Goal: Transaction & Acquisition: Purchase product/service

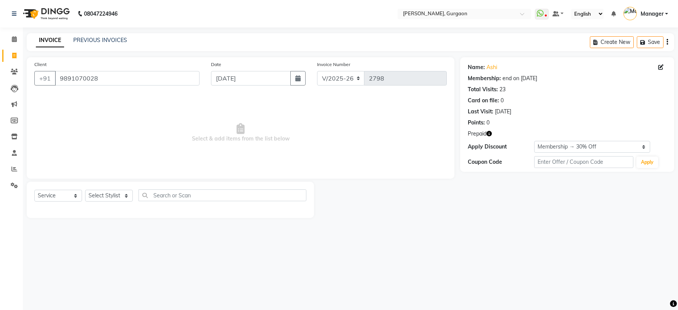
select select "3880"
select select "service"
select select "2: Object"
click at [101, 195] on select "Select Stylist [PERSON_NAME] Nail ARTIST [PERSON_NAME] Makeup Manager [PERSON_N…" at bounding box center [109, 196] width 48 height 12
select select "30610"
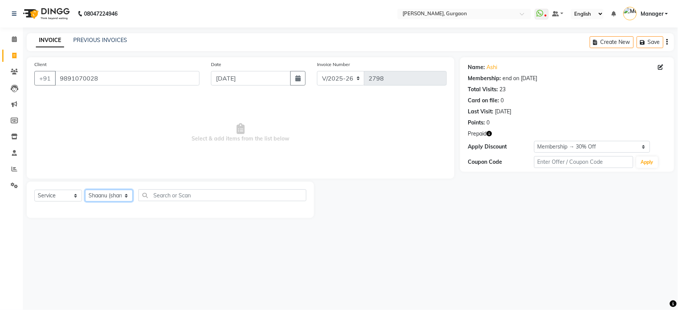
click at [85, 190] on select "Select Stylist [PERSON_NAME] Nail ARTIST [PERSON_NAME] Makeup Manager [PERSON_N…" at bounding box center [109, 196] width 48 height 12
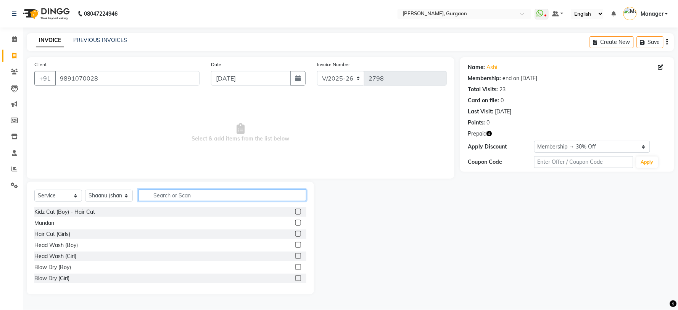
click at [181, 189] on input "text" at bounding box center [223, 195] width 168 height 12
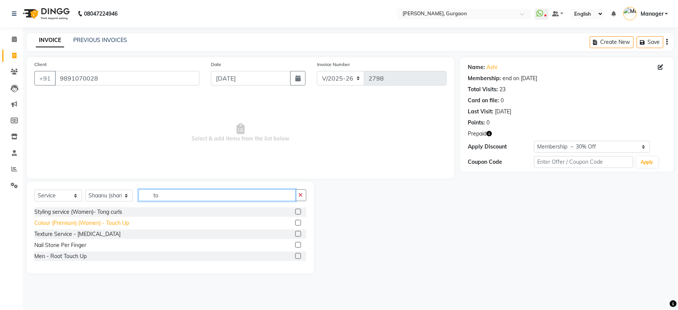
type input "to"
click at [129, 222] on div "Colour (Premium) (Women) - Touch Up" at bounding box center [81, 223] width 95 height 8
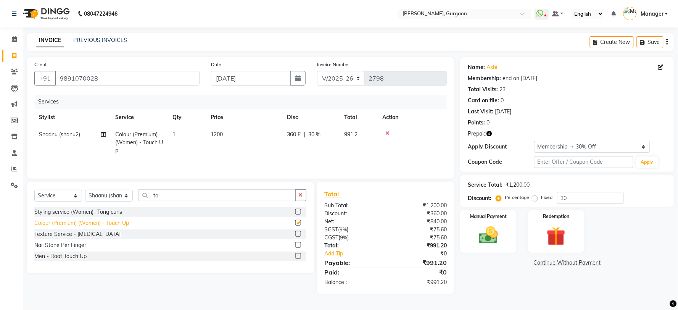
checkbox input "false"
click at [173, 197] on input "to" at bounding box center [217, 195] width 157 height 12
type input "t"
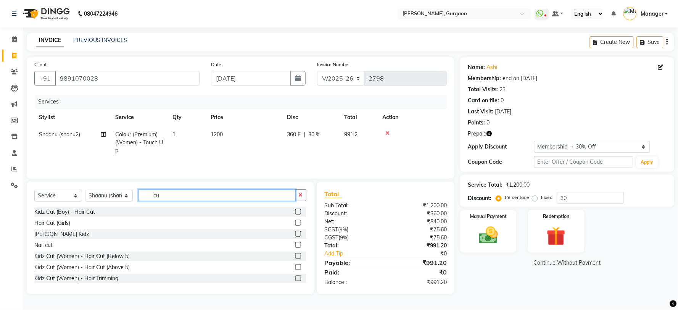
type input "c"
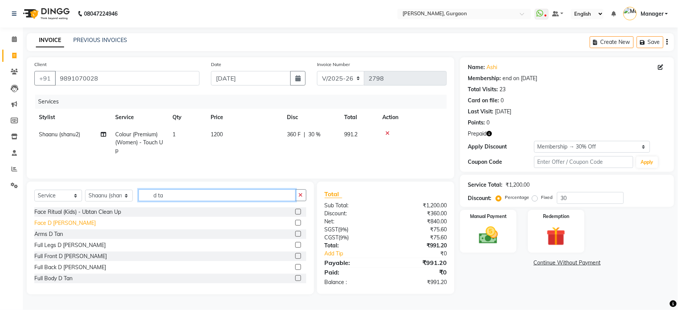
type input "d ta"
click at [52, 220] on div "Face D Tan" at bounding box center [64, 223] width 61 height 8
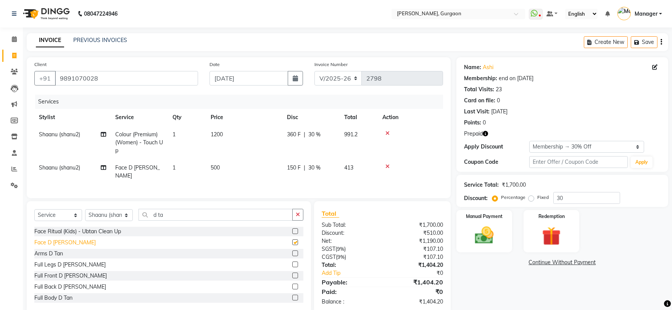
checkbox input "false"
click at [386, 166] on icon at bounding box center [388, 166] width 4 height 5
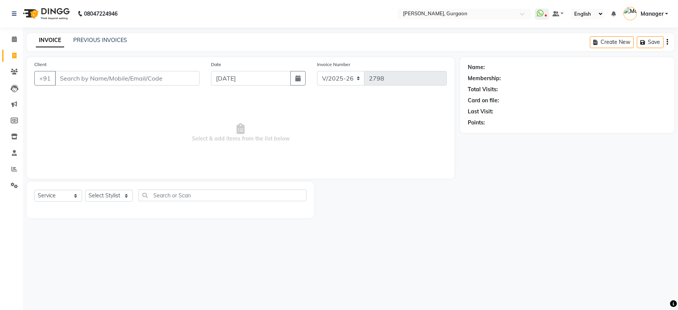
select select "3880"
select select "service"
click at [100, 200] on select "Select Stylist [PERSON_NAME] Nail ARTIST [PERSON_NAME] Makeup Manager [PERSON_N…" at bounding box center [109, 196] width 48 height 12
select select "25791"
click at [85, 190] on select "Select Stylist [PERSON_NAME] Nail ARTIST [PERSON_NAME] Makeup Manager [PERSON_N…" at bounding box center [109, 196] width 48 height 12
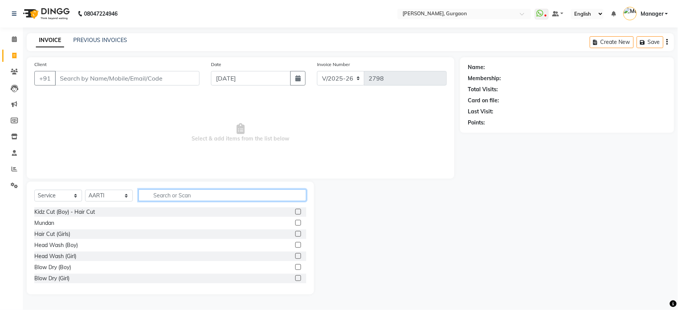
click at [208, 191] on input "text" at bounding box center [223, 195] width 168 height 12
click at [171, 73] on input "Client" at bounding box center [127, 78] width 145 height 15
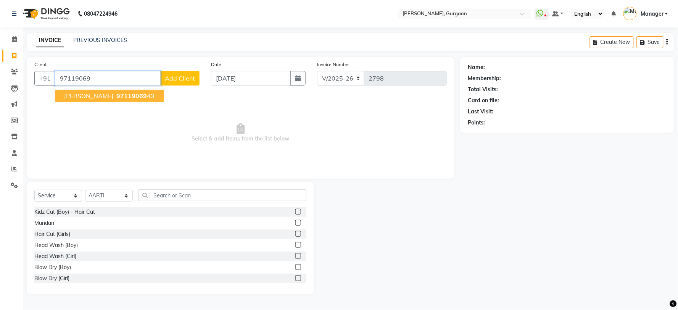
click at [116, 95] on ngb-highlight "97119069 43" at bounding box center [135, 96] width 40 height 8
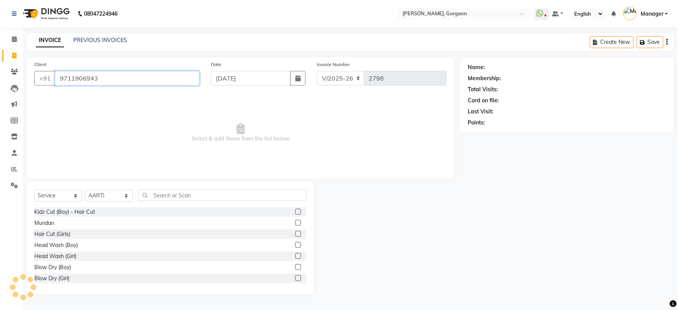
type input "9711906943"
select select "1: Object"
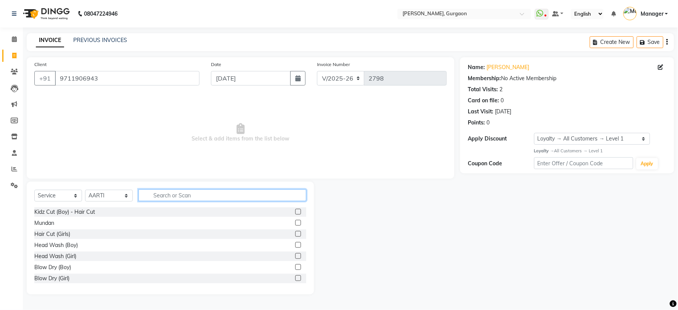
click at [189, 197] on input "text" at bounding box center [223, 195] width 168 height 12
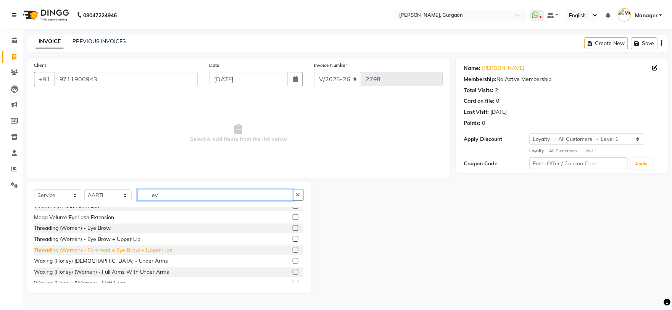
scroll to position [42, 0]
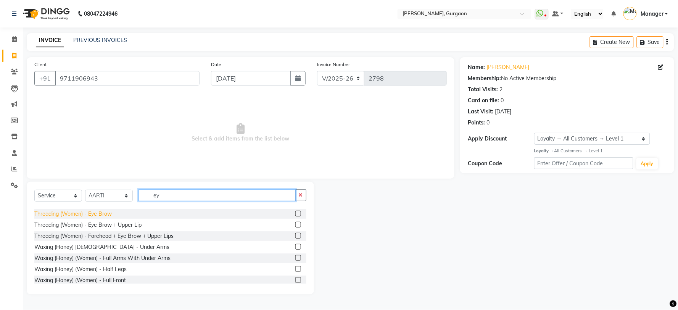
type input "ey"
click at [101, 214] on div "Threading (Women) - Eye Brow" at bounding box center [72, 214] width 77 height 8
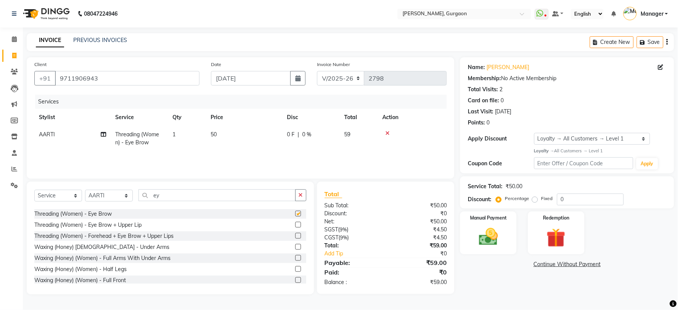
checkbox input "false"
click at [486, 228] on img at bounding box center [489, 237] width 32 height 23
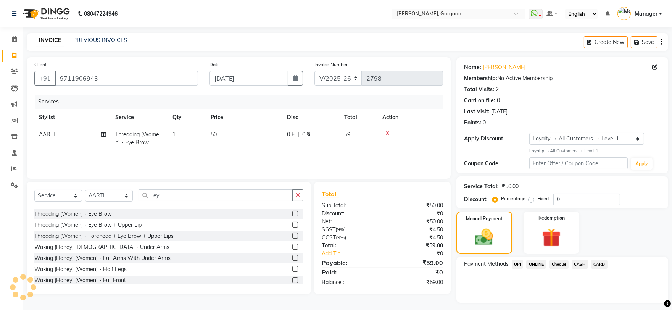
click at [517, 261] on span "UPI" at bounding box center [518, 264] width 12 height 9
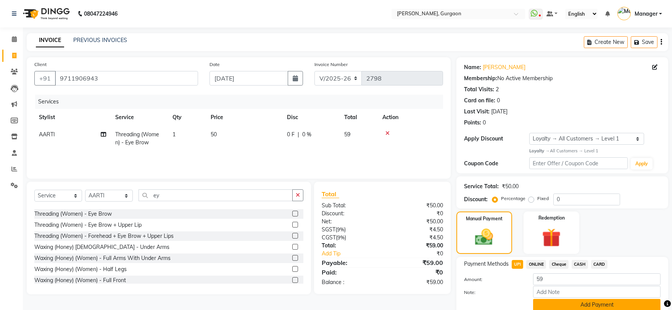
click at [570, 307] on button "Add Payment" at bounding box center [596, 305] width 127 height 12
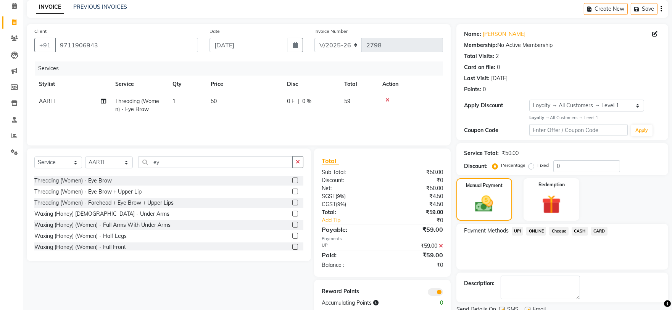
scroll to position [63, 0]
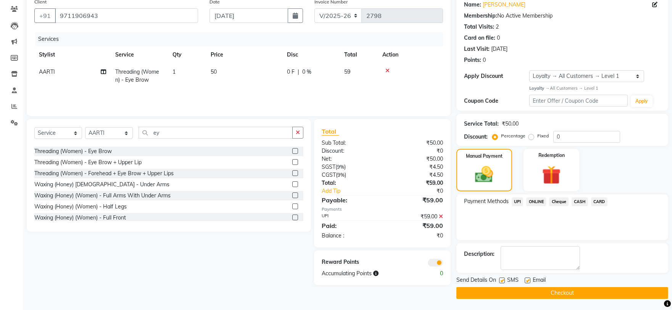
click at [578, 289] on button "Checkout" at bounding box center [563, 293] width 212 height 12
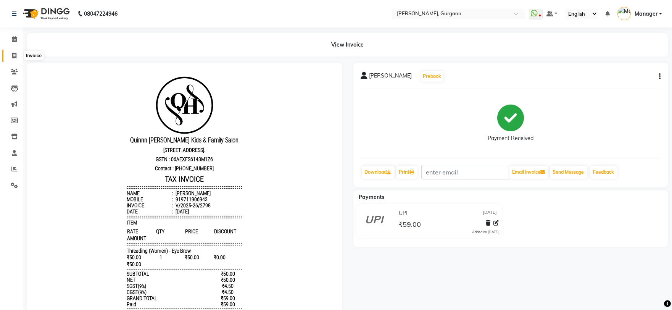
click at [15, 52] on span at bounding box center [14, 56] width 13 height 9
select select "3880"
select select "service"
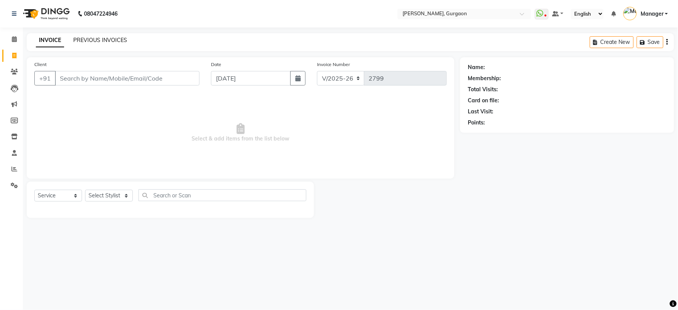
click at [116, 40] on link "PREVIOUS INVOICES" at bounding box center [100, 40] width 54 height 7
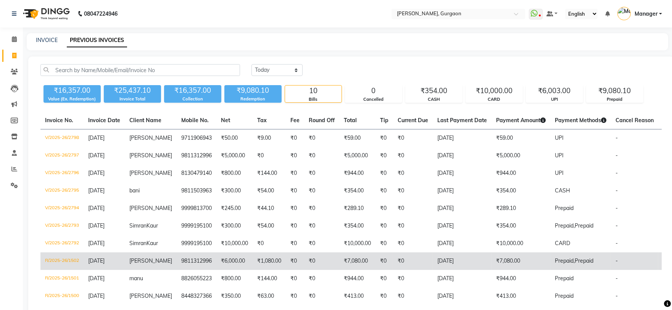
click at [156, 258] on td "ANNIE" at bounding box center [151, 261] width 52 height 18
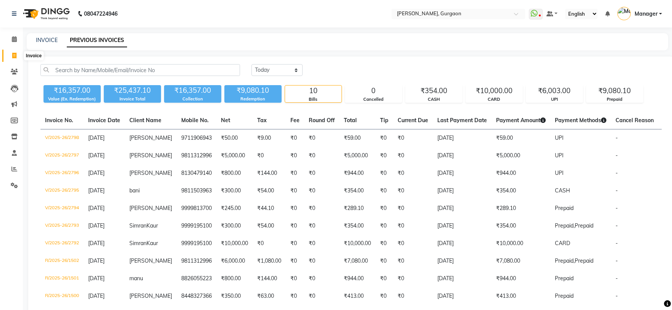
click at [16, 56] on span at bounding box center [14, 56] width 13 height 9
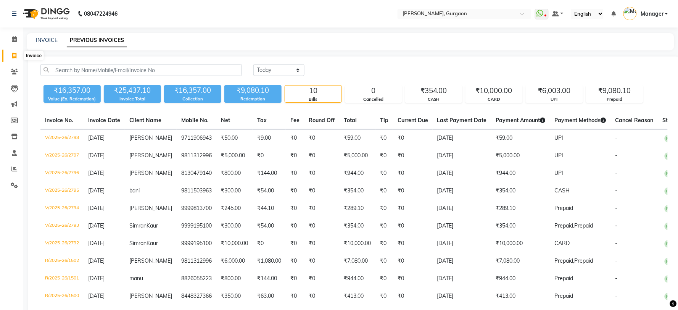
select select "3880"
select select "service"
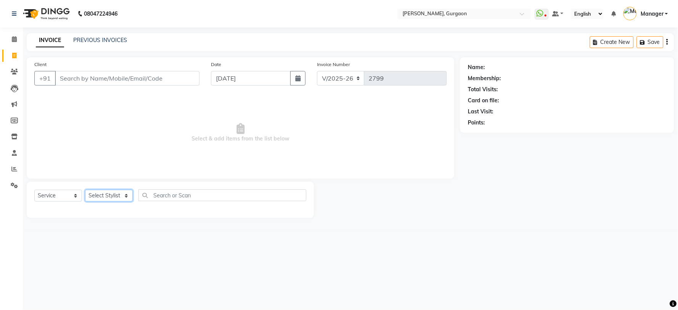
click at [105, 190] on select "Select Stylist [PERSON_NAME] Nail ARTIST [PERSON_NAME] Makeup Manager [PERSON_N…" at bounding box center [109, 196] width 48 height 12
select select "24605"
click at [85, 190] on select "Select Stylist [PERSON_NAME] Nail ARTIST [PERSON_NAME] Makeup Manager [PERSON_N…" at bounding box center [109, 196] width 48 height 12
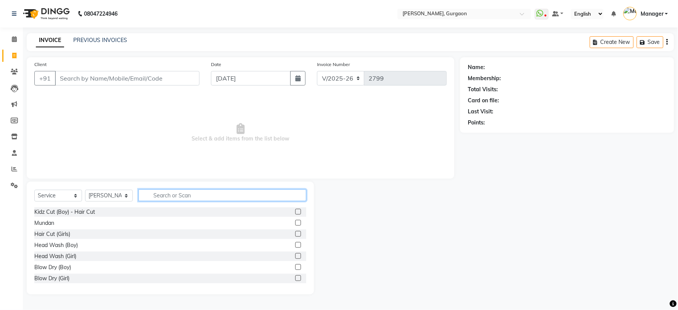
click at [228, 194] on input "text" at bounding box center [223, 195] width 168 height 12
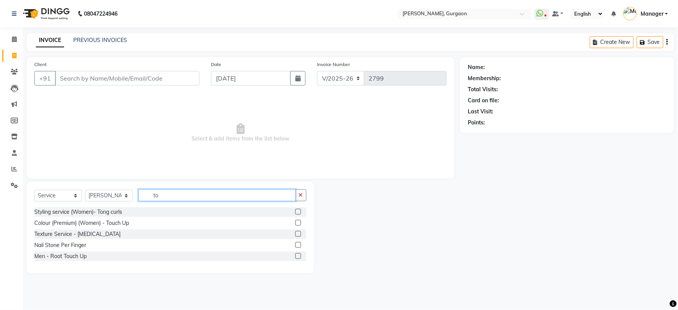
type input "to"
click at [69, 258] on div "Men - Root Touch Up" at bounding box center [60, 256] width 52 height 8
checkbox input "false"
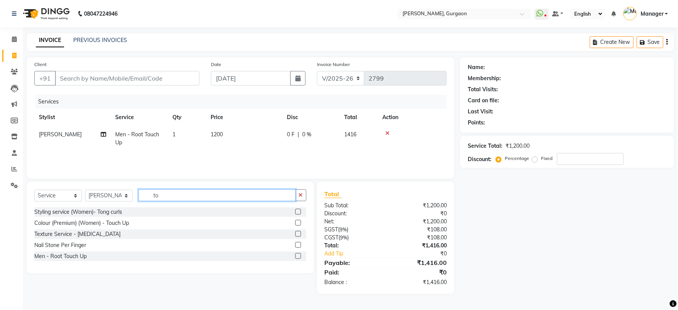
click at [186, 197] on input "to" at bounding box center [217, 195] width 157 height 12
type input "t"
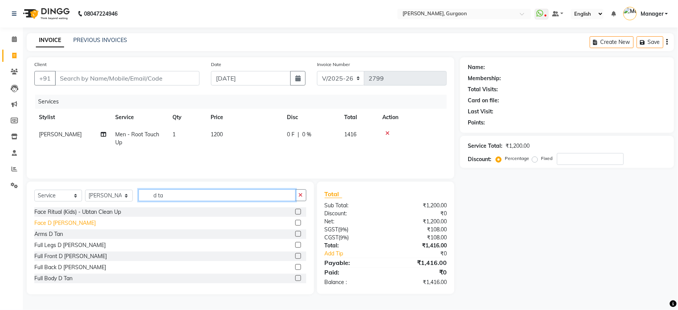
type input "d ta"
click at [47, 221] on div "Face D [PERSON_NAME]" at bounding box center [64, 223] width 61 height 8
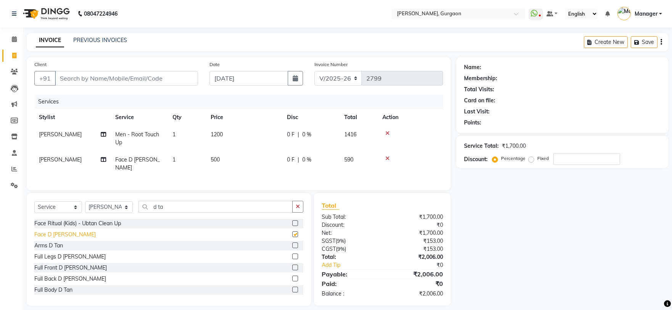
checkbox input "false"
click at [185, 209] on input "d ta" at bounding box center [216, 207] width 154 height 12
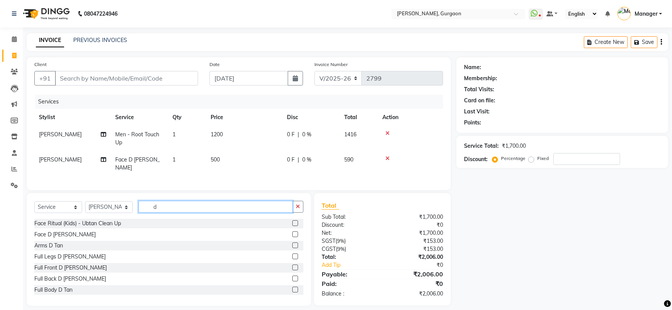
type input "d"
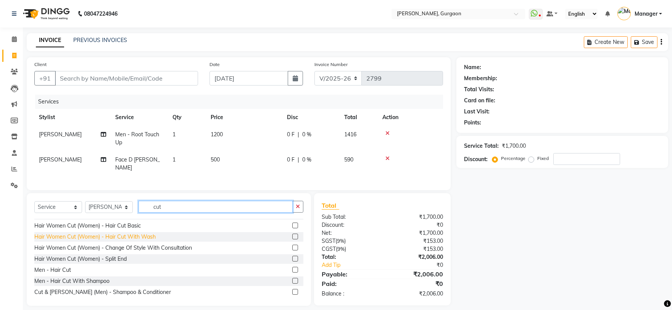
scroll to position [169, 0]
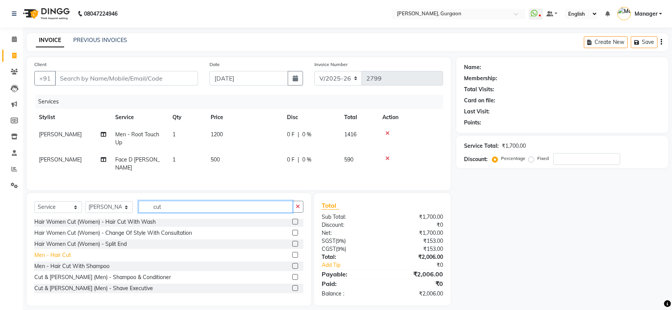
type input "cut"
click at [60, 253] on div "Men - Hair Cut" at bounding box center [52, 255] width 37 height 8
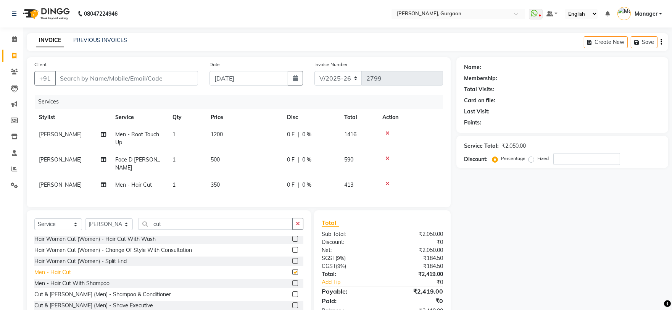
checkbox input "false"
click at [166, 75] on input "Client" at bounding box center [126, 78] width 143 height 15
type input "9"
type input "0"
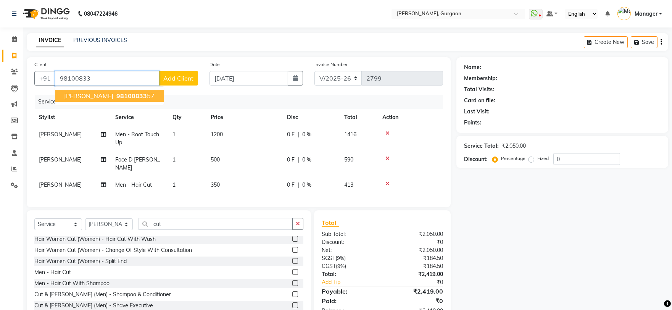
click at [138, 97] on span "98100833" at bounding box center [131, 96] width 31 height 8
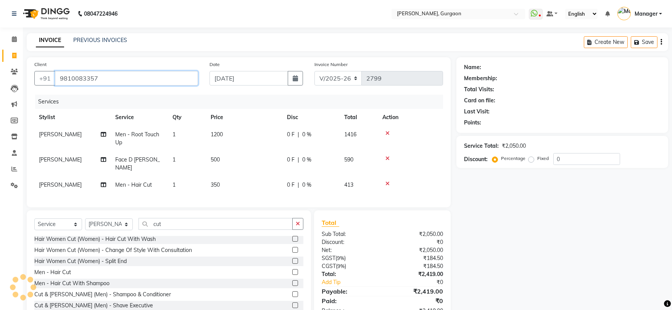
type input "9810083357"
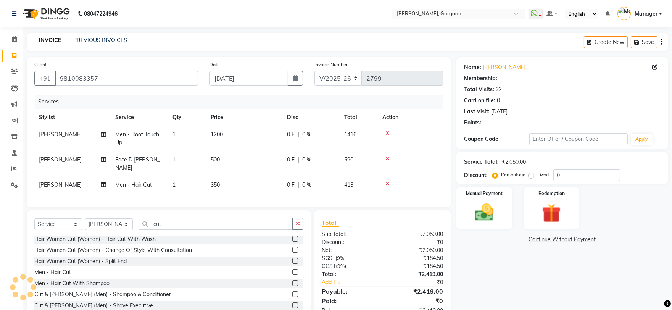
select select "1: Object"
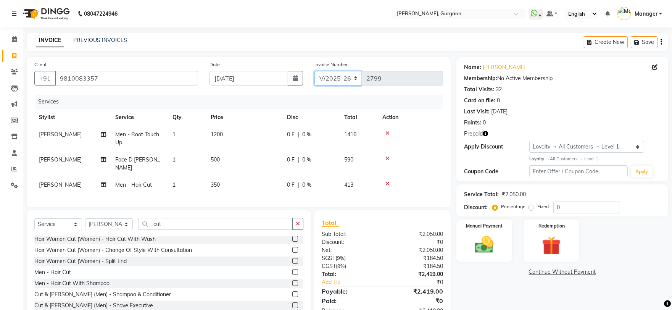
click at [333, 74] on select "R/2025-26 V/2025 V/2025-26" at bounding box center [339, 78] width 48 height 15
select select "5073"
click at [315, 71] on select "R/2025-26 V/2025 V/2025-26" at bounding box center [339, 78] width 48 height 15
type input "1503"
click at [540, 147] on select "Select Loyalty → All Customers → Level 1" at bounding box center [586, 147] width 115 height 12
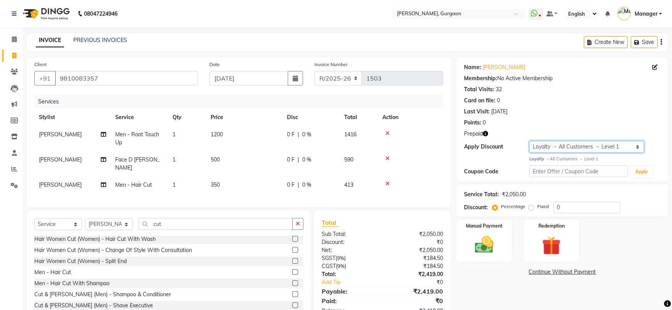
select select "0:"
click at [529, 141] on select "Select Loyalty → All Customers → Level 1" at bounding box center [586, 147] width 115 height 12
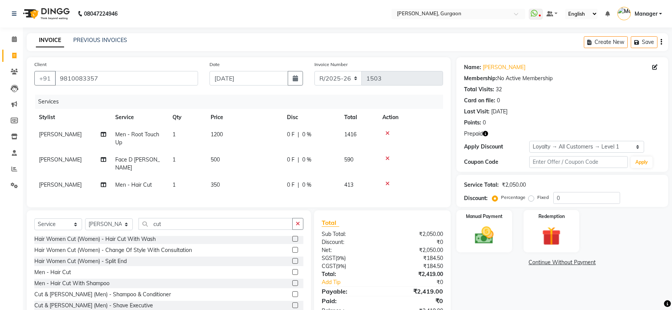
click at [487, 135] on icon "button" at bounding box center [485, 133] width 5 height 5
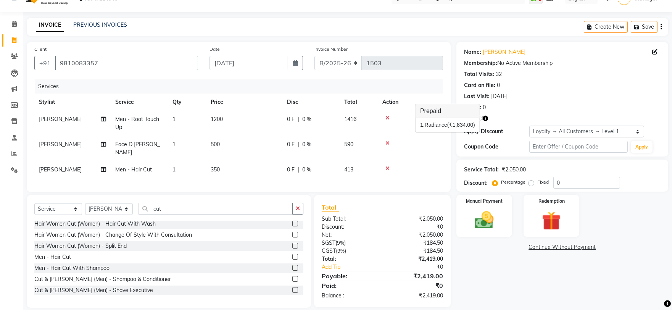
scroll to position [23, 0]
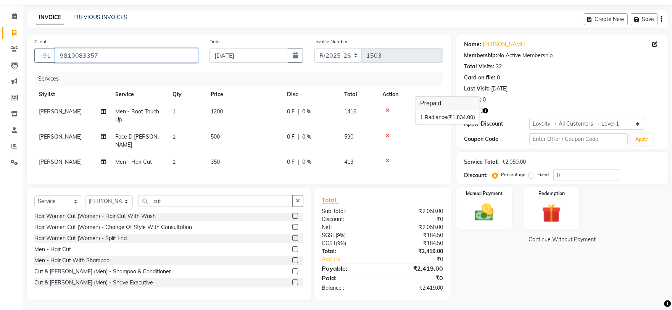
drag, startPoint x: 113, startPoint y: 55, endPoint x: 55, endPoint y: 61, distance: 58.0
click at [55, 61] on input "9810083357" at bounding box center [126, 55] width 143 height 15
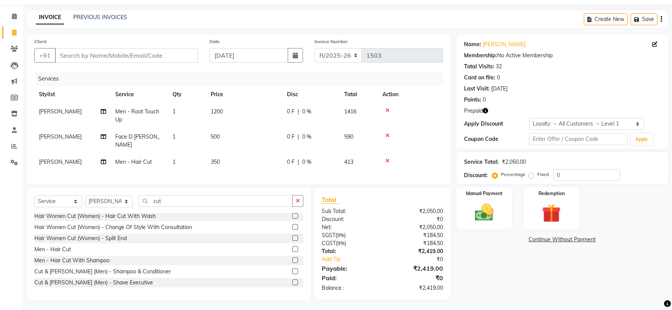
click at [480, 111] on span "Prepaid" at bounding box center [473, 111] width 19 height 8
click at [486, 111] on icon "button" at bounding box center [485, 110] width 5 height 5
click at [152, 53] on input "Client" at bounding box center [126, 55] width 143 height 15
paste input "9810083357"
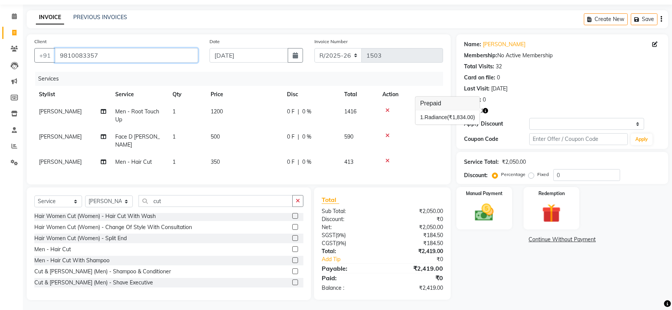
type input "9810083357"
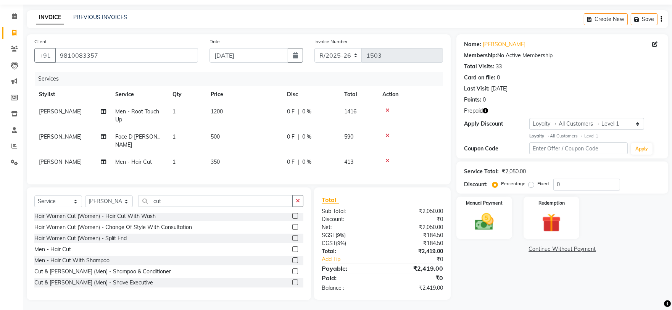
click at [483, 112] on icon "button" at bounding box center [485, 110] width 5 height 5
click at [457, 155] on div "Name: Raghwendre Sharma Membership: No Active Membership Total Visits: 33 Card …" at bounding box center [563, 96] width 212 height 124
click at [591, 121] on select "Select Loyalty → All Customers → Level 1" at bounding box center [586, 124] width 115 height 12
select select "0:"
click at [529, 118] on select "Select Loyalty → All Customers → Level 1" at bounding box center [586, 124] width 115 height 12
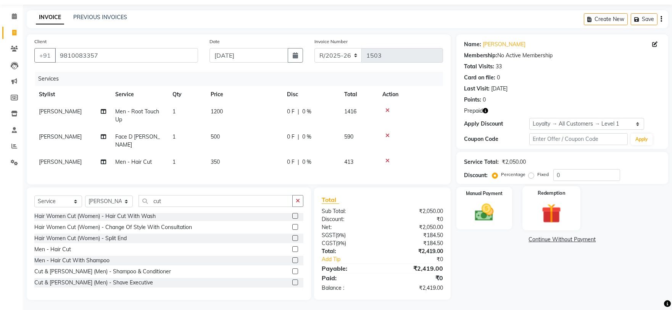
click at [545, 209] on img at bounding box center [552, 213] width 32 height 24
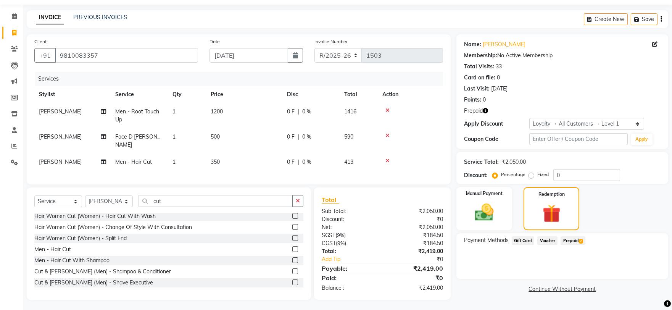
click at [581, 244] on span "Prepaid 2" at bounding box center [573, 240] width 25 height 9
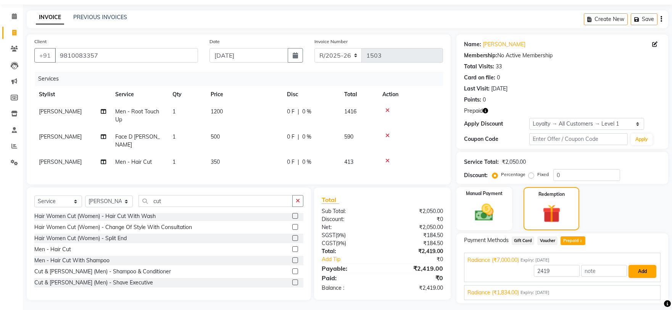
scroll to position [43, 0]
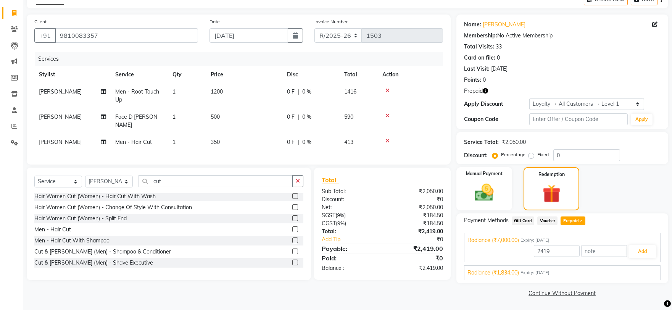
click at [516, 270] on span "Radiance (₹1,834.00)" at bounding box center [494, 273] width 52 height 8
click at [639, 267] on button "Add" at bounding box center [643, 269] width 28 height 13
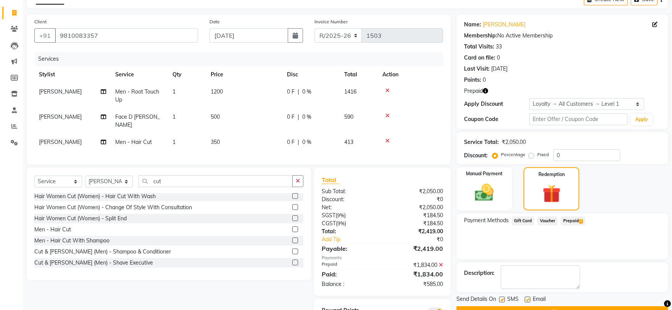
click at [579, 221] on span "2" at bounding box center [581, 221] width 4 height 5
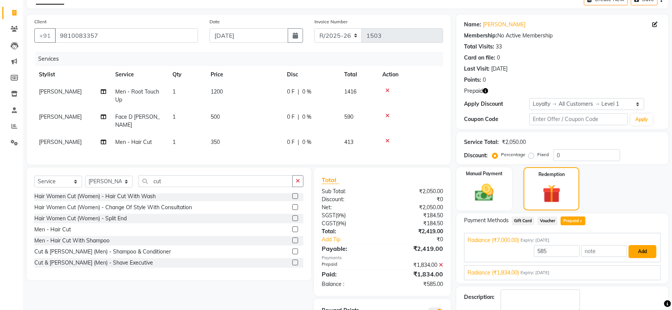
click at [648, 245] on button "Add" at bounding box center [643, 251] width 28 height 13
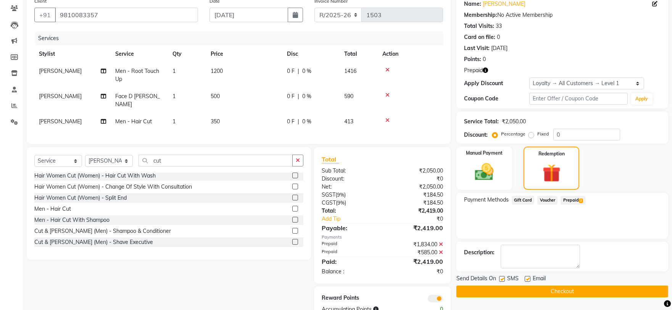
scroll to position [84, 0]
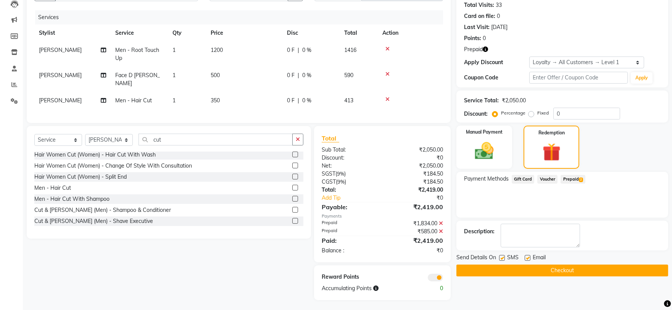
click at [620, 269] on button "Checkout" at bounding box center [563, 271] width 212 height 12
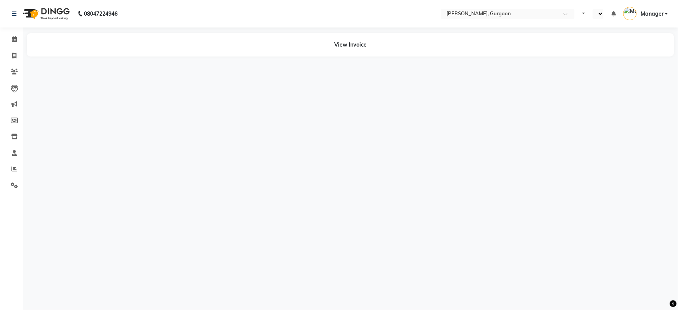
select select "en"
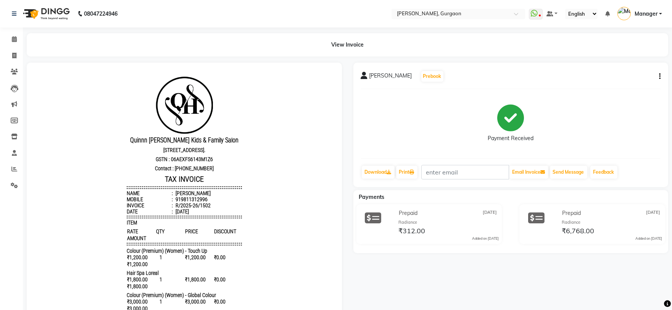
click at [660, 76] on icon "button" at bounding box center [660, 76] width 2 height 0
click at [574, 76] on div "Edit Item Staff" at bounding box center [609, 77] width 78 height 10
select select "30610"
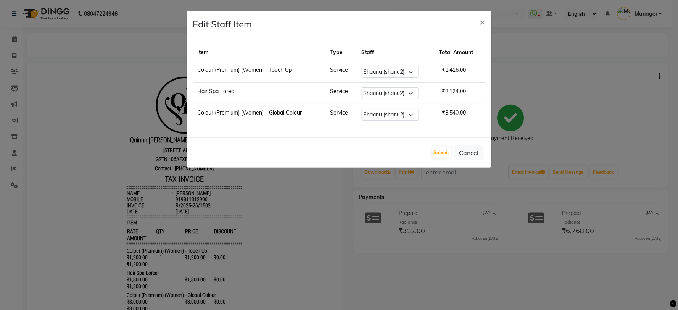
click at [493, 265] on ngb-modal-window "Edit Staff Item × Item Type Staff Total Amount Colour (Premium) (Women) - Touch…" at bounding box center [339, 155] width 678 height 310
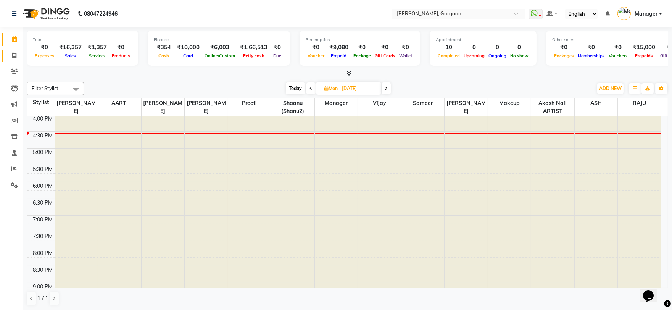
click at [13, 50] on link "Invoice" at bounding box center [11, 56] width 18 height 13
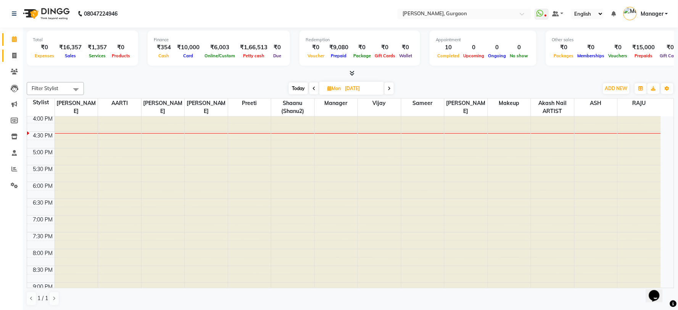
select select "3880"
select select "service"
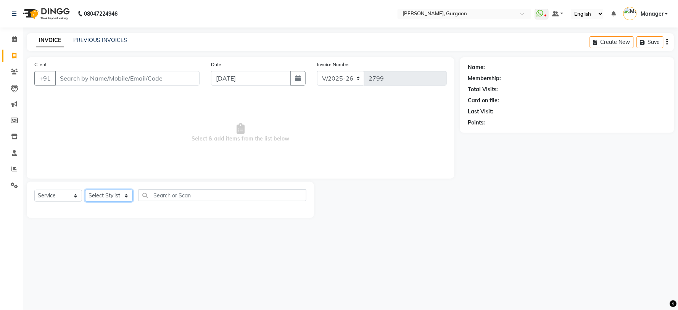
click at [98, 196] on select "Select Stylist [PERSON_NAME] Nail ARTIST [PERSON_NAME] Makeup Manager [PERSON_N…" at bounding box center [109, 196] width 48 height 12
select select "24605"
click at [85, 190] on select "Select Stylist [PERSON_NAME] Nail ARTIST [PERSON_NAME] Makeup Manager [PERSON_N…" at bounding box center [109, 196] width 48 height 12
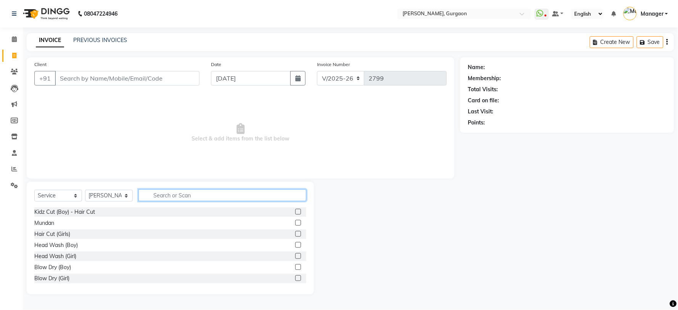
click at [223, 198] on input "text" at bounding box center [223, 195] width 168 height 12
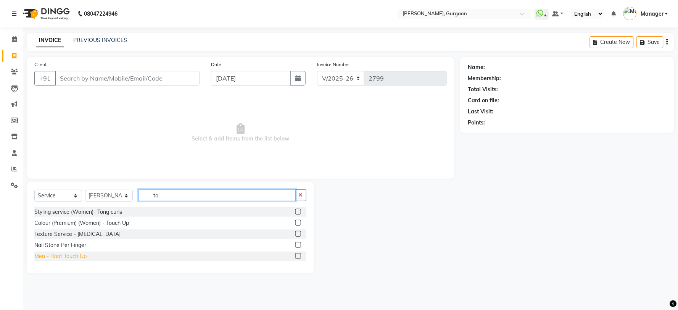
type input "to"
click at [69, 257] on div "Men - Root Touch Up" at bounding box center [60, 256] width 52 height 8
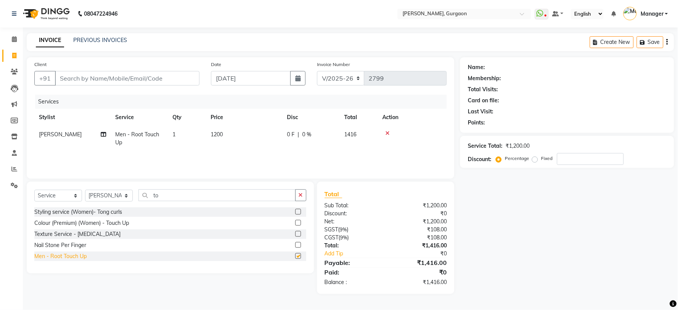
checkbox input "false"
click at [138, 75] on input "Client" at bounding box center [127, 78] width 145 height 15
type input "9"
type input "0"
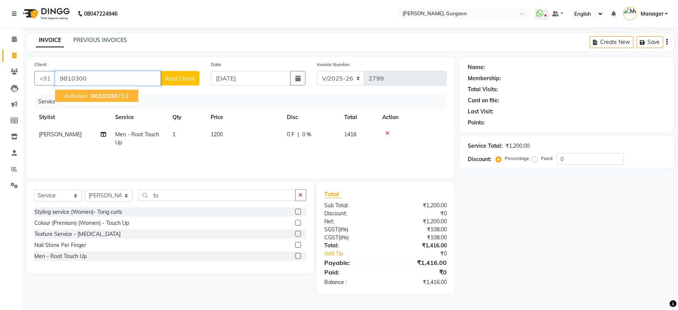
click at [121, 95] on ngb-highlight "9810300 753" at bounding box center [109, 96] width 40 height 8
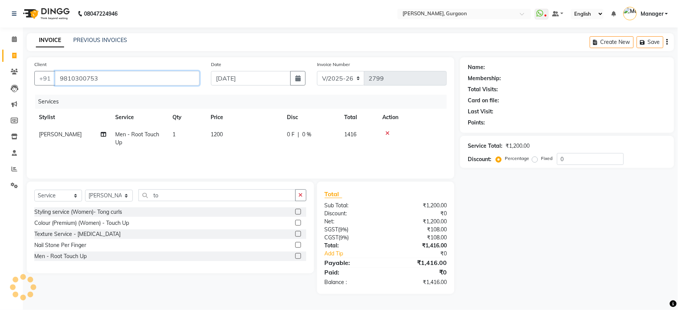
type input "9810300753"
select select "1: Object"
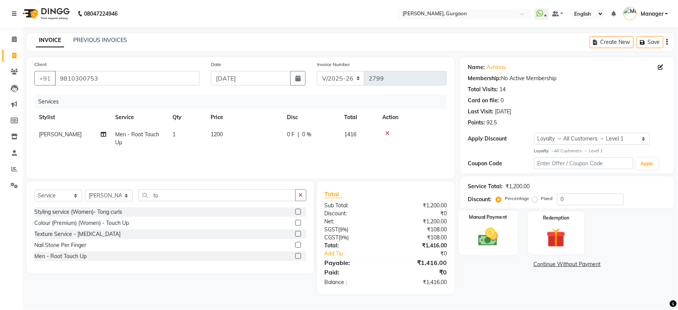
click at [497, 237] on img at bounding box center [489, 237] width 32 height 23
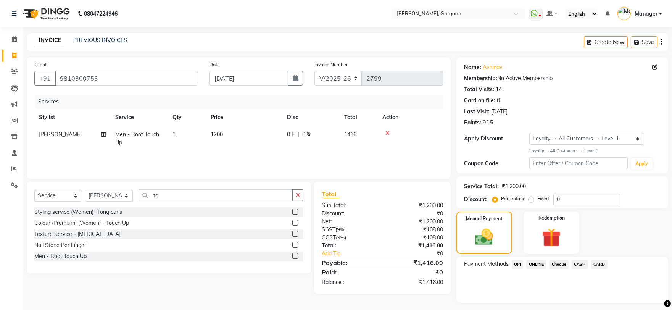
click at [599, 264] on span "CARD" at bounding box center [599, 264] width 16 height 9
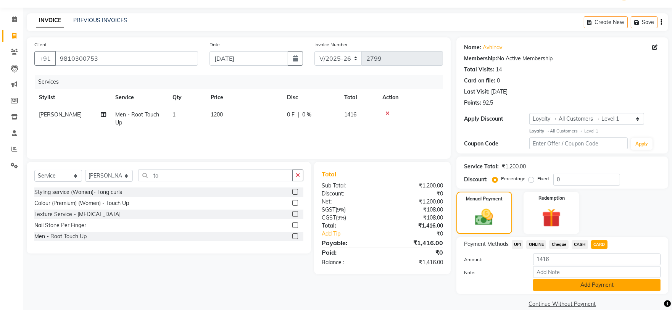
scroll to position [31, 0]
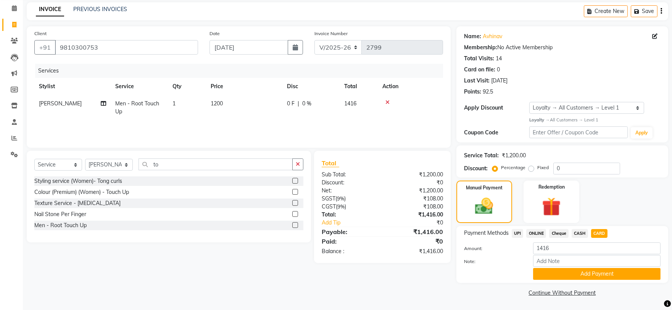
click at [623, 267] on div "Note:" at bounding box center [562, 261] width 208 height 13
click at [619, 276] on button "Add Payment" at bounding box center [596, 274] width 127 height 12
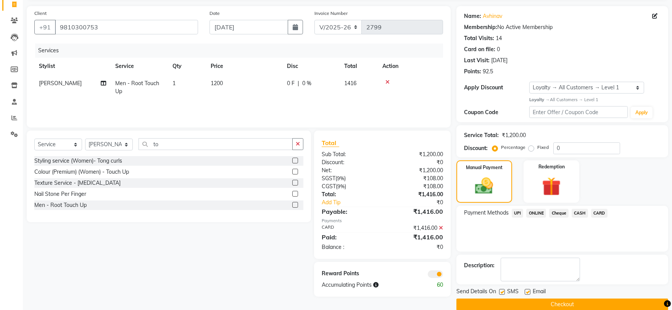
scroll to position [63, 0]
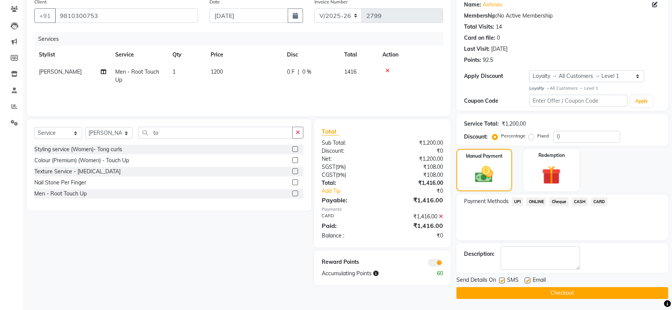
click at [546, 300] on main "INVOICE PREVIOUS INVOICES Create New Save Client +91 9810300753 Date 03-09-2025…" at bounding box center [347, 141] width 649 height 340
click at [585, 293] on button "Checkout" at bounding box center [563, 293] width 212 height 12
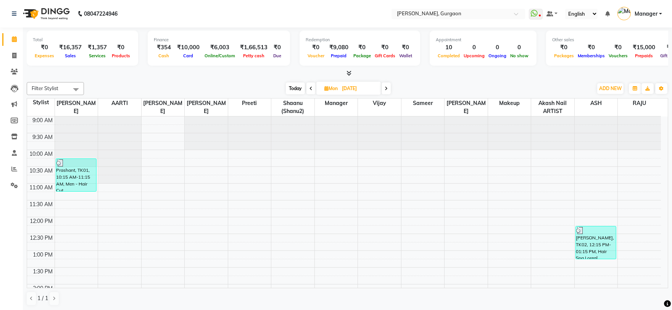
drag, startPoint x: 380, startPoint y: 81, endPoint x: 376, endPoint y: 88, distance: 8.3
click at [377, 82] on div "Filter Stylist Select All AARTI [PERSON_NAME] Akash Nail ARTIST [PERSON_NAME] M…" at bounding box center [348, 194] width 642 height 230
click at [376, 88] on input "[DATE]" at bounding box center [359, 88] width 38 height 11
select select "9"
select select "2025"
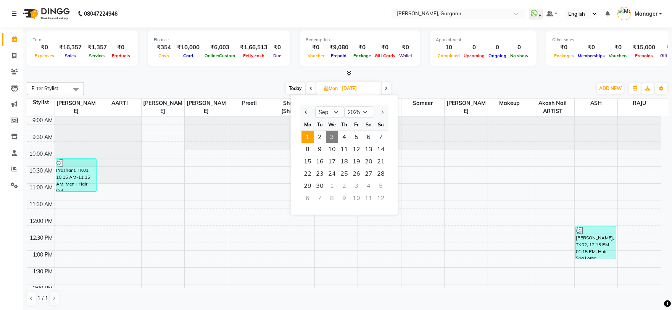
click at [335, 133] on span "3" at bounding box center [332, 137] width 12 height 12
type input "[DATE]"
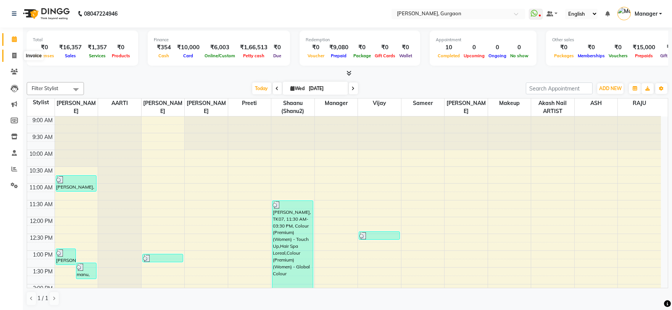
click at [10, 54] on span at bounding box center [14, 56] width 13 height 9
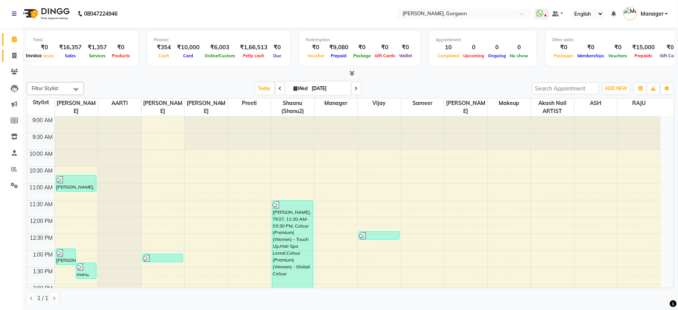
select select "3880"
select select "service"
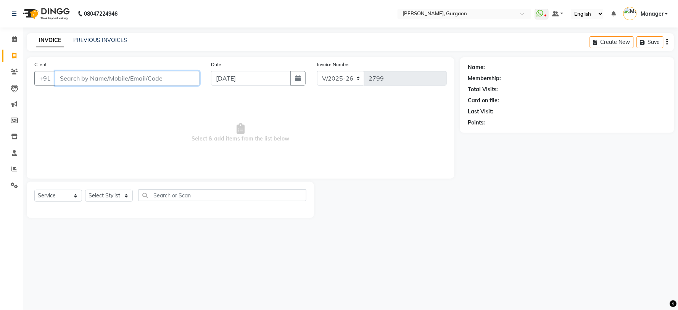
paste input "9810083357"
type input "9810083357"
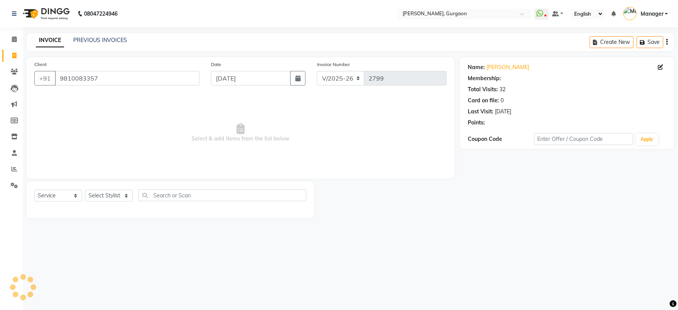
select select "1: Object"
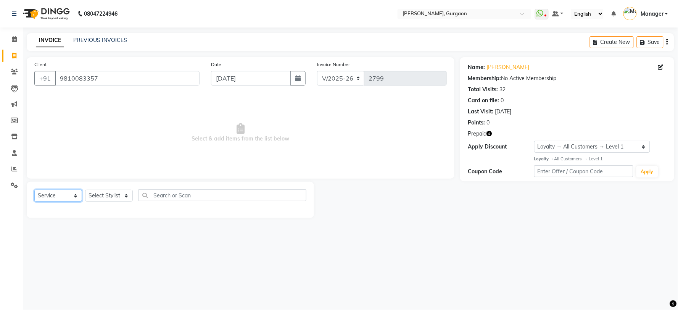
click at [51, 199] on select "Select Service Product Membership Package Voucher Prepaid Gift Card" at bounding box center [58, 196] width 48 height 12
select select "P"
click at [34, 190] on select "Select Service Product Membership Package Voucher Prepaid Gift Card" at bounding box center [58, 196] width 48 height 12
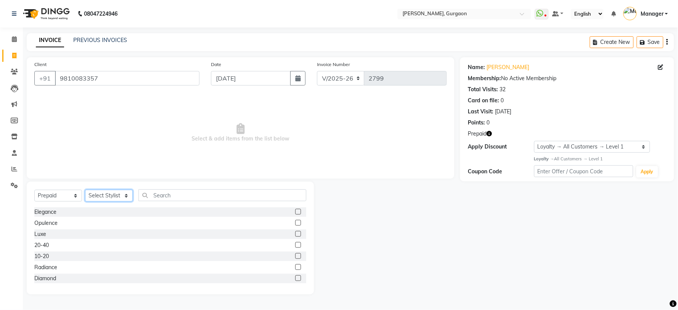
click at [100, 196] on select "Select Stylist [PERSON_NAME] Nail ARTIST [PERSON_NAME] Makeup Manager [PERSON_N…" at bounding box center [109, 196] width 48 height 12
select select "29602"
click at [85, 190] on select "Select Stylist [PERSON_NAME] Nail ARTIST [PERSON_NAME] Makeup Manager [PERSON_N…" at bounding box center [109, 196] width 48 height 12
click at [48, 267] on div "Radiance" at bounding box center [45, 267] width 23 height 8
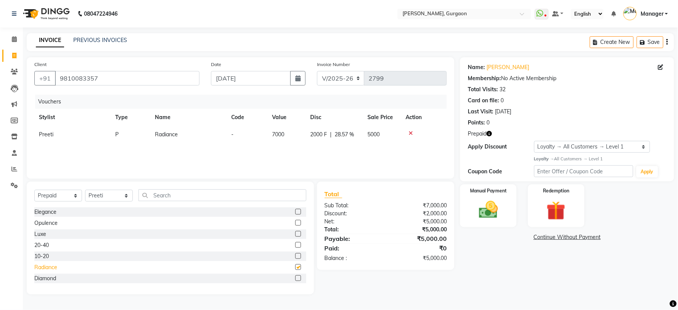
checkbox input "false"
click at [555, 146] on select "Select Loyalty → All Customers → Level 1" at bounding box center [592, 147] width 116 height 12
select select "0:"
click at [534, 141] on select "Select Loyalty → All Customers → Level 1" at bounding box center [592, 147] width 116 height 12
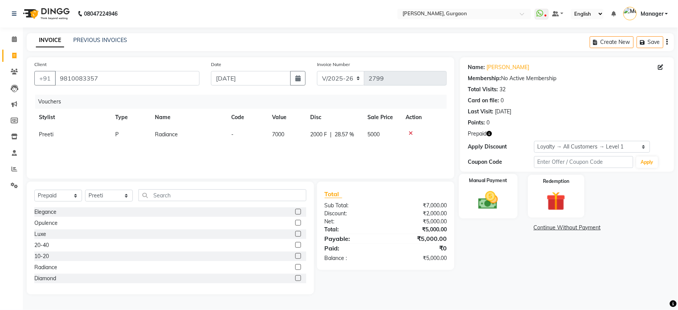
click at [492, 202] on img at bounding box center [489, 200] width 32 height 23
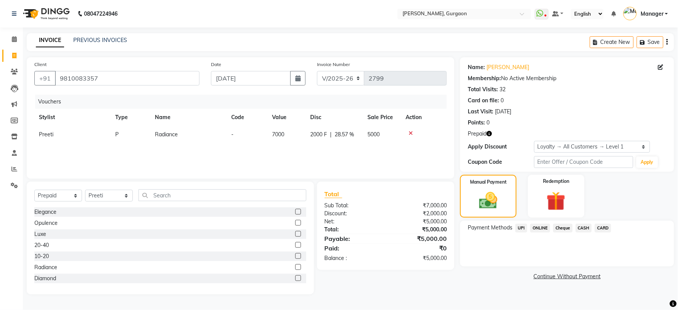
drag, startPoint x: 519, startPoint y: 227, endPoint x: 519, endPoint y: 233, distance: 6.5
click at [519, 228] on span "UPI" at bounding box center [522, 228] width 12 height 9
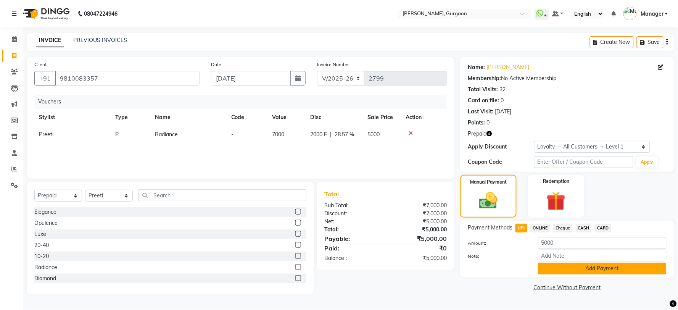
click at [601, 271] on button "Add Payment" at bounding box center [602, 269] width 129 height 12
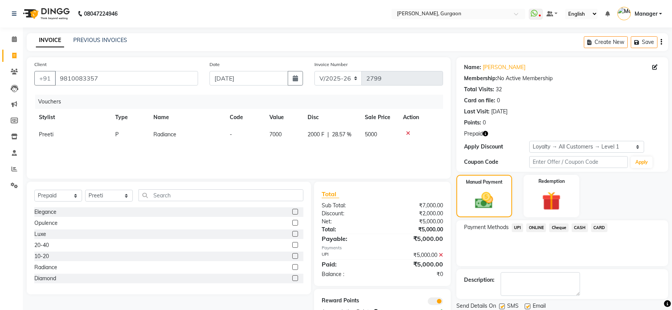
scroll to position [26, 0]
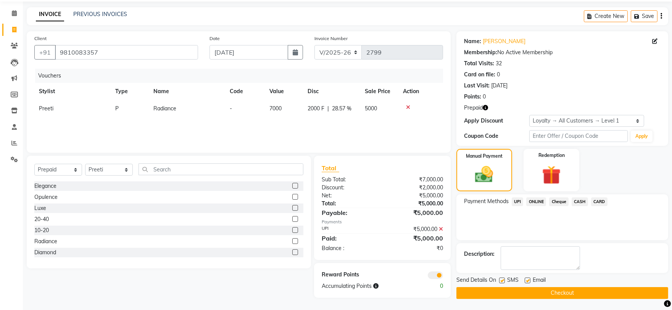
click at [584, 289] on button "Checkout" at bounding box center [563, 293] width 212 height 12
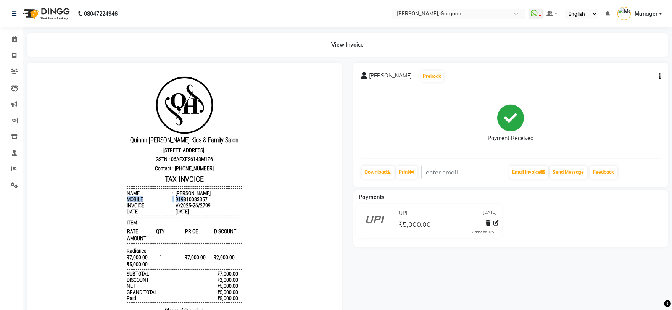
drag, startPoint x: 200, startPoint y: 197, endPoint x: 178, endPoint y: 200, distance: 22.3
click at [178, 200] on ul "Name : Raghwendre Sharma Mobile : 919810083357 Invoice : V/2025-26/2799 Date : …" at bounding box center [184, 202] width 115 height 24
click at [195, 201] on div "919810083357" at bounding box center [191, 199] width 34 height 6
drag, startPoint x: 203, startPoint y: 201, endPoint x: 175, endPoint y: 204, distance: 28.4
click at [175, 204] on ul "Name : Raghwendre Sharma Mobile : 919810083357 Invoice : V/2025-26/2799 Date : …" at bounding box center [184, 202] width 115 height 24
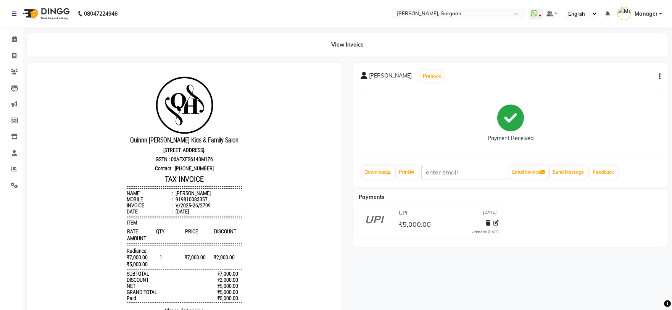
click at [190, 201] on div "919810083357" at bounding box center [191, 199] width 34 height 6
click at [174, 199] on div "919810083357" at bounding box center [191, 199] width 34 height 6
drag, startPoint x: 173, startPoint y: 199, endPoint x: 211, endPoint y: 229, distance: 48.7
click at [209, 245] on hr at bounding box center [184, 244] width 115 height 1
drag, startPoint x: 204, startPoint y: 201, endPoint x: 161, endPoint y: 207, distance: 43.9
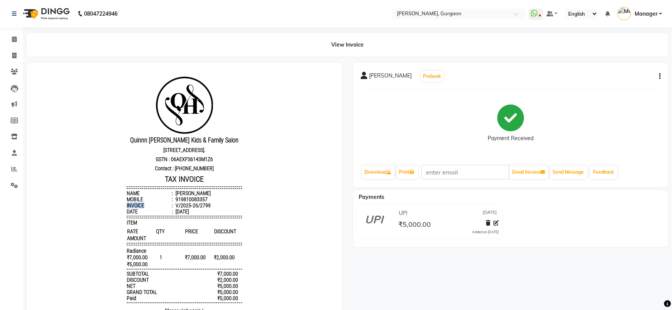
click at [161, 207] on ul "Name : Raghwendre Sharma Mobile : 919810083357 Invoice : V/2025-26/2799 Date : …" at bounding box center [184, 202] width 115 height 24
click at [196, 200] on div "919810083357" at bounding box center [191, 199] width 34 height 6
drag, startPoint x: 194, startPoint y: 200, endPoint x: 174, endPoint y: 203, distance: 19.6
click at [174, 202] on div "919810083357" at bounding box center [191, 199] width 34 height 6
copy div "9810083357"
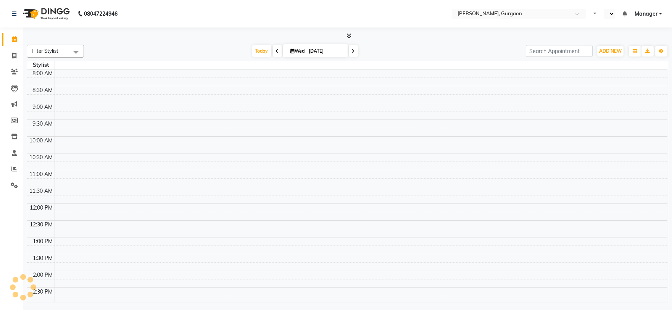
select select "en"
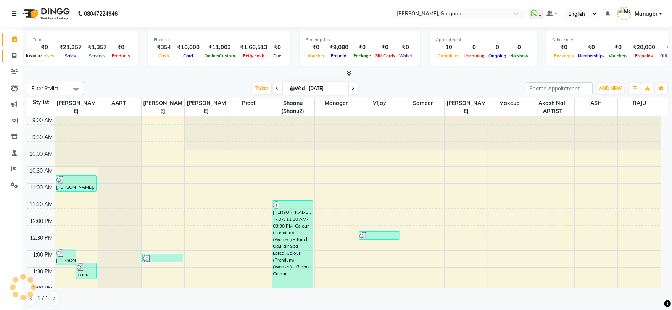
click at [18, 53] on span at bounding box center [14, 56] width 13 height 9
select select "service"
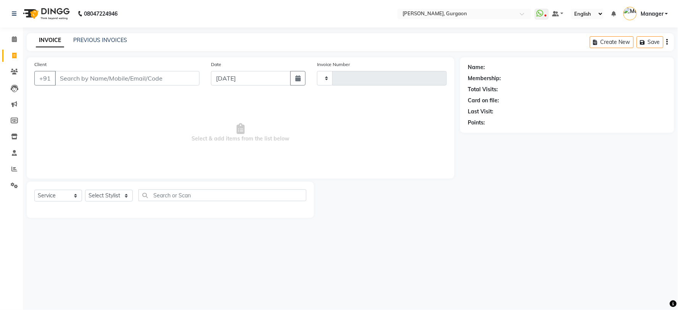
type input "2800"
select select "3880"
click at [156, 79] on input "Client" at bounding box center [127, 78] width 145 height 15
type input "9810083357"
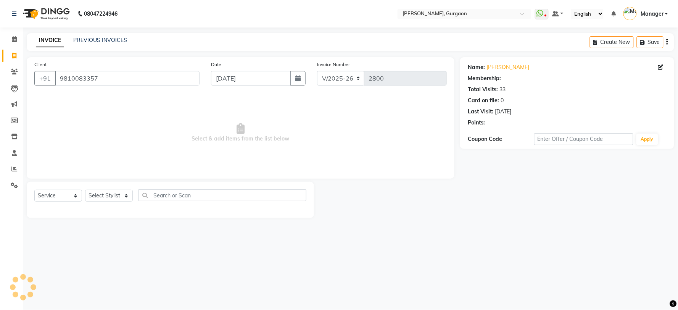
select select "1: Object"
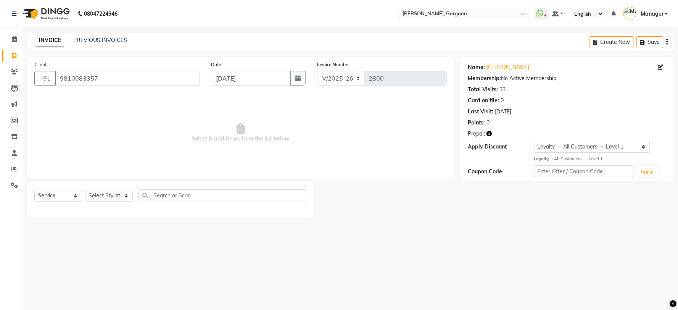
click at [490, 132] on icon "button" at bounding box center [489, 133] width 5 height 5
click at [100, 199] on select "Select Stylist [PERSON_NAME] Nail ARTIST [PERSON_NAME] Makeup Manager [PERSON_N…" at bounding box center [109, 196] width 48 height 12
select select "24605"
click at [85, 190] on select "Select Stylist [PERSON_NAME] Nail ARTIST [PERSON_NAME] Makeup Manager [PERSON_N…" at bounding box center [109, 196] width 48 height 12
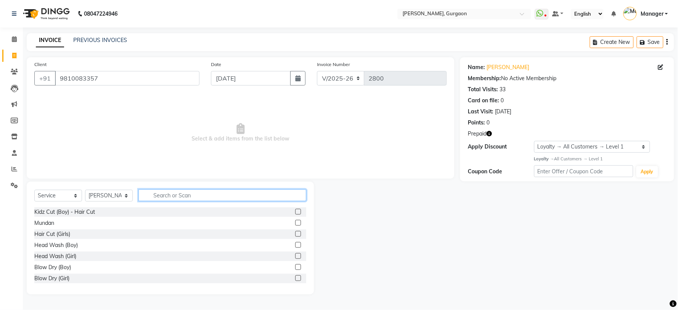
click at [208, 196] on input "text" at bounding box center [223, 195] width 168 height 12
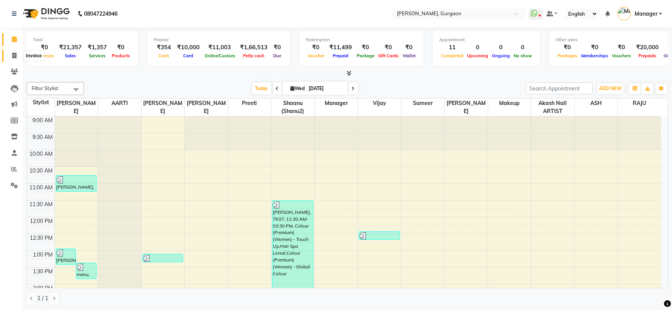
click at [12, 52] on span at bounding box center [14, 56] width 13 height 9
select select "service"
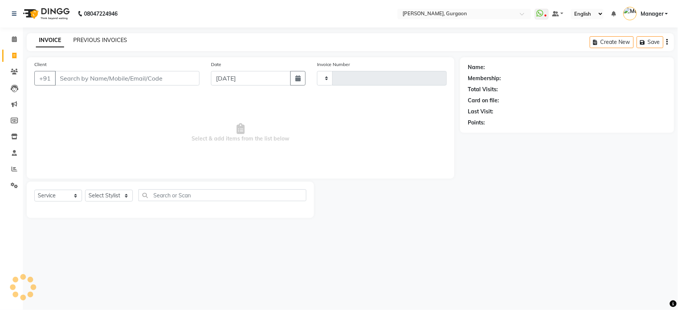
type input "2800"
select select "3880"
click at [84, 37] on link "PREVIOUS INVOICES" at bounding box center [100, 40] width 54 height 7
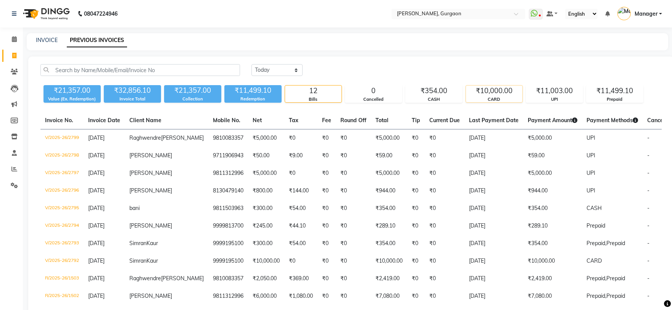
click at [511, 89] on div "₹10,000.00" at bounding box center [494, 90] width 56 height 11
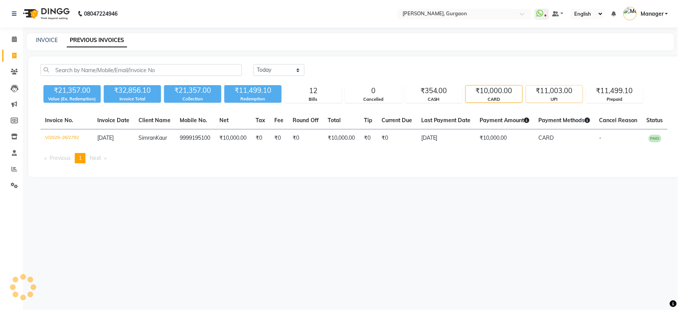
click at [547, 100] on div "UPI" at bounding box center [554, 99] width 56 height 6
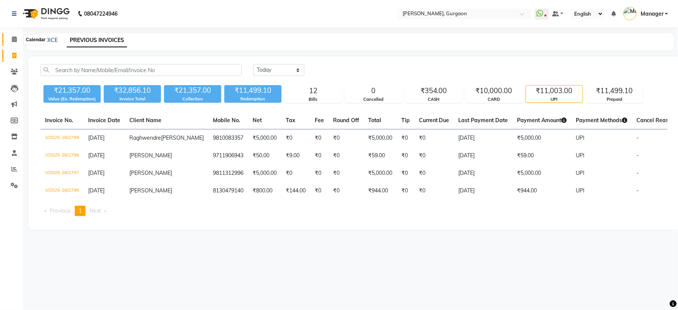
click at [9, 43] on span at bounding box center [14, 39] width 13 height 9
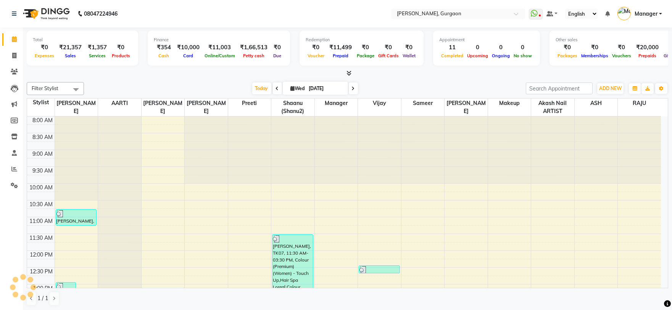
scroll to position [233, 0]
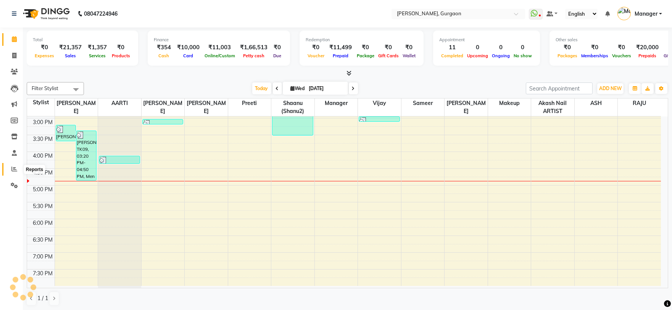
click at [13, 166] on span at bounding box center [14, 169] width 13 height 9
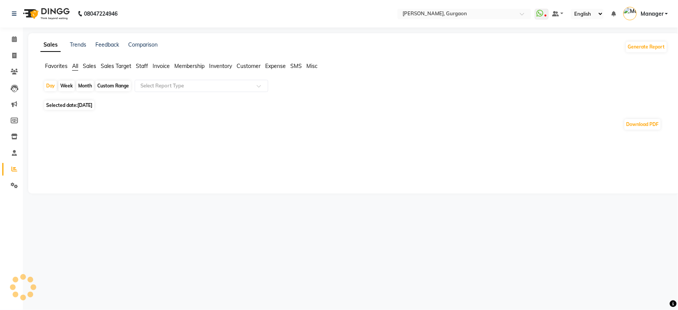
click at [123, 69] on span "Sales Target" at bounding box center [116, 66] width 31 height 7
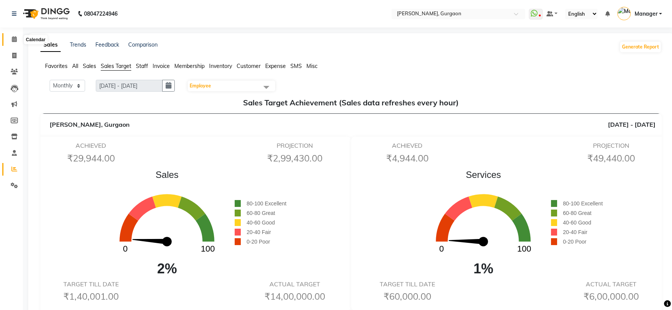
click at [10, 38] on span at bounding box center [14, 39] width 13 height 9
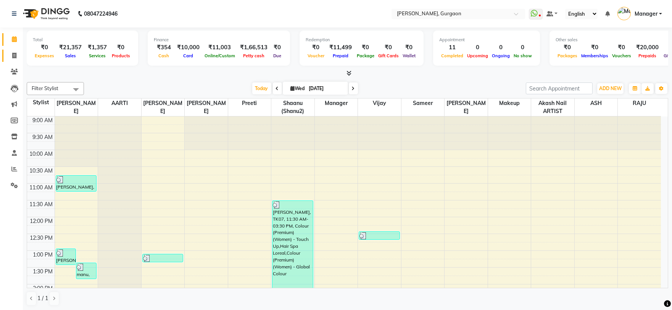
click at [9, 50] on link "Invoice" at bounding box center [11, 56] width 18 height 13
select select "service"
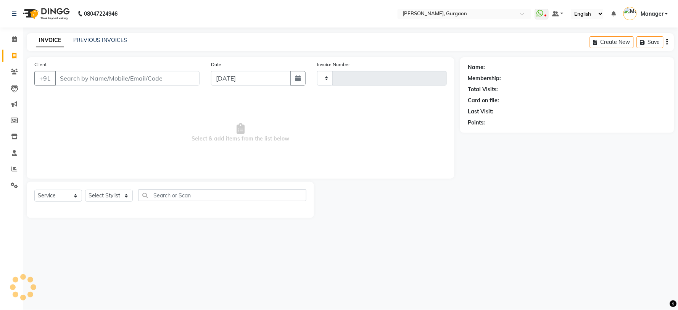
type input "2800"
select select "3880"
click at [110, 77] on input "Client" at bounding box center [127, 78] width 145 height 15
type input "9953157915"
click at [182, 70] on div "Client +91 9953157915 Add Client" at bounding box center [117, 75] width 177 height 31
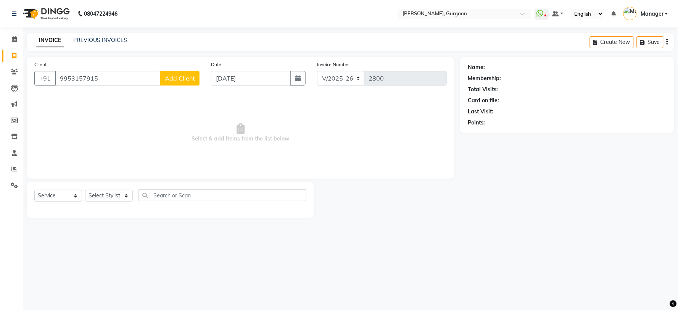
click at [178, 84] on button "Add Client" at bounding box center [179, 78] width 39 height 15
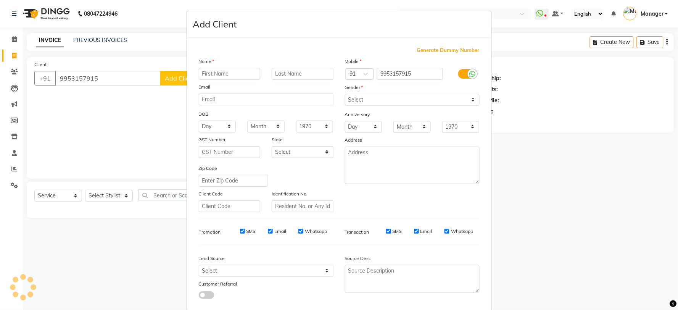
click at [219, 70] on input "text" at bounding box center [230, 74] width 62 height 12
type input "shilpi"
drag, startPoint x: 419, startPoint y: 101, endPoint x: 414, endPoint y: 105, distance: 6.2
click at [419, 101] on select "Select Male Female Other Prefer Not To Say" at bounding box center [412, 100] width 135 height 12
select select "female"
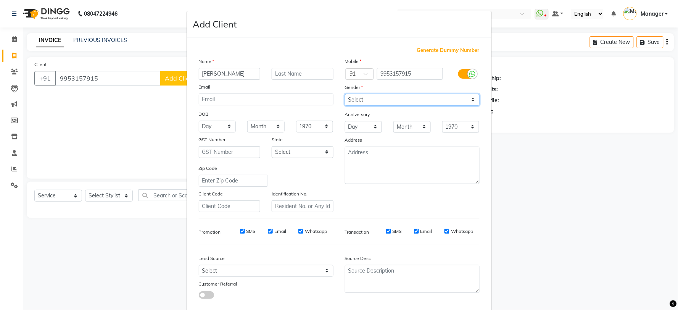
click at [345, 94] on select "Select Male Female Other Prefer Not To Say" at bounding box center [412, 100] width 135 height 12
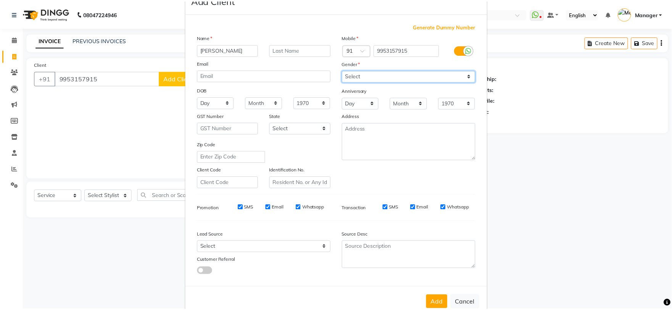
scroll to position [43, 0]
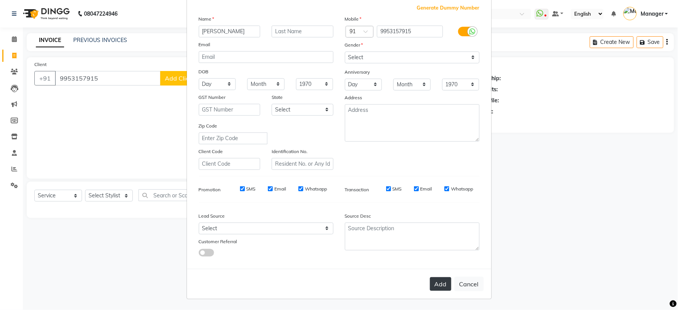
click at [441, 279] on button "Add" at bounding box center [440, 284] width 21 height 14
select select
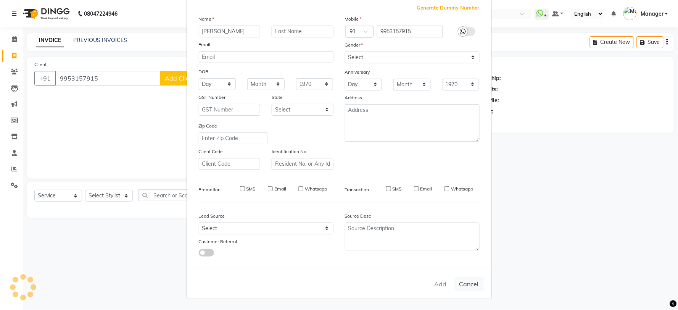
select select
checkbox input "false"
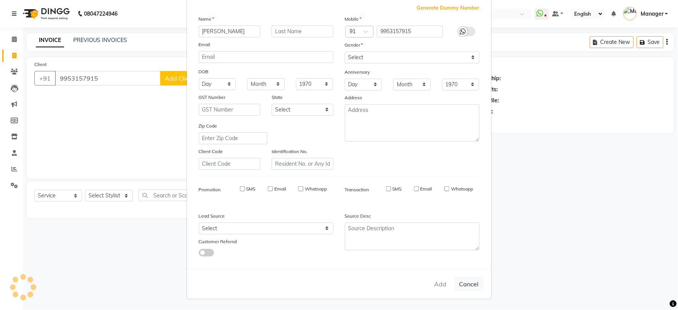
checkbox input "false"
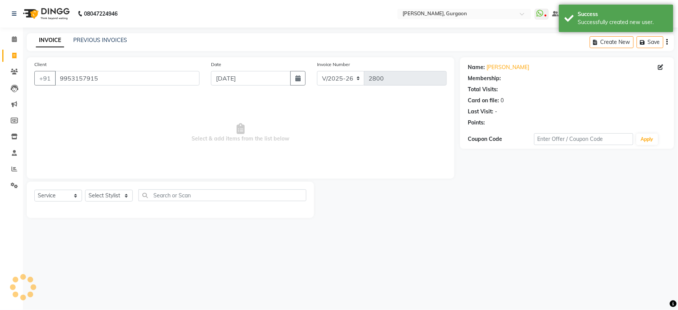
select select "1: Object"
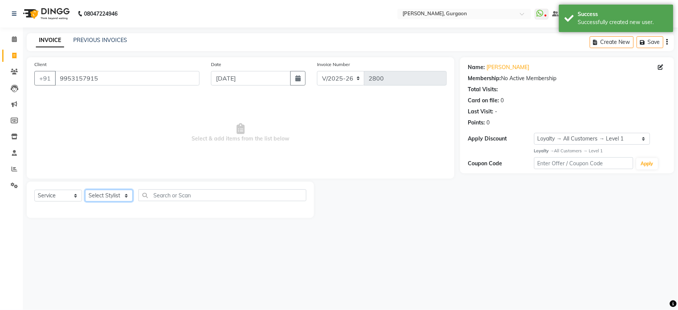
click at [123, 195] on select "Select Stylist AARTI Abdul Kalam Akash Nail ARTIST ASH Gayatree Kirti Makeup Ma…" at bounding box center [109, 196] width 48 height 12
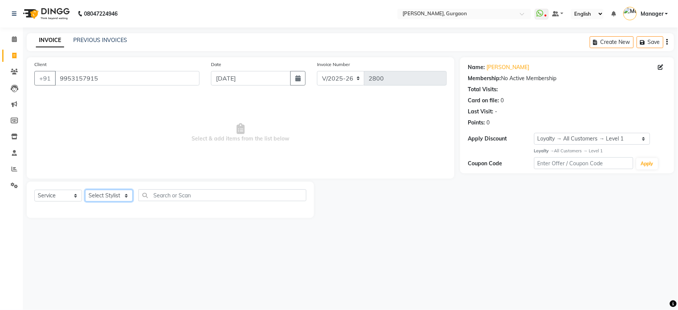
select select "24605"
click at [85, 190] on select "Select Stylist AARTI Abdul Kalam Akash Nail ARTIST ASH Gayatree Kirti Makeup Ma…" at bounding box center [109, 196] width 48 height 12
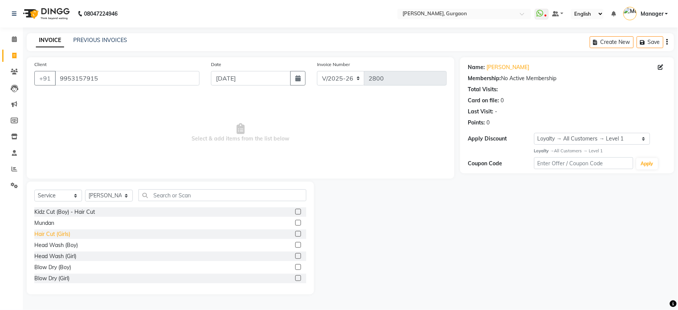
click at [56, 233] on div "Hair Cut (Girls)" at bounding box center [52, 234] width 36 height 8
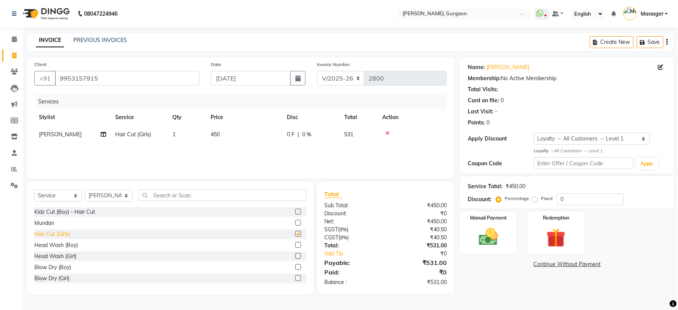
checkbox input "false"
click at [574, 136] on select "Select Loyalty → All Customers → Level 1" at bounding box center [592, 139] width 116 height 12
click at [494, 236] on img at bounding box center [489, 237] width 32 height 23
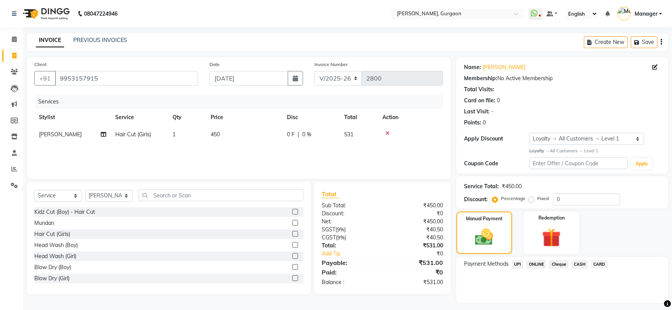
click at [522, 258] on div "Payment Methods UPI ONLINE Cheque CASH CARD" at bounding box center [563, 280] width 212 height 46
click at [521, 266] on span "UPI" at bounding box center [518, 264] width 12 height 9
click at [575, 302] on button "Add Payment" at bounding box center [596, 305] width 127 height 12
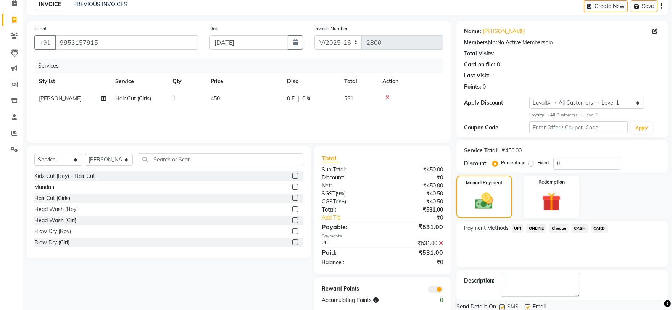
scroll to position [63, 0]
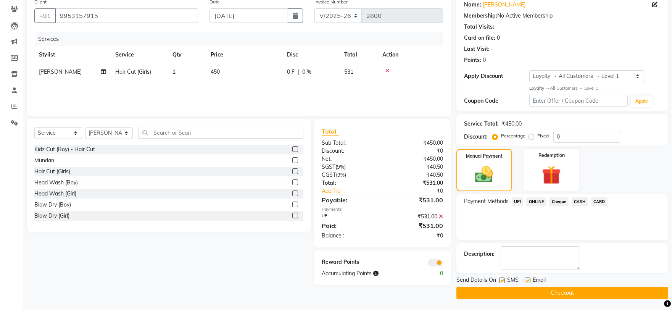
click at [581, 289] on button "Checkout" at bounding box center [563, 293] width 212 height 12
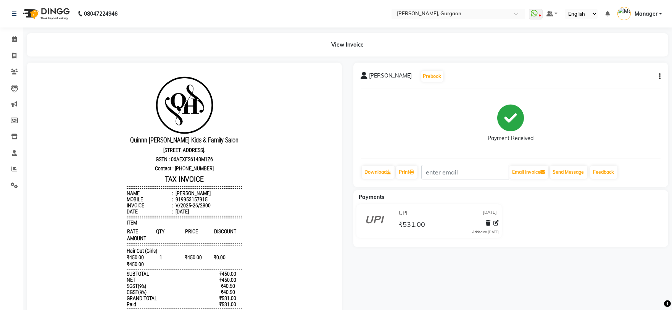
scroll to position [44, 0]
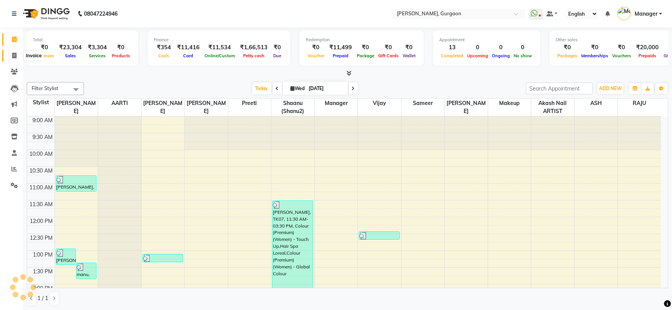
click at [8, 54] on span at bounding box center [14, 56] width 13 height 9
select select "service"
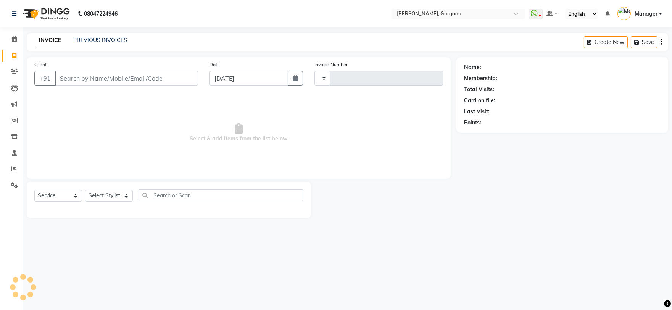
type input "2802"
select select "3880"
click at [119, 38] on link "PREVIOUS INVOICES" at bounding box center [100, 40] width 54 height 7
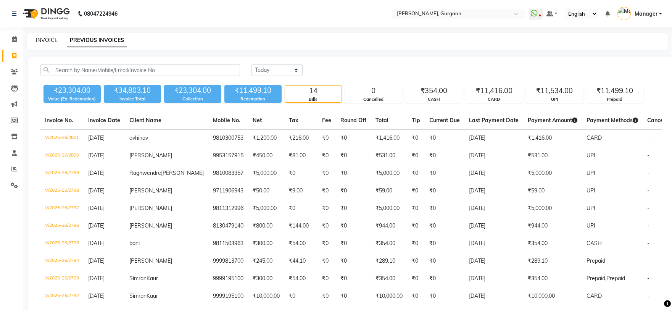
click at [50, 38] on link "INVOICE" at bounding box center [47, 40] width 22 height 7
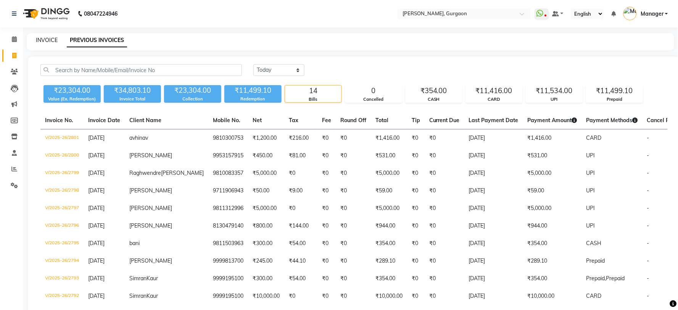
select select "3880"
select select "service"
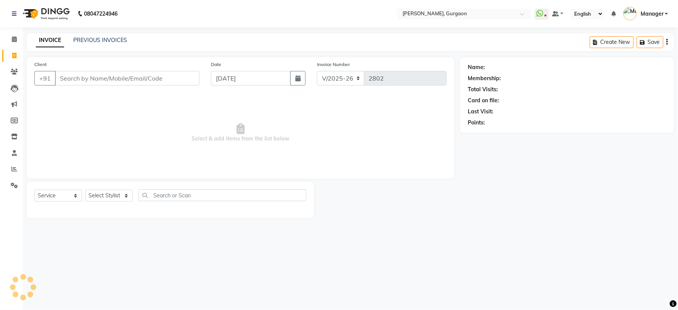
click at [199, 71] on div "+91" at bounding box center [116, 78] width 165 height 15
click at [163, 86] on div "Client +91" at bounding box center [117, 75] width 177 height 31
click at [146, 81] on input "Client" at bounding box center [127, 78] width 145 height 15
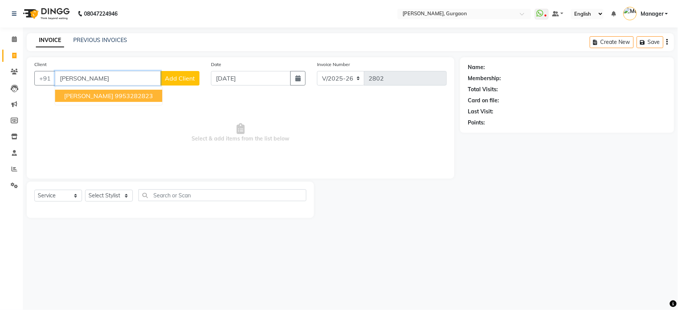
click at [115, 97] on ngb-highlight "9953282823" at bounding box center [134, 96] width 38 height 8
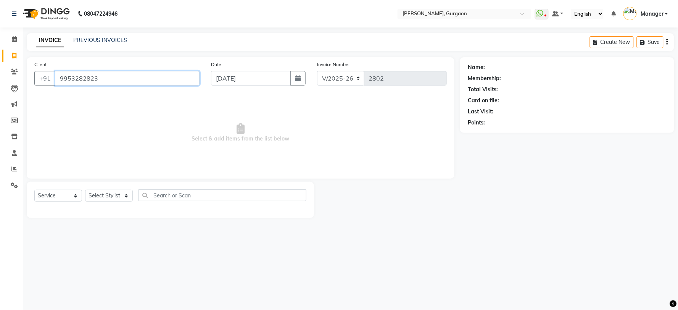
type input "9953282823"
select select "1: Object"
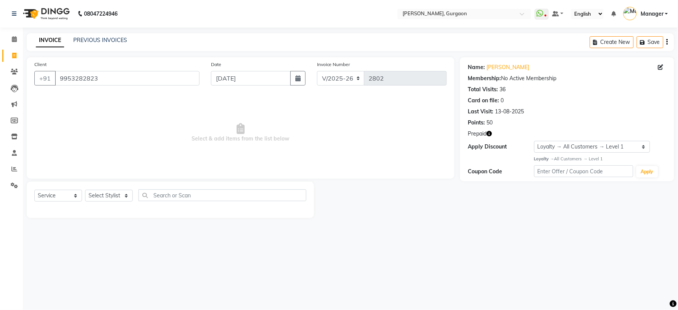
click at [498, 148] on div "Apply Discount" at bounding box center [501, 147] width 66 height 8
click at [490, 138] on div "Name: Ipshita Membership: No Active Membership Total Visits: 36 Card on file: 0…" at bounding box center [567, 119] width 214 height 124
click at [490, 132] on icon "button" at bounding box center [489, 133] width 5 height 5
click at [12, 43] on span at bounding box center [14, 39] width 13 height 9
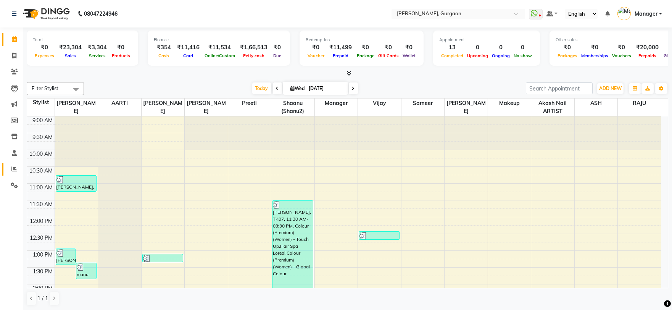
click at [6, 169] on link "Reports" at bounding box center [11, 169] width 18 height 13
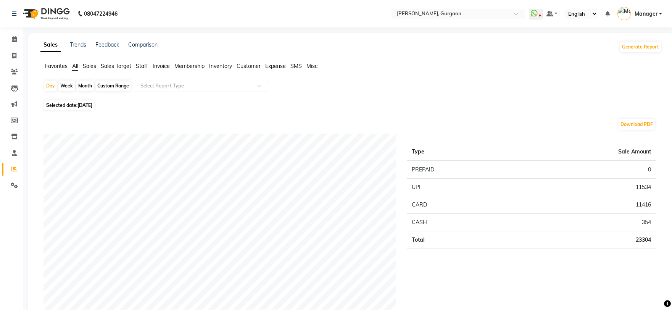
click at [124, 67] on span "Sales Target" at bounding box center [116, 66] width 31 height 7
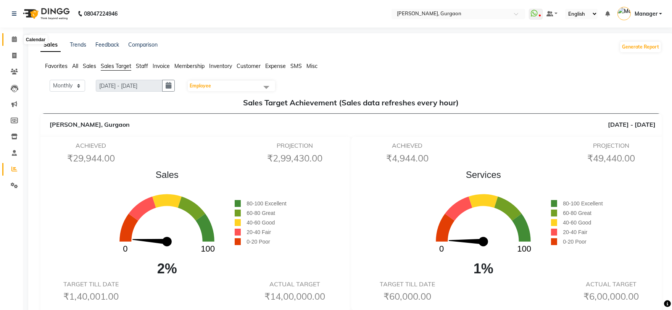
click at [15, 39] on icon at bounding box center [14, 39] width 5 height 6
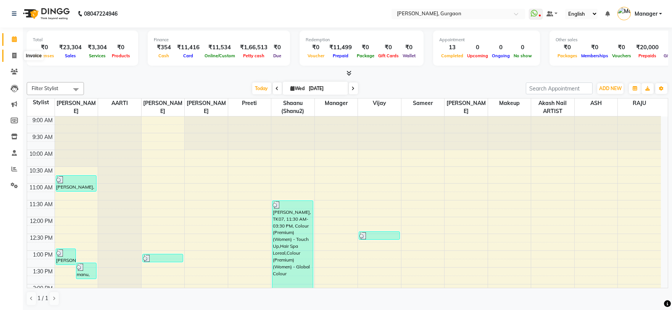
click at [14, 56] on icon at bounding box center [14, 56] width 4 height 6
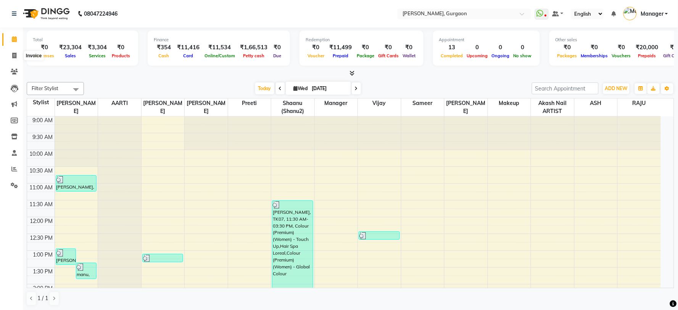
select select "service"
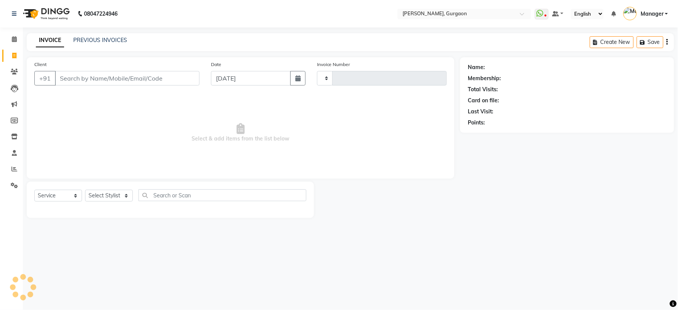
type input "2802"
select select "3880"
click at [120, 77] on input "Client" at bounding box center [127, 78] width 145 height 15
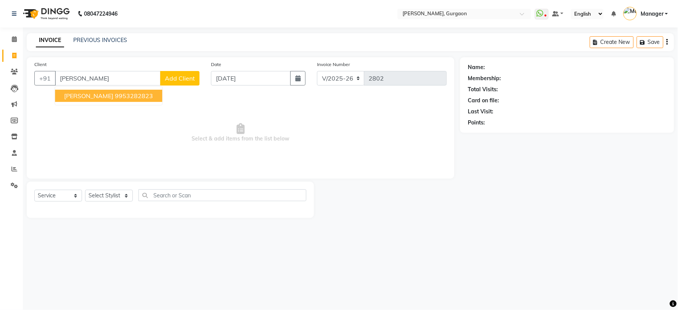
click at [115, 100] on button "Ipshita 9953282823" at bounding box center [108, 96] width 107 height 12
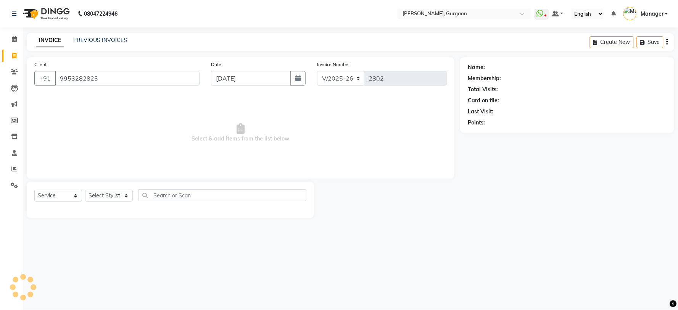
type input "9953282823"
select select "1: Object"
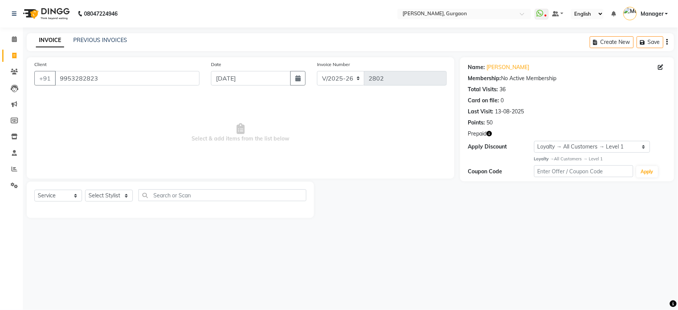
click at [492, 135] on icon "button" at bounding box center [489, 133] width 5 height 5
click at [502, 68] on link "[PERSON_NAME]" at bounding box center [508, 67] width 43 height 8
click at [123, 195] on select "Select Stylist [PERSON_NAME] Nail ARTIST [PERSON_NAME] Makeup Manager [PERSON_N…" at bounding box center [109, 196] width 48 height 12
select select "25791"
click at [85, 190] on select "Select Stylist [PERSON_NAME] Nail ARTIST [PERSON_NAME] Makeup Manager [PERSON_N…" at bounding box center [109, 196] width 48 height 12
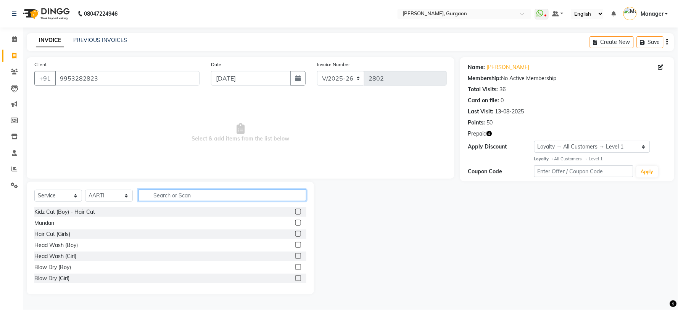
click at [204, 195] on input "text" at bounding box center [223, 195] width 168 height 12
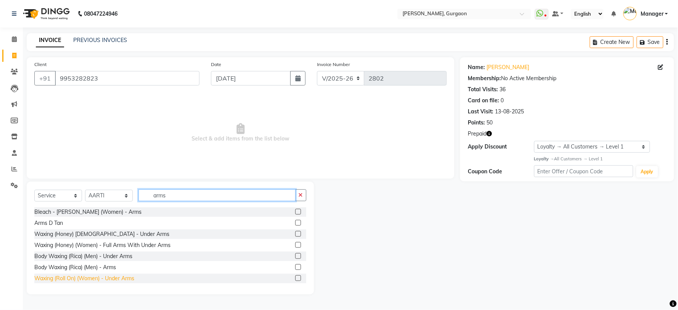
scroll to position [145, 0]
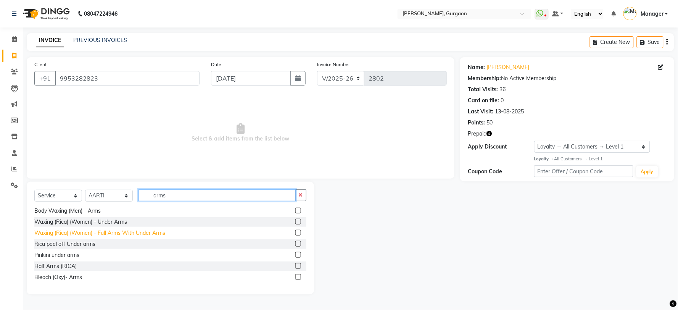
type input "arms"
click at [129, 232] on div "Waxing (Rica) (Women) - Full Arms With Under Arms" at bounding box center [99, 233] width 131 height 8
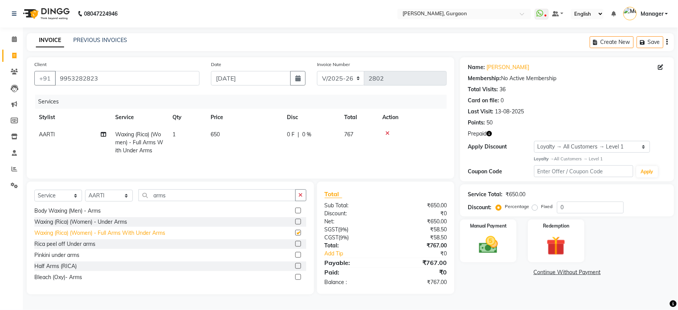
checkbox input "false"
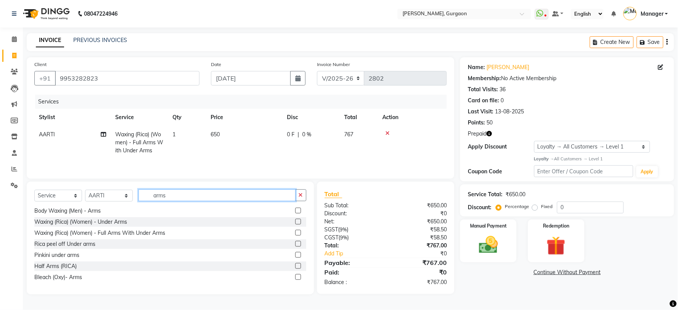
click at [157, 196] on input "arms" at bounding box center [217, 195] width 157 height 12
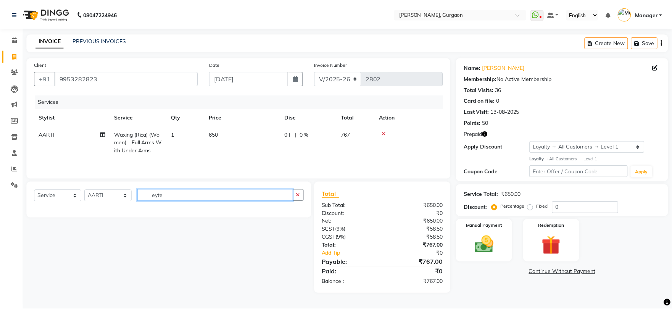
scroll to position [0, 0]
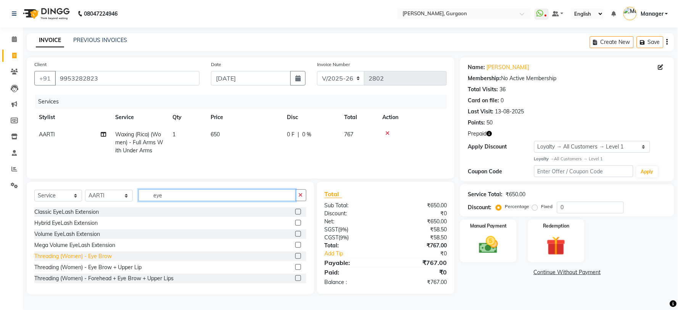
type input "eye"
click at [84, 256] on div "Threading (Women) - Eye Brow" at bounding box center [72, 256] width 77 height 8
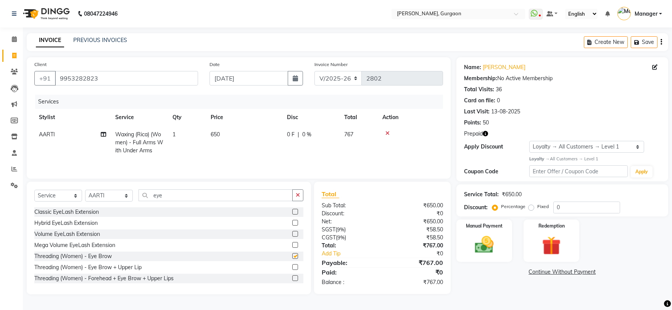
checkbox input "false"
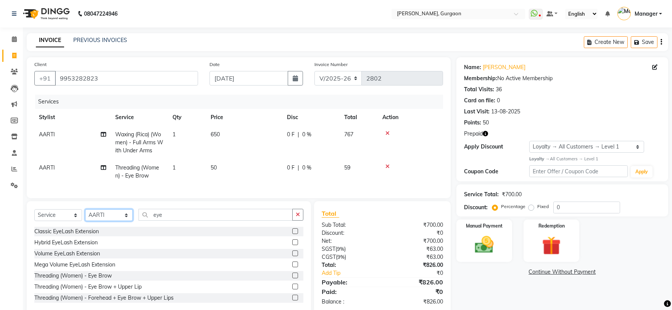
click at [101, 220] on select "Select Stylist [PERSON_NAME] Nail ARTIST [PERSON_NAME] Makeup Manager [PERSON_N…" at bounding box center [109, 215] width 48 height 12
select select "25793"
click at [85, 216] on select "Select Stylist [PERSON_NAME] Nail ARTIST [PERSON_NAME] Makeup Manager [PERSON_N…" at bounding box center [109, 215] width 48 height 12
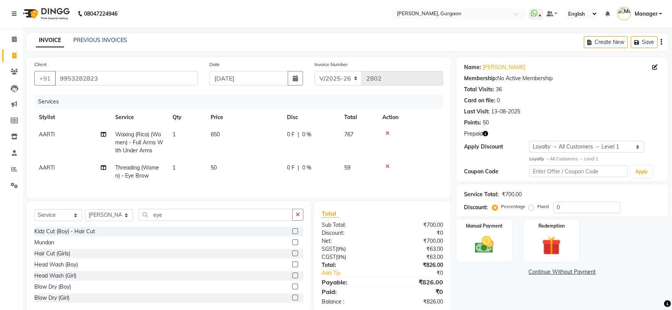
click at [179, 227] on div "Select Service Product Membership Package Voucher Prepaid Gift Card Select Styl…" at bounding box center [168, 218] width 269 height 18
click at [179, 220] on input "eye" at bounding box center [216, 215] width 154 height 12
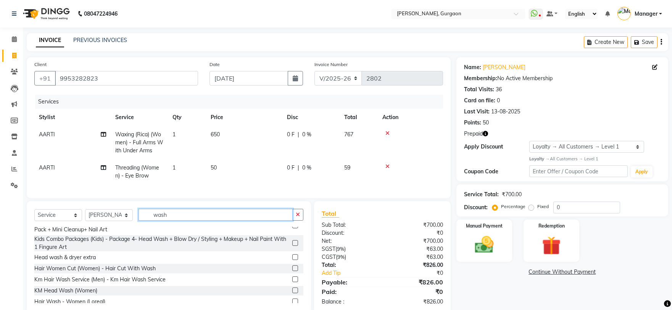
scroll to position [120, 0]
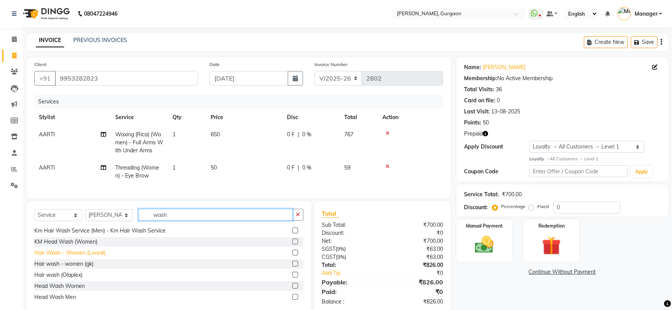
type input "wash"
click at [92, 256] on div "Hair Wash - Women (Loreal)" at bounding box center [69, 253] width 71 height 8
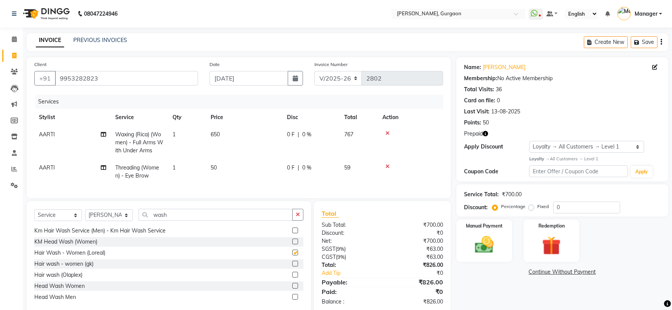
checkbox input "false"
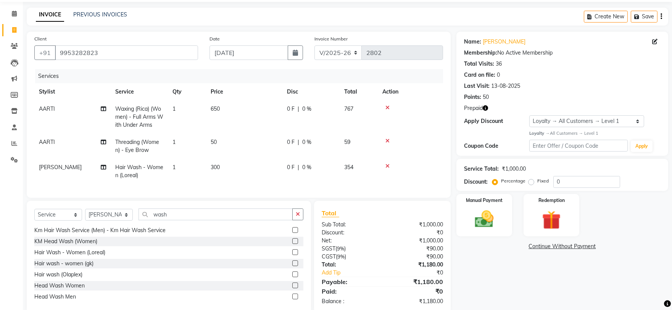
scroll to position [47, 0]
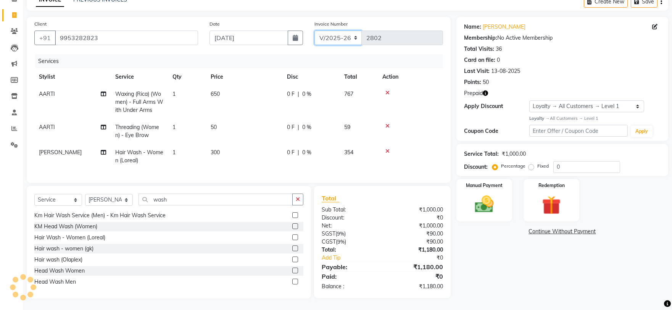
click at [346, 31] on select "R/2025-26 V/2025 V/2025-26" at bounding box center [339, 38] width 48 height 15
select select "5073"
click at [315, 31] on select "R/2025-26 V/2025 V/2025-26" at bounding box center [339, 38] width 48 height 15
type input "1504"
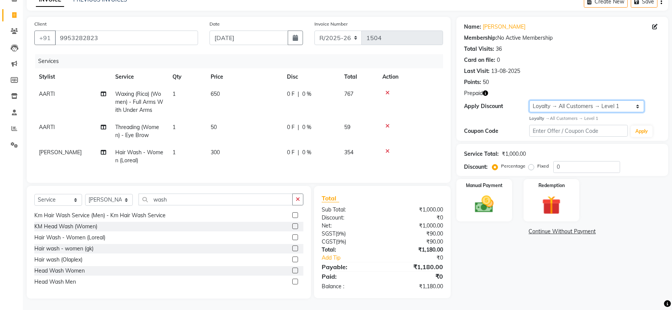
drag, startPoint x: 606, startPoint y: 98, endPoint x: 576, endPoint y: 103, distance: 29.9
click at [606, 100] on select "Select Loyalty → All Customers → Level 1" at bounding box center [586, 106] width 115 height 12
select select "0:"
click at [529, 100] on select "Select Loyalty → All Customers → Level 1" at bounding box center [586, 106] width 115 height 12
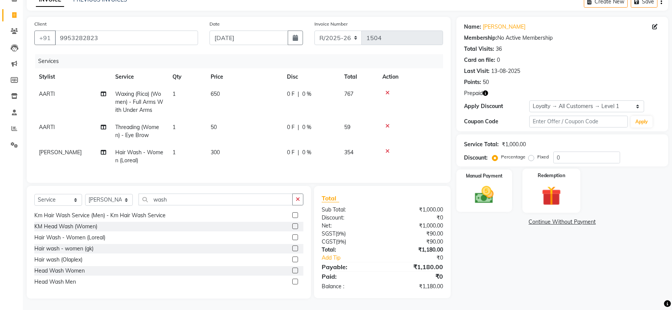
click at [544, 205] on div "Redemption" at bounding box center [552, 191] width 58 height 44
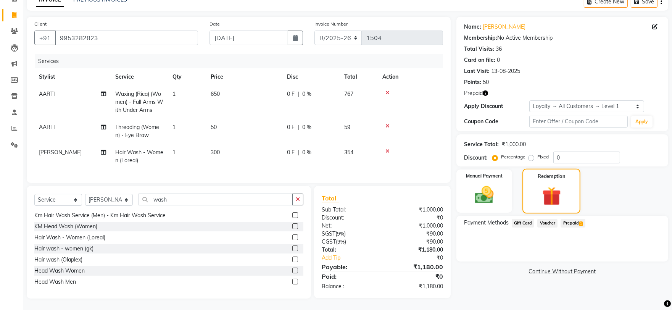
click at [585, 219] on span "Prepaid 1" at bounding box center [573, 223] width 25 height 9
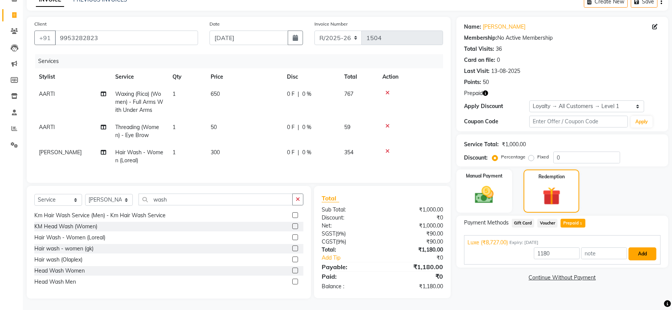
click at [636, 250] on button "Add" at bounding box center [643, 253] width 28 height 13
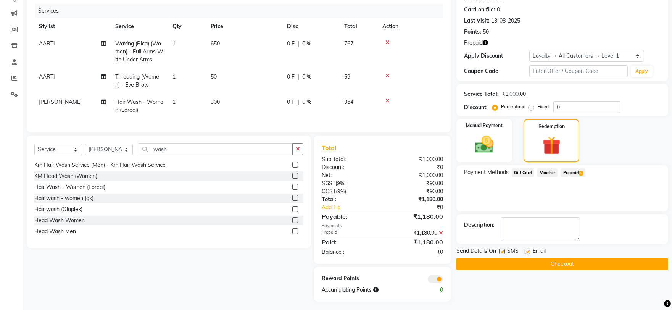
scroll to position [100, 0]
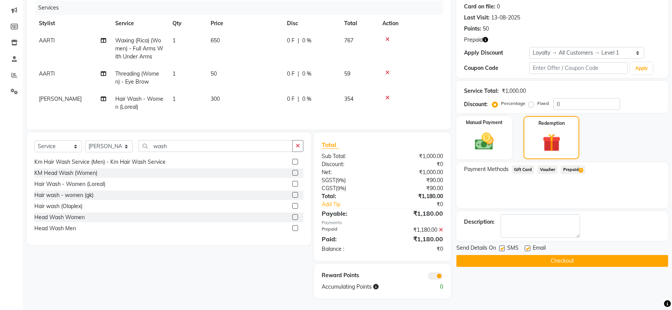
click at [630, 255] on button "Checkout" at bounding box center [563, 261] width 212 height 12
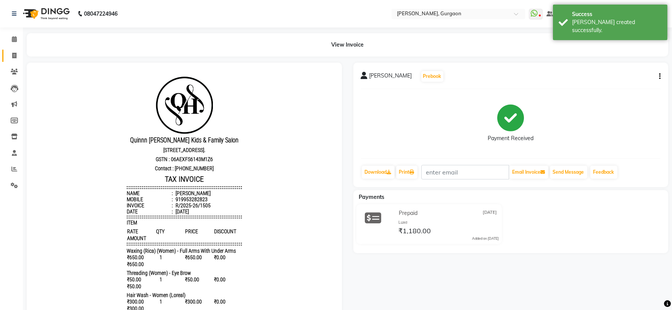
click at [8, 51] on link "Invoice" at bounding box center [11, 56] width 18 height 13
select select "service"
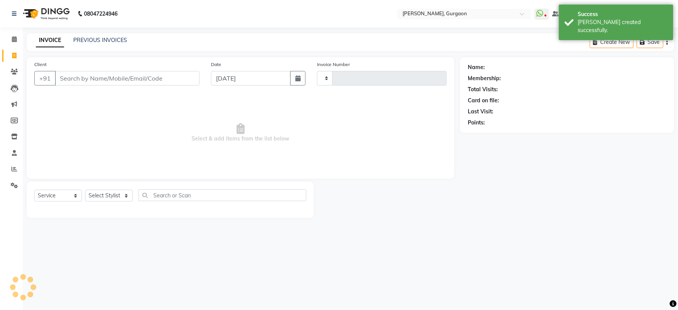
type input "2802"
select select "3880"
click at [103, 76] on input "Client" at bounding box center [127, 78] width 145 height 15
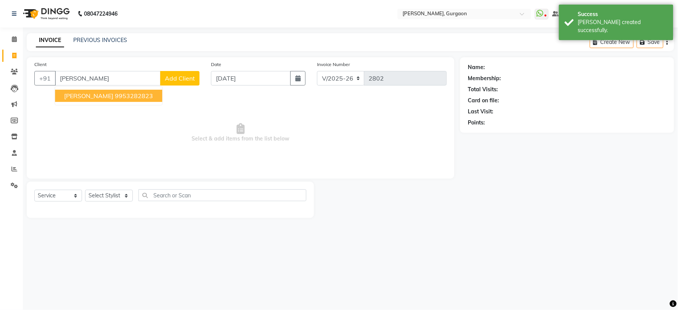
click at [102, 100] on button "Ipshita 9953282823" at bounding box center [108, 96] width 107 height 12
type input "9953282823"
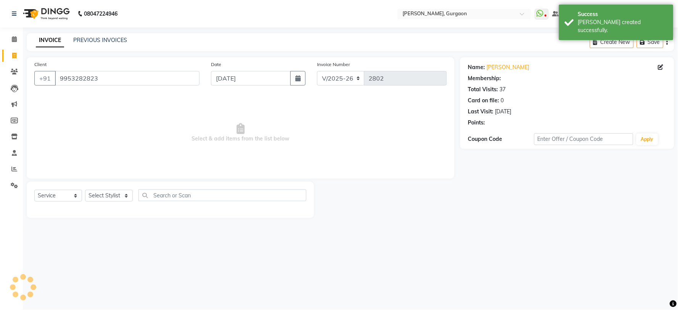
select select "1: Object"
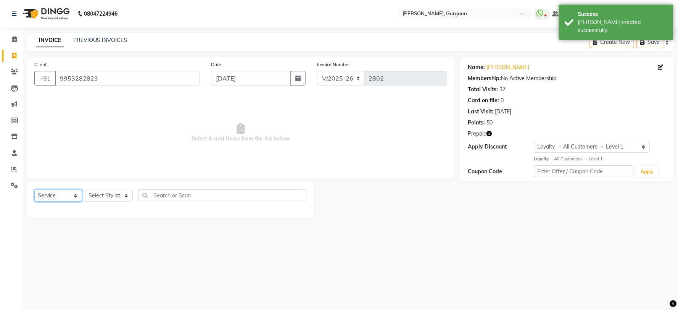
click at [47, 200] on select "Select Service Product Membership Package Voucher Prepaid Gift Card" at bounding box center [58, 196] width 48 height 12
select select "product"
click at [34, 190] on select "Select Service Product Membership Package Voucher Prepaid Gift Card" at bounding box center [58, 196] width 48 height 12
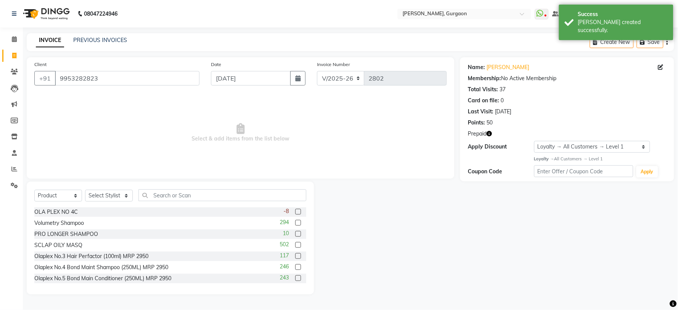
click at [121, 189] on div "Select Service Product Membership Package Voucher Prepaid Gift Card Select Styl…" at bounding box center [170, 198] width 272 height 18
click at [109, 191] on select "Select Stylist [PERSON_NAME] Nail ARTIST [PERSON_NAME] Makeup Manager [PERSON_N…" at bounding box center [109, 196] width 48 height 12
select select "30610"
click at [85, 190] on select "Select Stylist [PERSON_NAME] Nail ARTIST [PERSON_NAME] Makeup Manager [PERSON_N…" at bounding box center [109, 196] width 48 height 12
click at [162, 199] on input "text" at bounding box center [223, 195] width 168 height 12
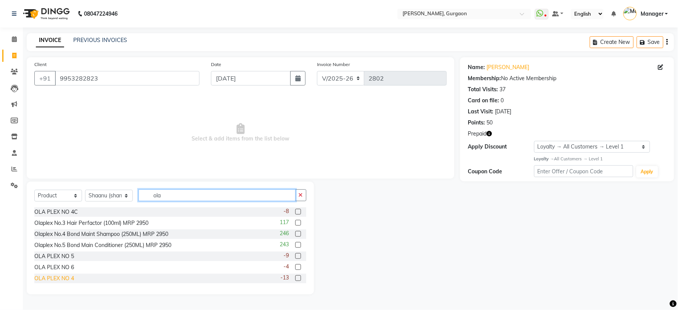
type input "ola"
click at [65, 279] on div "OLA PLEX NO 4" at bounding box center [54, 278] width 40 height 8
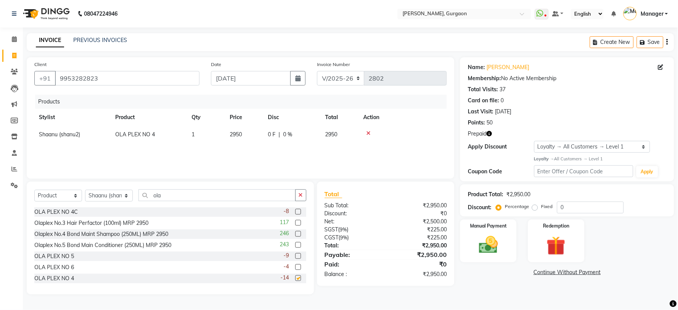
checkbox input "false"
click at [564, 147] on select "Select Loyalty → All Customers → Level 1" at bounding box center [592, 147] width 116 height 12
select select "0:"
click at [534, 141] on select "Select Loyalty → All Customers → Level 1" at bounding box center [592, 147] width 116 height 12
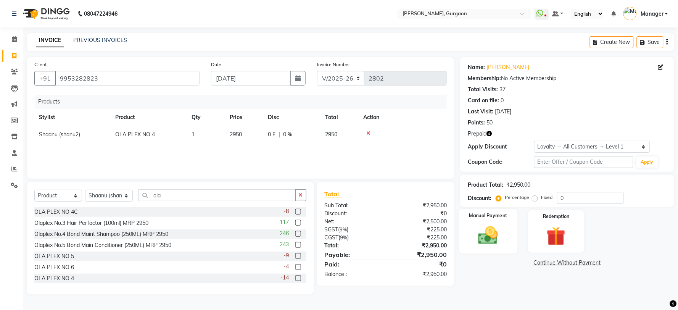
click at [498, 229] on img at bounding box center [489, 235] width 32 height 23
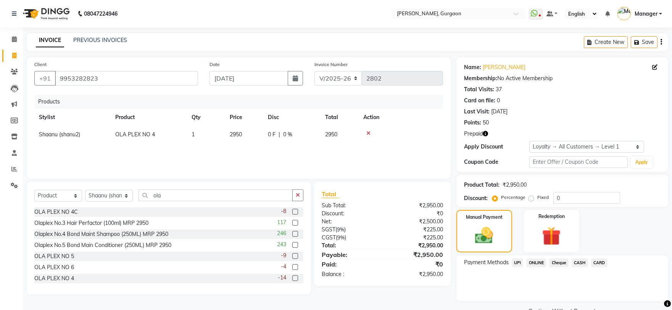
click at [515, 265] on span "UPI" at bounding box center [518, 262] width 12 height 9
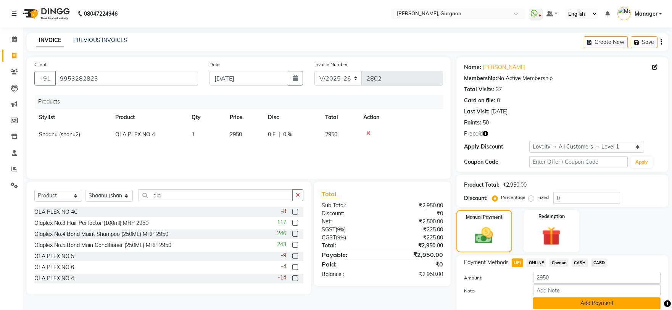
click at [601, 304] on button "Add Payment" at bounding box center [596, 303] width 127 height 12
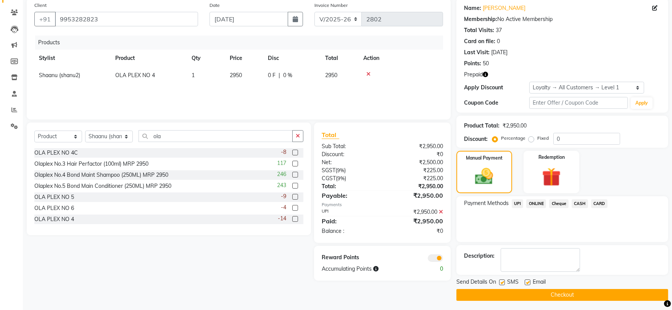
scroll to position [61, 0]
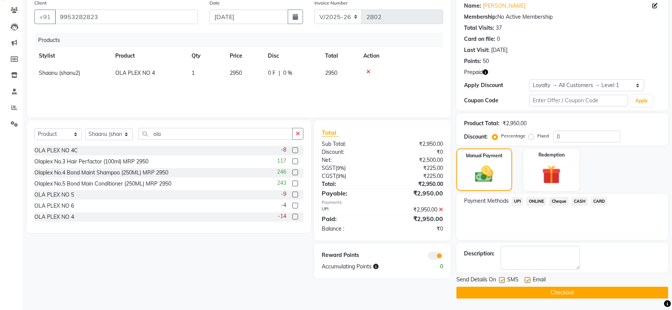
click at [606, 294] on button "Checkout" at bounding box center [563, 293] width 212 height 12
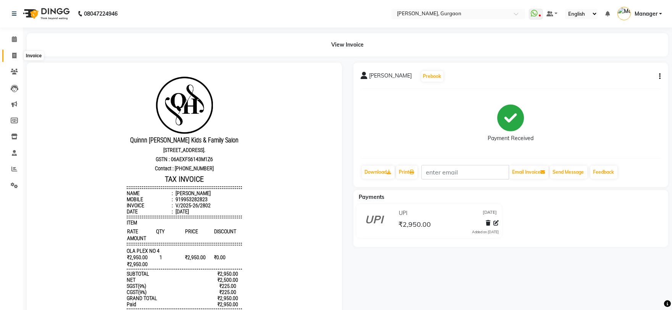
drag, startPoint x: 10, startPoint y: 52, endPoint x: 18, endPoint y: 60, distance: 11.1
click at [10, 52] on span at bounding box center [14, 56] width 13 height 9
select select "service"
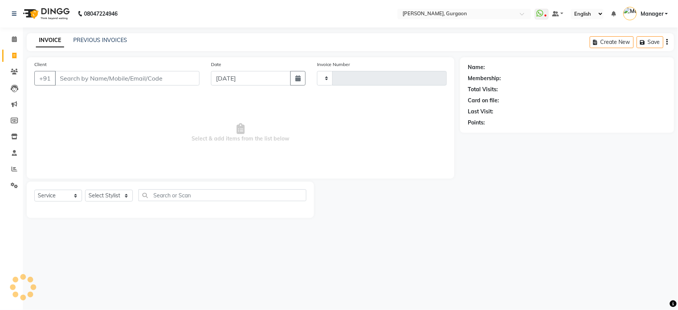
type input "2804"
select select "3880"
click at [68, 77] on input "Client" at bounding box center [127, 78] width 145 height 15
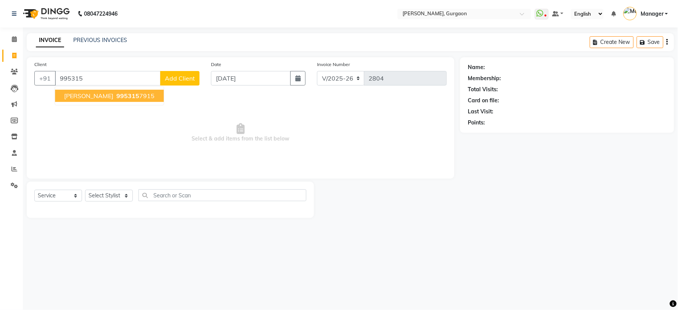
click at [73, 100] on button "shilpi 995315 7915" at bounding box center [109, 96] width 109 height 12
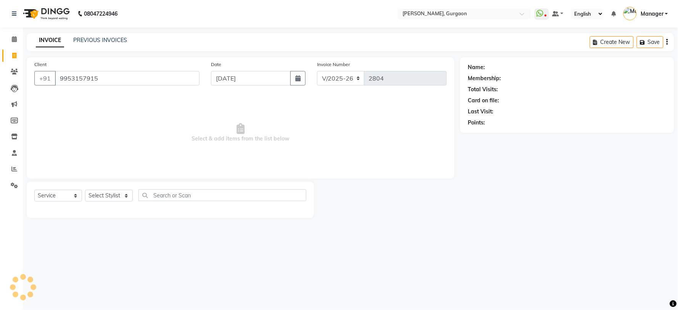
type input "9953157915"
select select "1: Object"
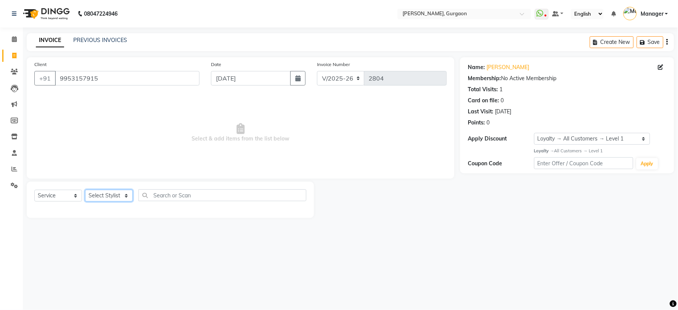
click at [111, 195] on select "Select Stylist [PERSON_NAME] Nail ARTIST [PERSON_NAME] Makeup Manager [PERSON_N…" at bounding box center [109, 196] width 48 height 12
select select "24605"
click at [85, 190] on select "Select Stylist [PERSON_NAME] Nail ARTIST [PERSON_NAME] Makeup Manager [PERSON_N…" at bounding box center [109, 196] width 48 height 12
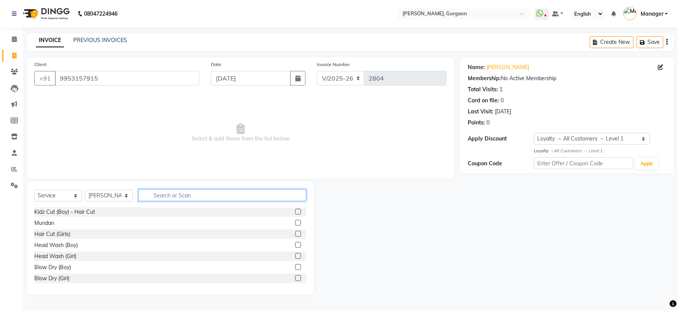
click at [186, 190] on input "text" at bounding box center [223, 195] width 168 height 12
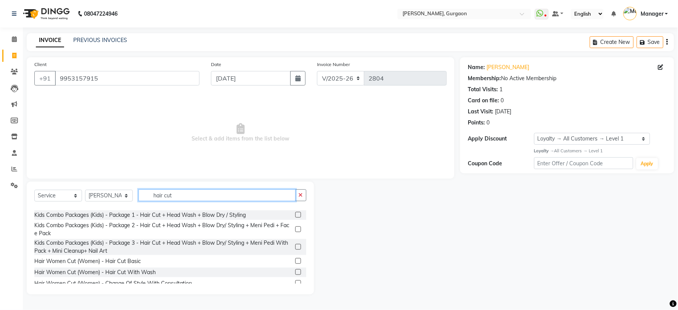
scroll to position [81, 0]
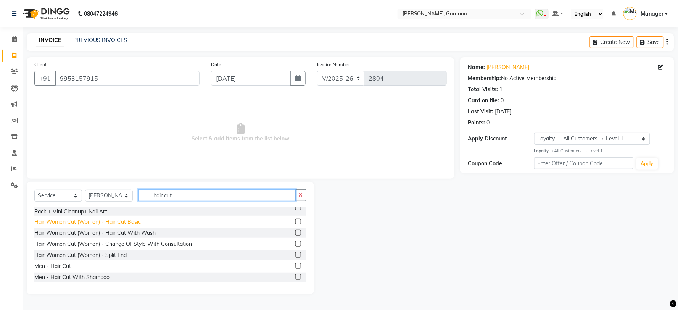
type input "hair cut"
click at [130, 223] on div "Hair Women Cut (Women) - Hair Cut Basic" at bounding box center [87, 222] width 106 height 8
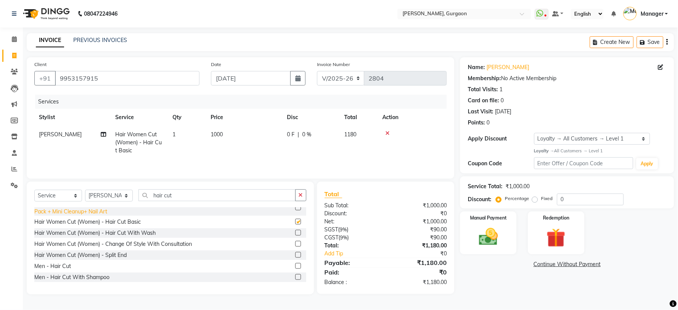
checkbox input "false"
click at [116, 197] on select "Select Stylist [PERSON_NAME] Nail ARTIST [PERSON_NAME] Makeup Manager [PERSON_N…" at bounding box center [109, 196] width 48 height 12
select select "50388"
click at [85, 190] on select "Select Stylist [PERSON_NAME] Nail ARTIST [PERSON_NAME] Makeup Manager [PERSON_N…" at bounding box center [109, 196] width 48 height 12
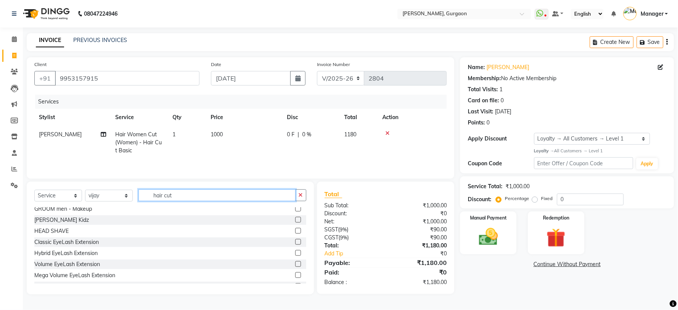
click at [154, 198] on input "hair cut" at bounding box center [217, 195] width 157 height 12
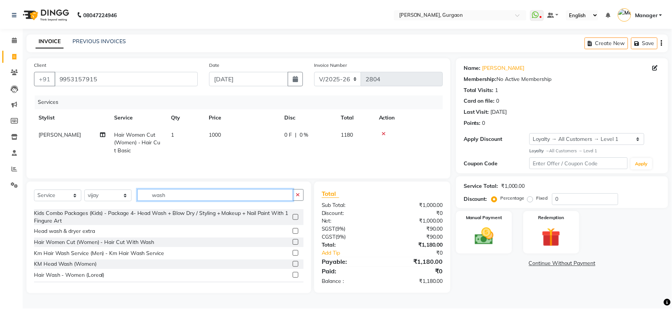
scroll to position [120, 0]
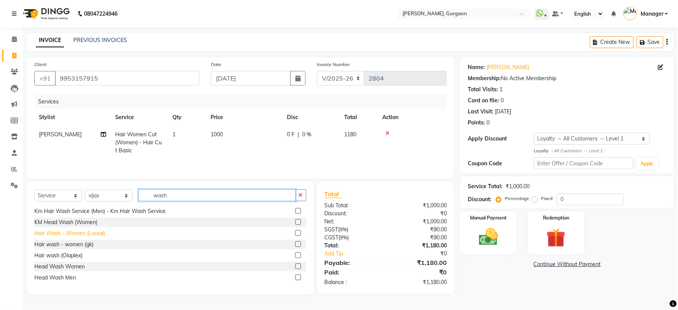
type input "wash"
click at [81, 233] on div "Hair Wash - Women (Loreal)" at bounding box center [69, 233] width 71 height 8
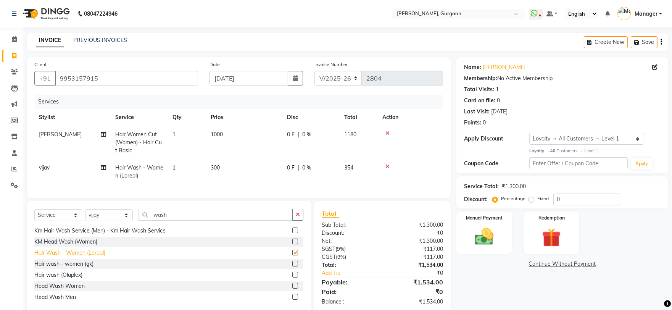
checkbox input "false"
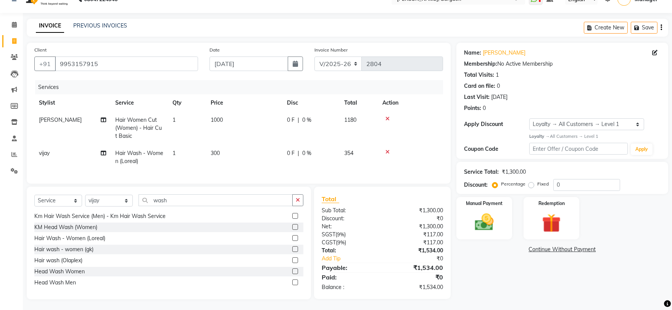
scroll to position [21, 0]
click at [571, 118] on select "Select Loyalty → All Customers → Level 1" at bounding box center [586, 124] width 115 height 12
select select "0:"
click at [529, 118] on select "Select Loyalty → All Customers → Level 1" at bounding box center [586, 124] width 115 height 12
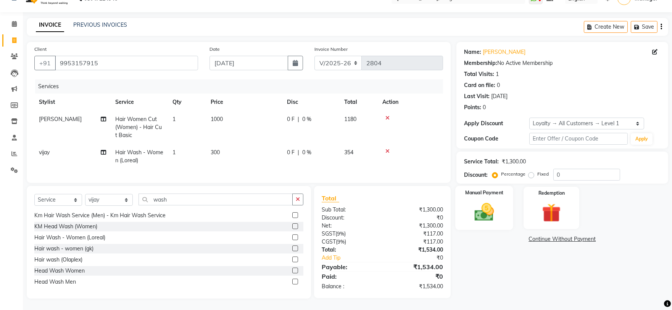
click at [484, 201] on img at bounding box center [484, 212] width 32 height 23
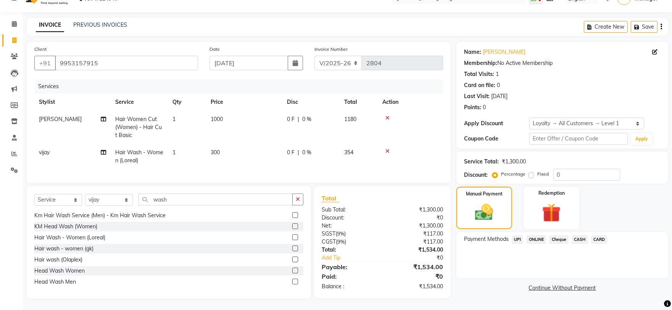
click at [516, 235] on span "UPI" at bounding box center [518, 239] width 12 height 9
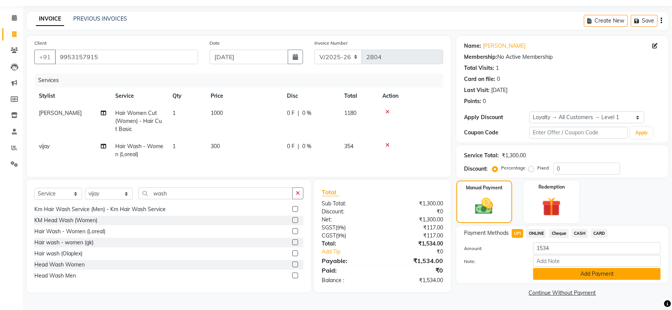
click at [580, 270] on button "Add Payment" at bounding box center [596, 274] width 127 height 12
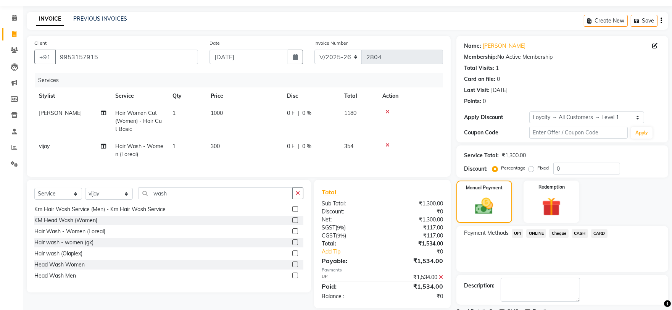
scroll to position [75, 0]
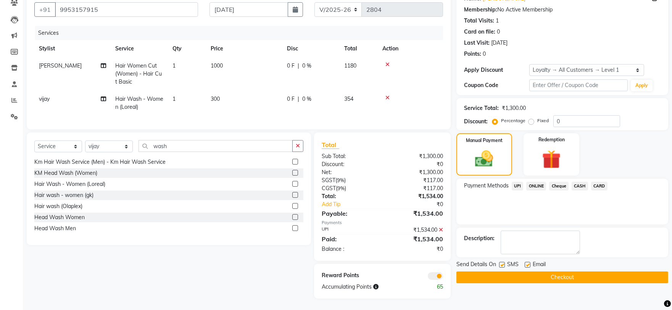
click at [440, 230] on icon at bounding box center [441, 229] width 4 height 5
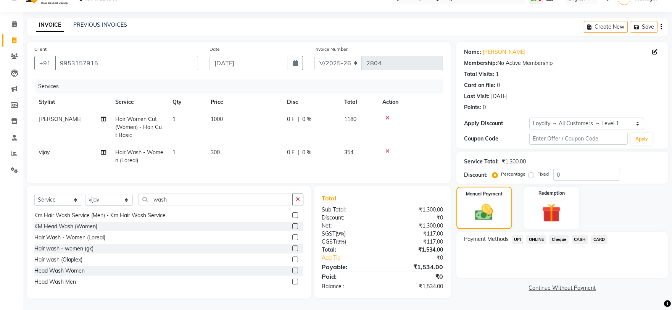
scroll to position [21, 0]
click at [581, 235] on span "CASH" at bounding box center [580, 239] width 16 height 9
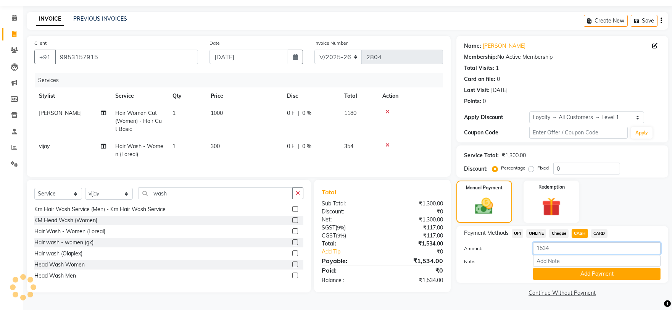
click at [547, 249] on input "1534" at bounding box center [596, 248] width 127 height 12
type input "1500"
click at [543, 268] on button "Add Payment" at bounding box center [596, 274] width 127 height 12
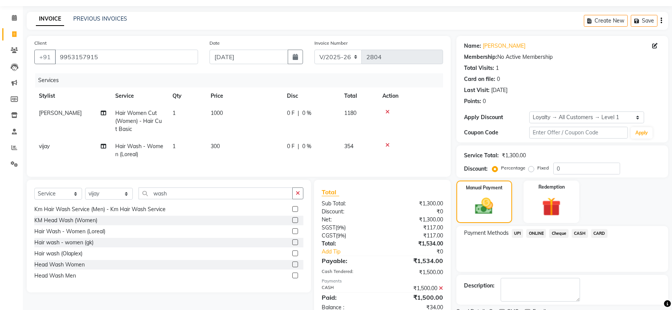
click at [517, 236] on span "UPI" at bounding box center [518, 233] width 12 height 9
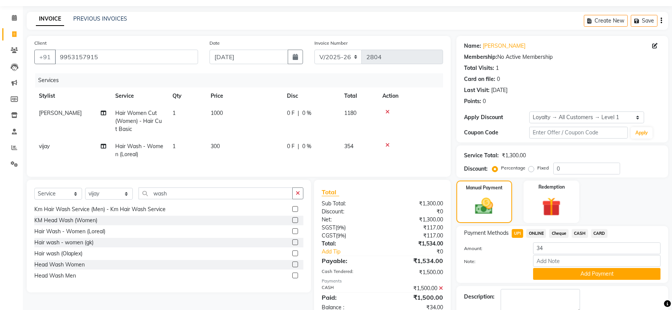
click at [565, 284] on div "Name: Shilpi Membership: No Active Membership Total Visits: 1 Card on file: 0 L…" at bounding box center [566, 196] width 218 height 321
click at [575, 268] on button "Add Payment" at bounding box center [596, 274] width 127 height 12
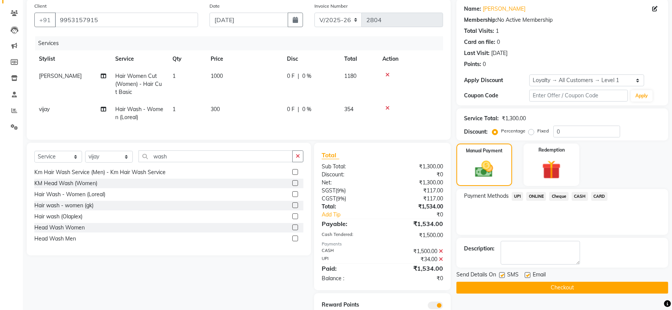
scroll to position [94, 0]
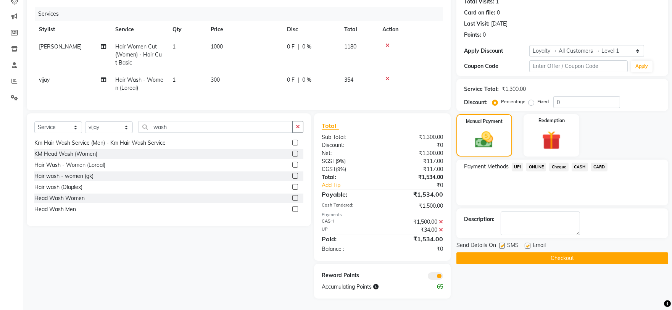
click at [582, 258] on div "Name: Shilpi Membership: No Active Membership Total Visits: 1 Card on file: 0 L…" at bounding box center [566, 133] width 218 height 329
click at [588, 252] on button "Checkout" at bounding box center [563, 258] width 212 height 12
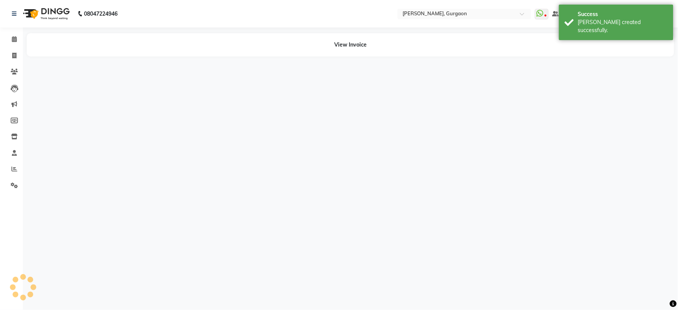
click at [588, 248] on div "08047224946 Select Location × Quinnn Harper, Gurgaon WhatsApp Status ✕ Status: …" at bounding box center [339, 155] width 678 height 310
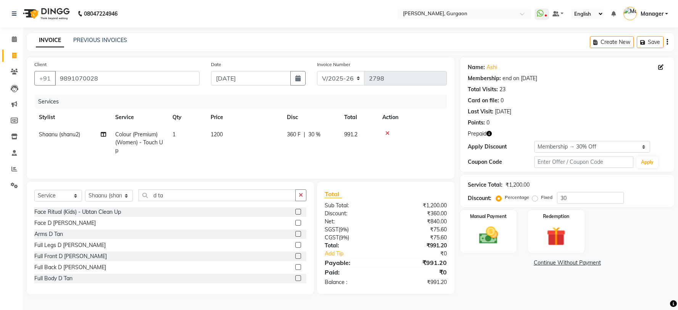
select select "3880"
select select "service"
select select "30610"
select select "2: Object"
click at [489, 128] on div "Name: Ashi Membership: end on 09-07-2026 Total Visits: 23 Card on file: 0 Last …" at bounding box center [567, 114] width 214 height 115
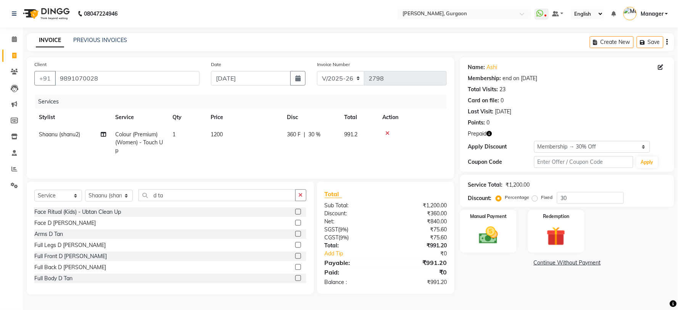
click at [488, 136] on icon "button" at bounding box center [489, 133] width 5 height 5
click at [453, 185] on div "Total Sub Total: ₹1,200.00 Discount: ₹360.00 Net: ₹840.00 SGST ( 9% ) ₹75.60 CG…" at bounding box center [386, 238] width 138 height 112
click at [490, 130] on button "button" at bounding box center [489, 134] width 5 height 8
click at [460, 162] on div "Client +91 9891070028 Date 03-09-2025 Invoice Number R/2025-26 V/2025 V/2025-26…" at bounding box center [240, 175] width 439 height 237
click at [111, 194] on select "Select Stylist [PERSON_NAME] Nail ARTIST [PERSON_NAME] Makeup Manager [PERSON_N…" at bounding box center [109, 196] width 48 height 12
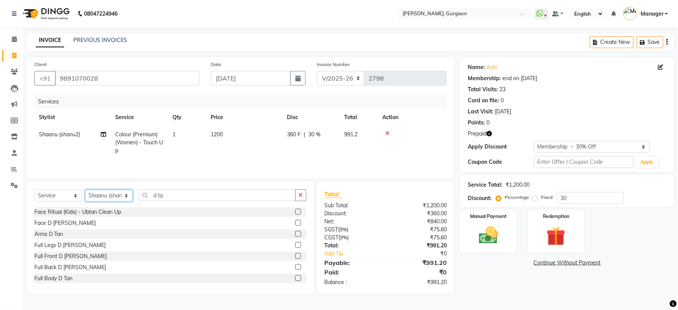
click at [85, 190] on select "Select Stylist [PERSON_NAME] Nail ARTIST [PERSON_NAME] Makeup Manager [PERSON_N…" at bounding box center [109, 196] width 48 height 12
click at [174, 200] on input "d ta" at bounding box center [217, 195] width 157 height 12
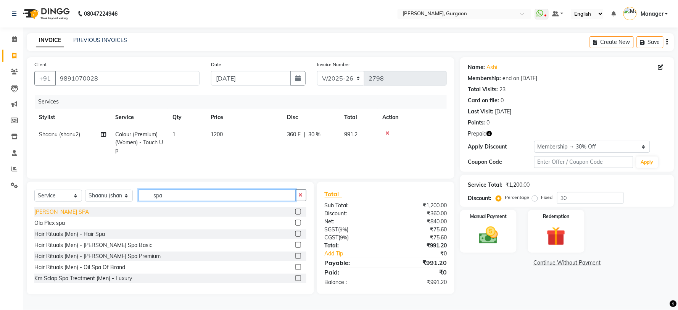
type input "spa"
click at [58, 212] on div "[PERSON_NAME] SPA" at bounding box center [61, 212] width 55 height 8
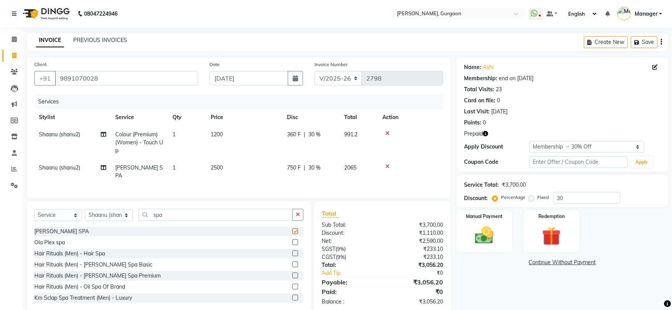
checkbox input "false"
click at [214, 173] on td "2500" at bounding box center [244, 171] width 76 height 25
select select "30610"
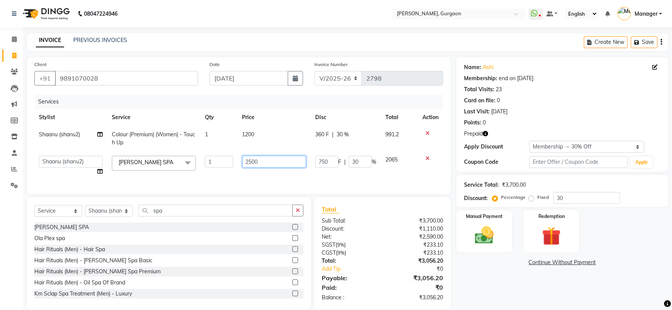
click at [260, 163] on input "2500" at bounding box center [274, 162] width 64 height 12
type input "1500"
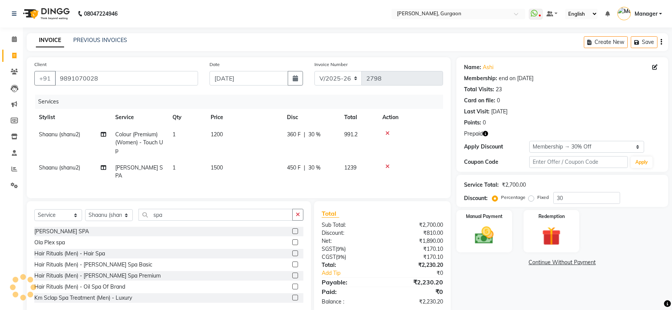
click at [290, 19] on nav "08047224946 Select Location × Quinnn Harper, Gurgaon WhatsApp Status ✕ Status: …" at bounding box center [336, 13] width 672 height 27
click at [106, 214] on select "Select Stylist [PERSON_NAME] Nail ARTIST [PERSON_NAME] Makeup Manager [PERSON_N…" at bounding box center [109, 215] width 48 height 12
click at [153, 214] on input "spa" at bounding box center [216, 215] width 154 height 12
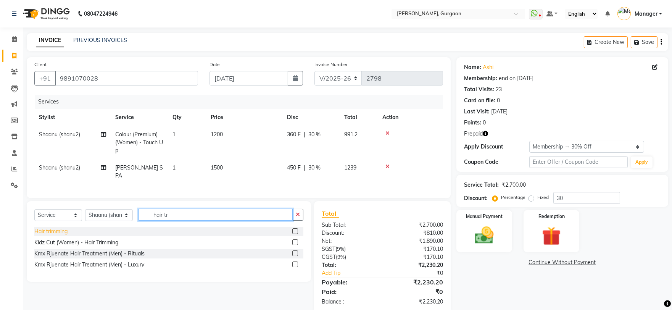
type input "hair tr"
click at [39, 227] on div "Hair trimming" at bounding box center [50, 231] width 33 height 8
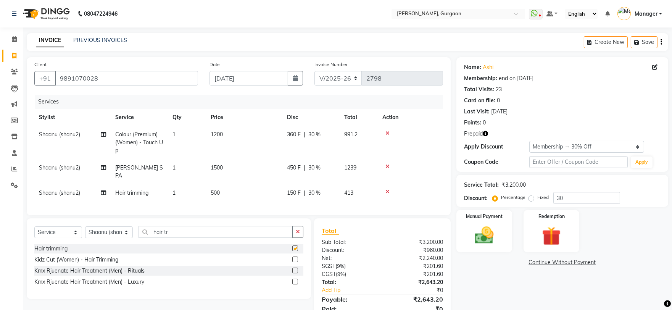
checkbox input "false"
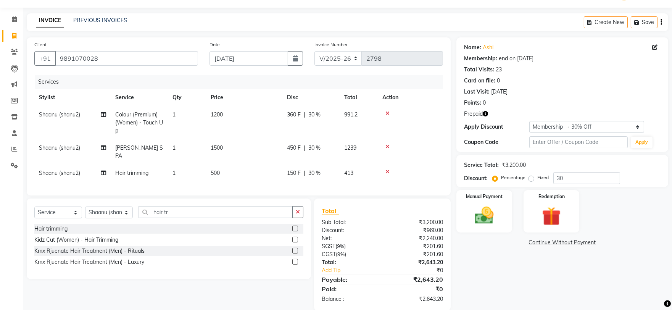
scroll to position [31, 0]
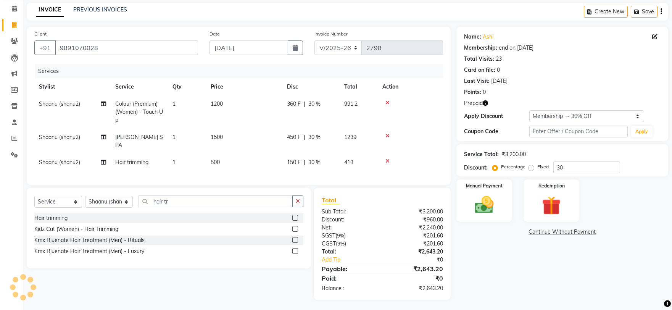
click at [214, 159] on span "500" at bounding box center [215, 162] width 9 height 7
select select "30610"
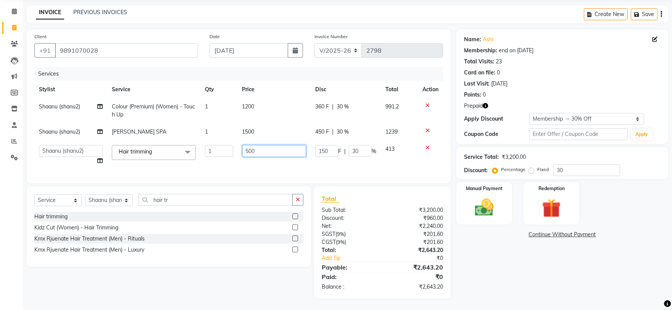
click at [243, 149] on input "500" at bounding box center [274, 151] width 64 height 12
type input "200"
click at [526, 262] on div "Name: Ashi Membership: end on 09-07-2026 Total Visits: 23 Card on file: 0 Last …" at bounding box center [566, 163] width 218 height 269
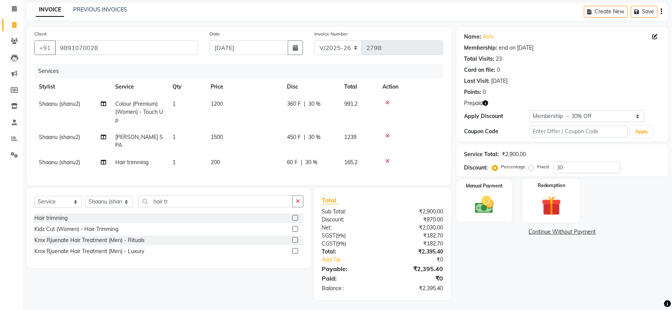
click at [552, 191] on div "Redemption" at bounding box center [552, 201] width 58 height 44
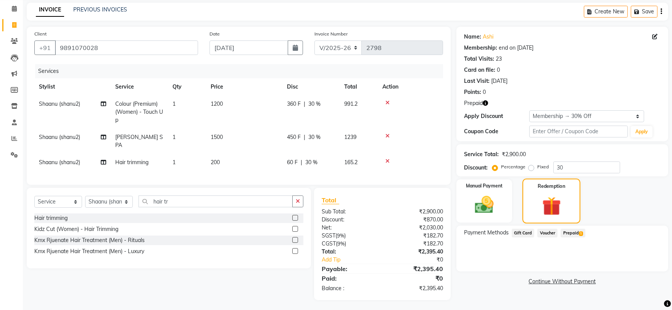
click at [570, 231] on span "Prepaid 1" at bounding box center [573, 233] width 25 height 9
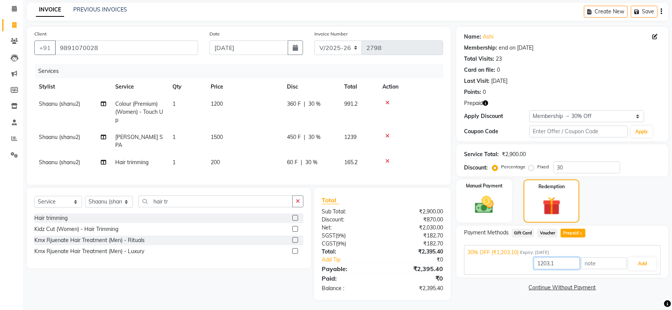
click at [542, 260] on input "1203.1" at bounding box center [557, 263] width 46 height 12
type input "991"
click at [644, 263] on button "Add" at bounding box center [643, 263] width 28 height 13
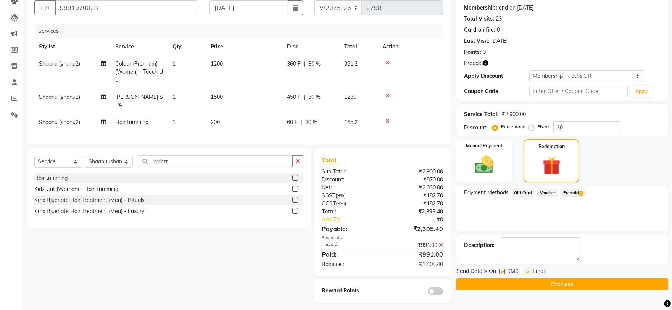
scroll to position [73, 0]
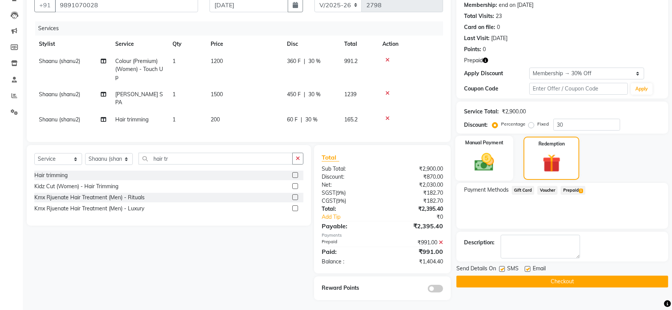
click at [495, 171] on img at bounding box center [484, 162] width 32 height 23
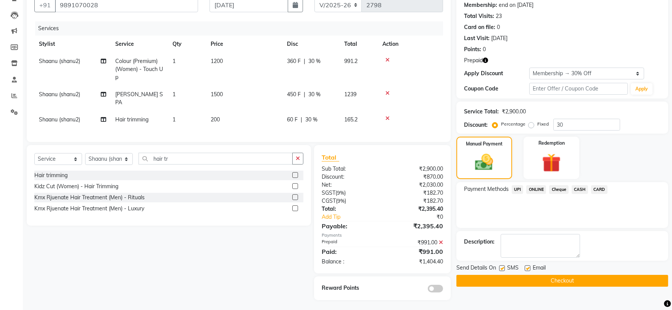
click at [515, 186] on span "UPI" at bounding box center [518, 189] width 12 height 9
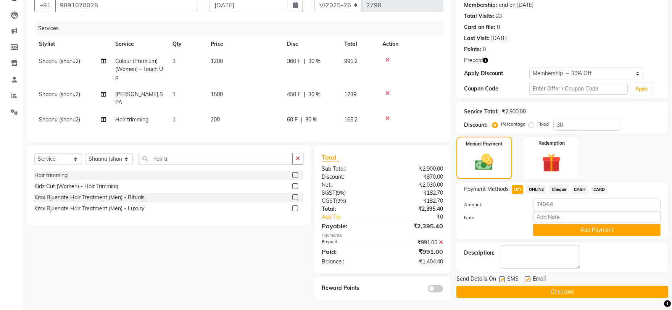
click at [314, 93] on span "30 %" at bounding box center [314, 94] width 12 height 8
select select "30610"
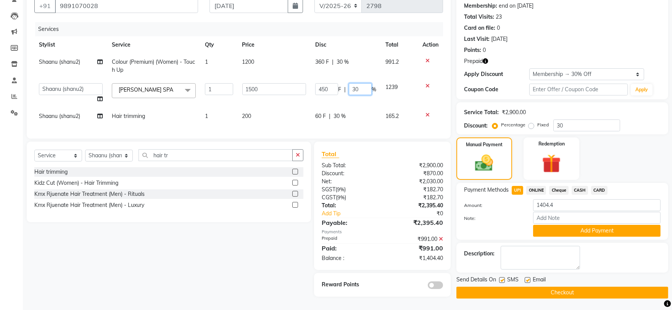
click at [352, 86] on input "30" at bounding box center [360, 89] width 23 height 12
type input "0"
click at [335, 111] on td "60 F | 30 %" at bounding box center [346, 116] width 70 height 17
select select "30610"
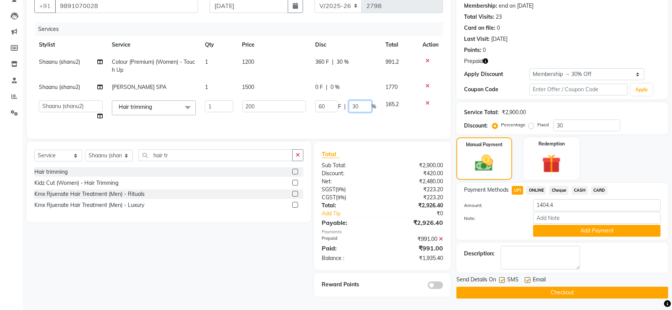
click at [353, 106] on input "30" at bounding box center [360, 106] width 23 height 12
type input "0"
click at [653, 144] on div "Manual Payment Redemption" at bounding box center [562, 158] width 223 height 42
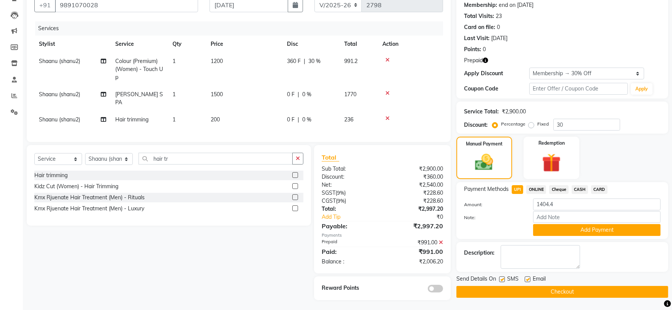
click at [542, 190] on span "ONLINE" at bounding box center [536, 189] width 20 height 9
type input "2006.2"
click at [518, 192] on span "UPI" at bounding box center [518, 189] width 12 height 9
click at [300, 116] on div "0 F | 0 %" at bounding box center [311, 120] width 48 height 8
select select "30610"
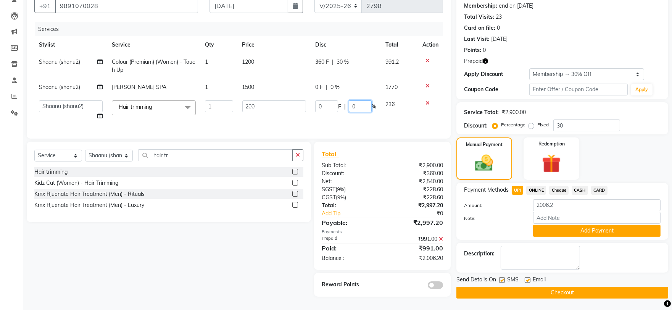
click at [349, 102] on input "0" at bounding box center [360, 106] width 23 height 12
click at [425, 83] on tbody "Shaanu (shanu2) Colour (Premium) (Women) - Touch Up 1 1200 360 F | 30 % 991.2 S…" at bounding box center [238, 88] width 409 height 71
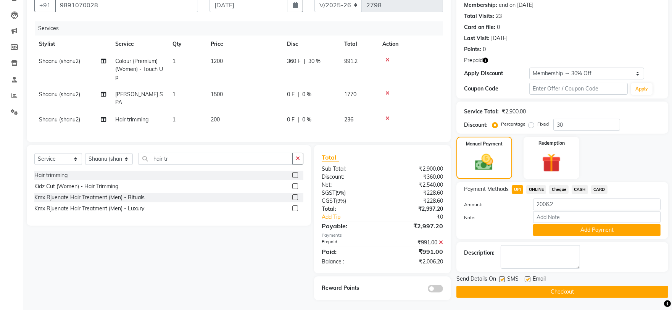
click at [386, 92] on icon at bounding box center [388, 92] width 4 height 5
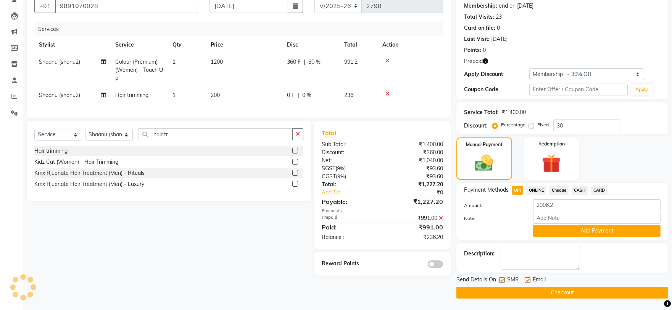
click at [302, 97] on span "0 %" at bounding box center [306, 95] width 9 height 8
select select "30610"
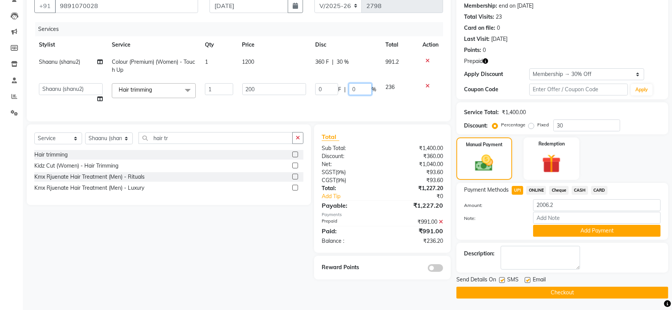
click at [355, 90] on input "0" at bounding box center [360, 89] width 23 height 12
type input "30"
click at [403, 19] on div "Client +91 9891070028 Date 03-09-2025 Invoice Number R/2025-26 V/2025 V/2025-26…" at bounding box center [239, 53] width 424 height 137
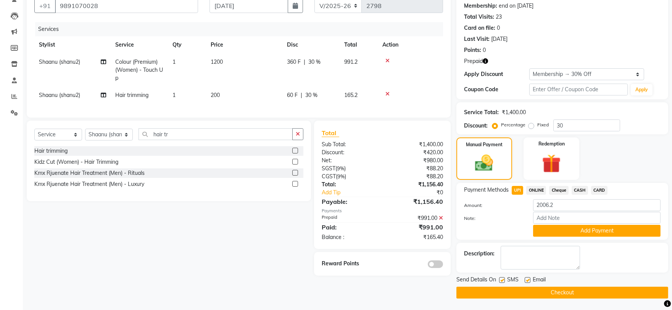
click at [441, 221] on icon at bounding box center [441, 217] width 4 height 5
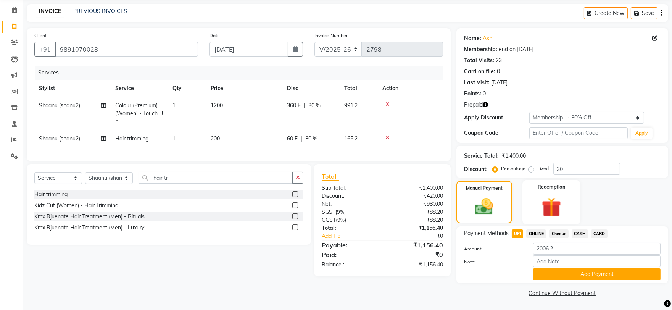
click at [557, 200] on img at bounding box center [552, 207] width 32 height 24
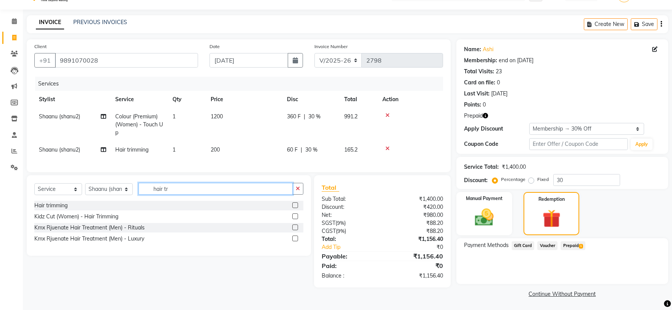
click at [174, 195] on input "hair tr" at bounding box center [216, 189] width 154 height 12
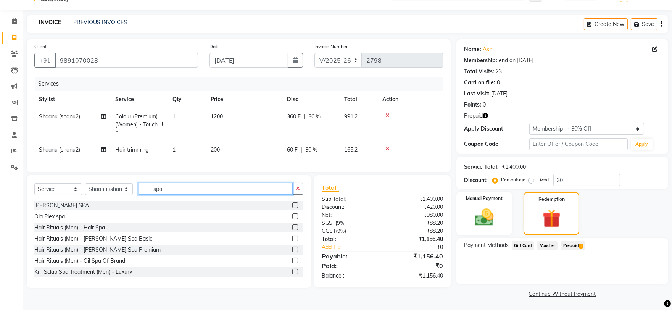
scroll to position [23, 0]
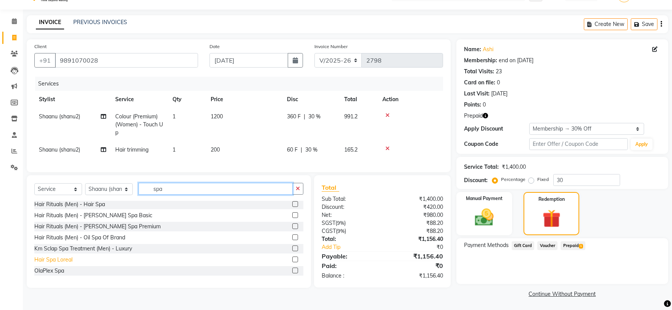
type input "spa"
click at [56, 264] on div "Hair Spa Loreal" at bounding box center [53, 260] width 38 height 8
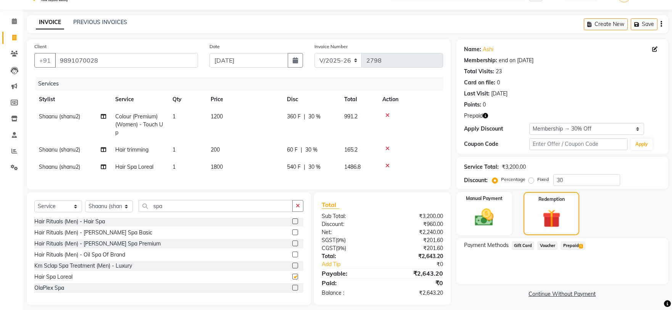
checkbox input "false"
click at [218, 166] on span "1800" at bounding box center [217, 166] width 12 height 7
select select "30610"
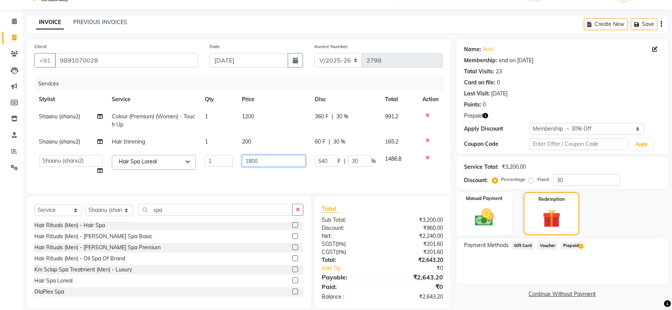
click at [248, 164] on input "1800" at bounding box center [274, 161] width 64 height 12
type input "1500"
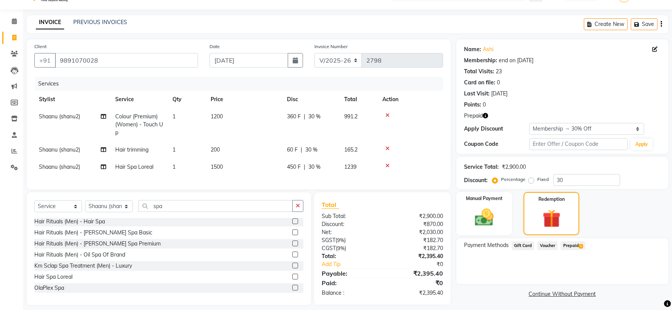
click at [149, 218] on div "Select Service Product Membership Package Voucher Prepaid Gift Card Select Styl…" at bounding box center [168, 209] width 269 height 18
click at [158, 210] on input "spa" at bounding box center [216, 206] width 154 height 12
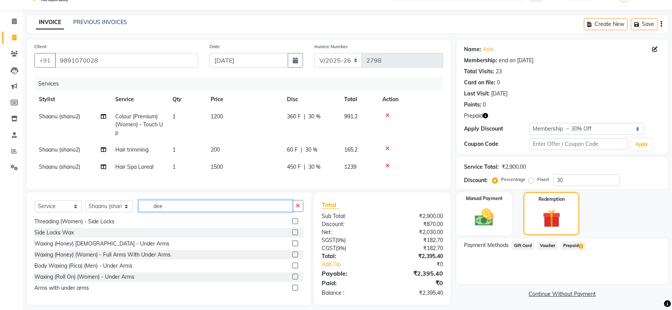
scroll to position [0, 0]
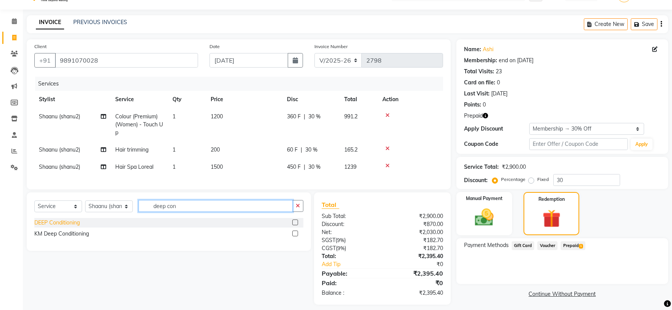
type input "deep con"
click at [58, 227] on div "DEEP Conditioning" at bounding box center [56, 223] width 45 height 8
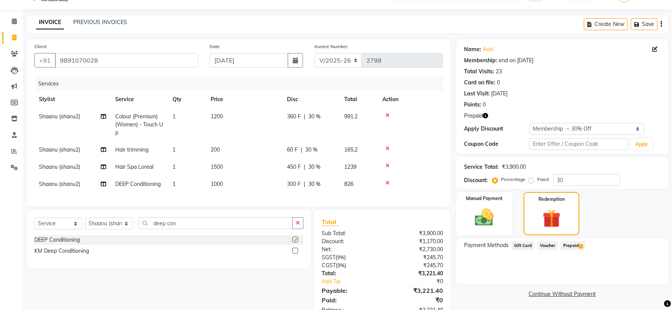
checkbox input "false"
click at [386, 165] on icon at bounding box center [388, 165] width 4 height 5
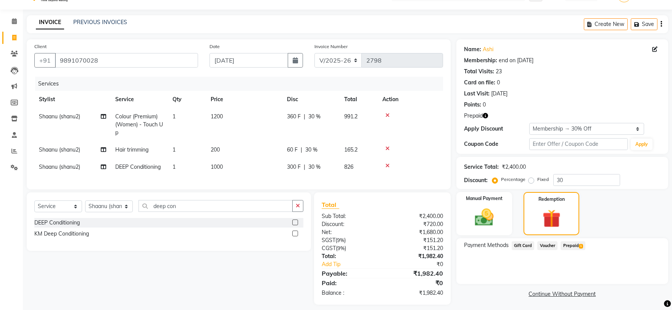
click at [206, 170] on td "1000" at bounding box center [244, 166] width 76 height 17
select select "30610"
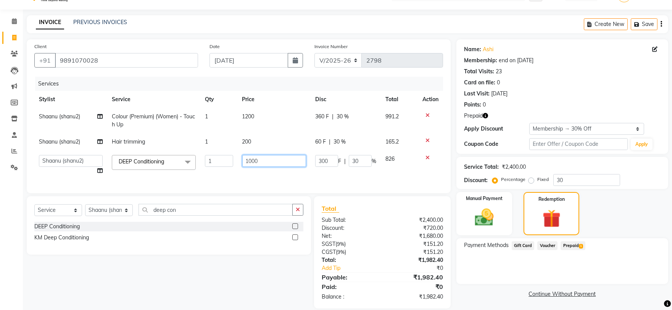
click at [243, 163] on input "1000" at bounding box center [274, 161] width 64 height 12
type input "1500"
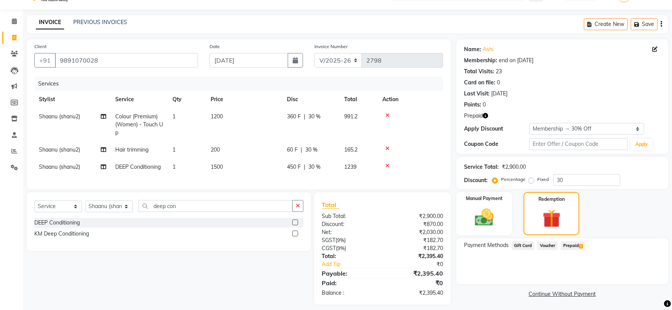
click at [350, 29] on div "INVOICE PREVIOUS INVOICES Create New Save" at bounding box center [348, 24] width 642 height 18
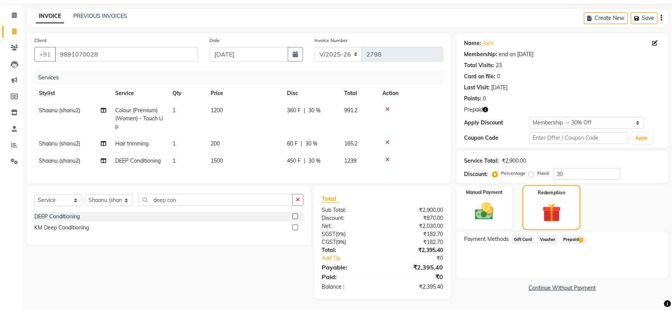
scroll to position [31, 0]
click at [316, 144] on td "60 F | 30 %" at bounding box center [310, 143] width 57 height 17
select select "30610"
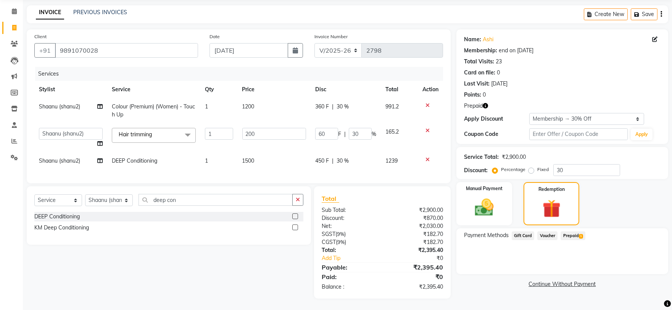
click at [337, 157] on span "30 %" at bounding box center [343, 161] width 12 height 8
select select "30610"
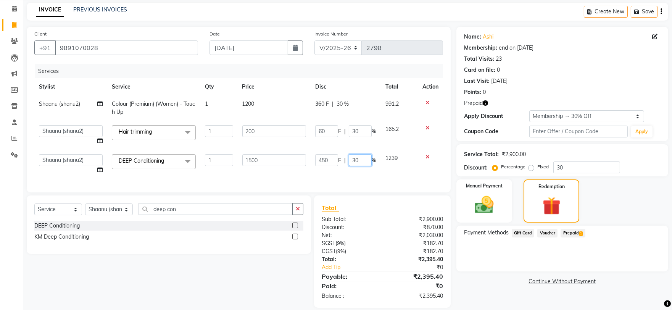
click at [356, 160] on input "30" at bounding box center [360, 160] width 23 height 12
type input "0"
click at [403, 21] on main "INVOICE PREVIOUS INVOICES Create New Save Client +91 9891070028 Date 03-09-2025…" at bounding box center [347, 161] width 649 height 316
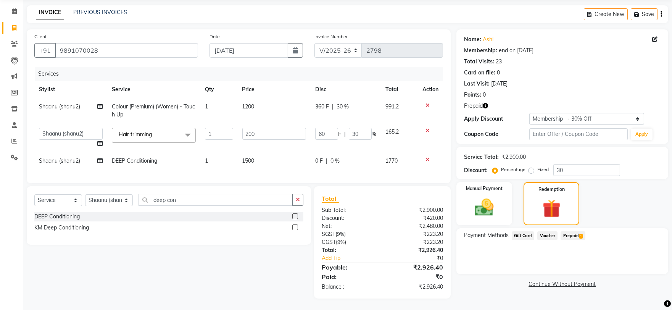
click at [581, 234] on span "1" at bounding box center [581, 236] width 4 height 5
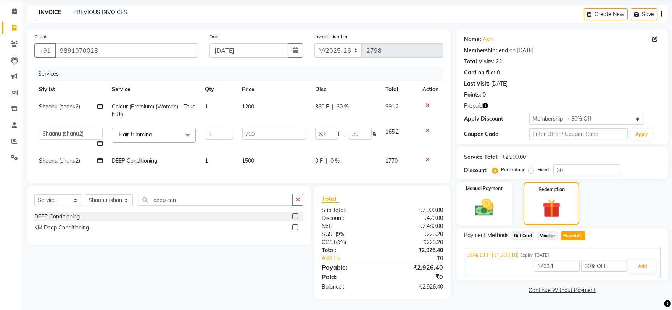
scroll to position [34, 0]
click at [486, 203] on img at bounding box center [484, 207] width 32 height 23
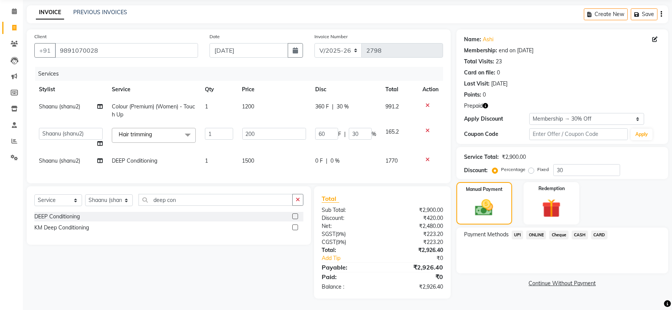
click at [514, 231] on span "UPI" at bounding box center [518, 235] width 12 height 9
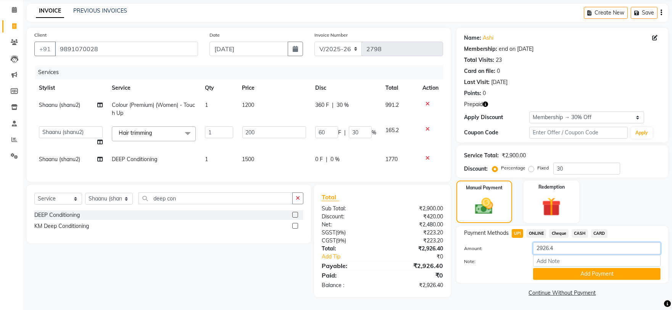
click at [536, 245] on input "2926.4" at bounding box center [596, 248] width 127 height 12
type input "1770"
click at [613, 271] on button "Add Payment" at bounding box center [596, 274] width 127 height 12
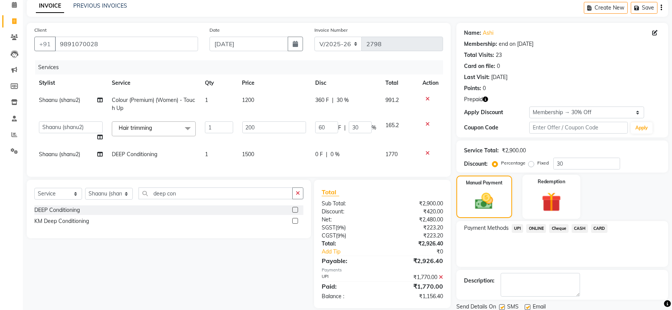
click at [576, 200] on div "Redemption" at bounding box center [552, 197] width 58 height 44
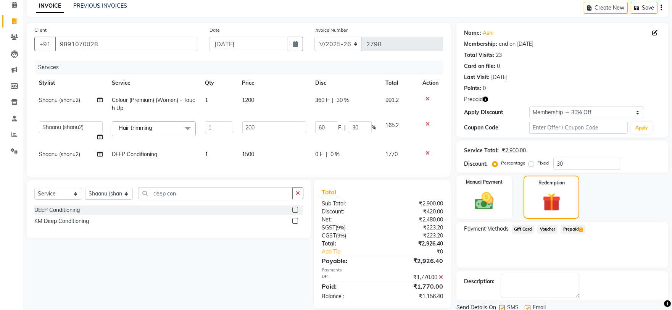
click at [578, 231] on span "Prepaid 1" at bounding box center [573, 229] width 25 height 9
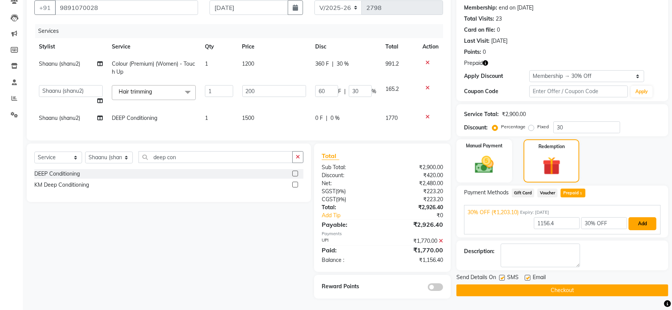
click at [647, 219] on button "Add" at bounding box center [643, 223] width 28 height 13
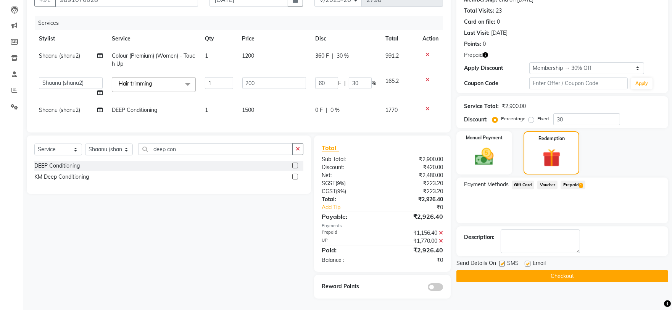
scroll to position [85, 0]
click at [594, 275] on button "Checkout" at bounding box center [563, 276] width 212 height 12
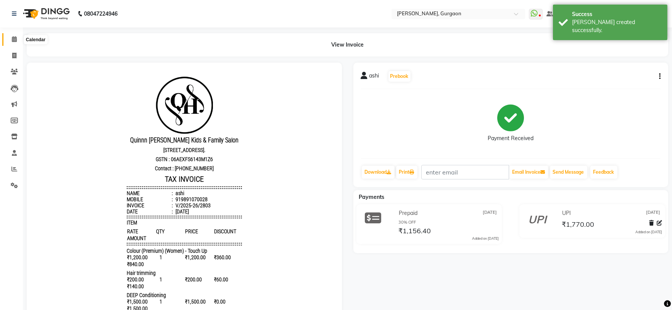
drag, startPoint x: 13, startPoint y: 38, endPoint x: 13, endPoint y: 43, distance: 4.6
click at [13, 38] on icon at bounding box center [14, 39] width 5 height 6
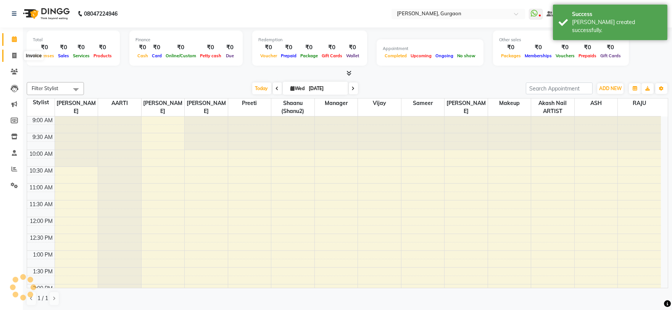
click at [13, 52] on span at bounding box center [14, 56] width 13 height 9
select select "service"
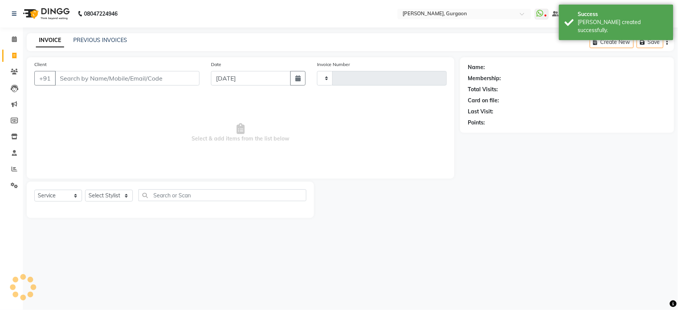
type input "2804"
select select "3880"
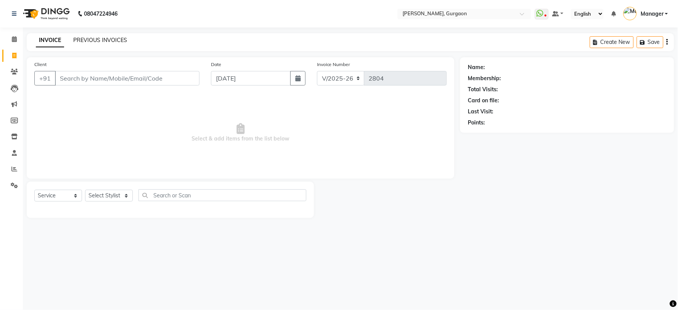
click at [120, 38] on link "PREVIOUS INVOICES" at bounding box center [100, 40] width 54 height 7
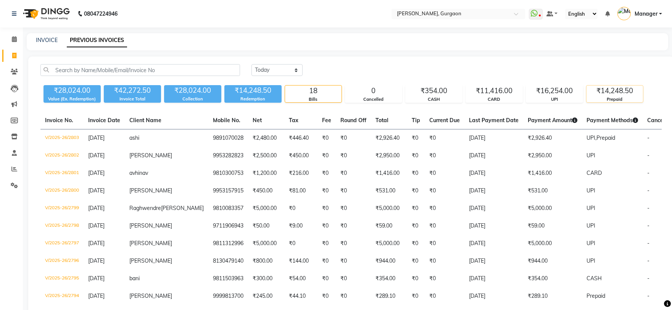
click at [628, 97] on div "Prepaid" at bounding box center [615, 99] width 56 height 6
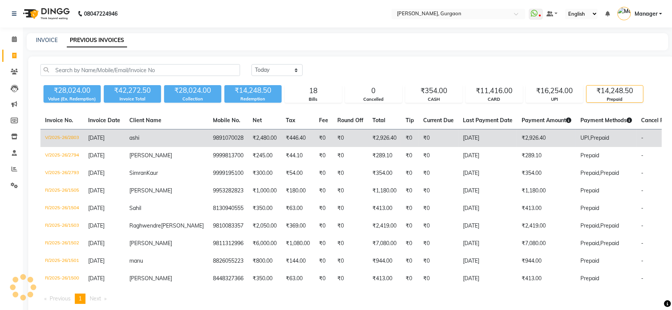
click at [248, 138] on td "₹2,480.00" at bounding box center [264, 138] width 33 height 18
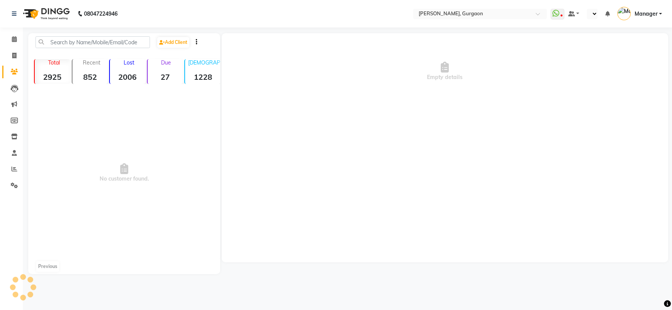
select select "en"
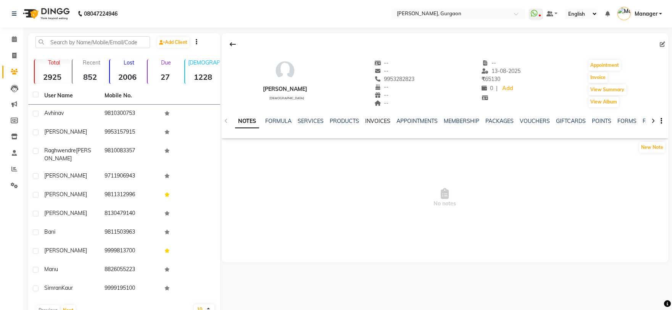
click at [379, 121] on link "INVOICES" at bounding box center [377, 121] width 25 height 7
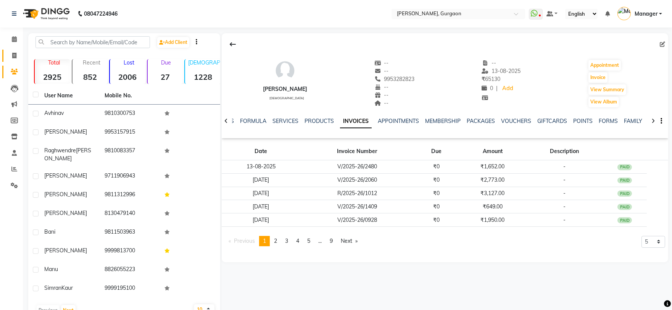
click at [15, 50] on link "Invoice" at bounding box center [11, 56] width 18 height 13
select select "service"
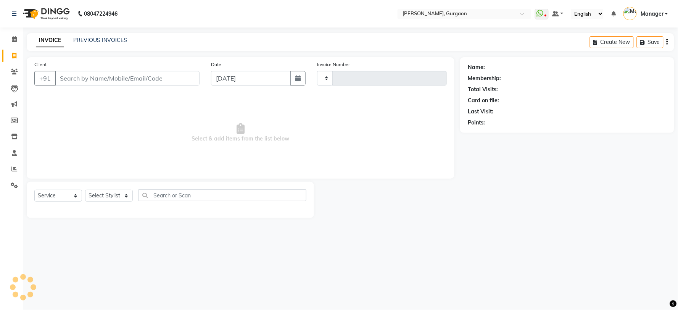
click at [140, 77] on input "Client" at bounding box center [127, 78] width 145 height 15
type input "2802"
select select "3880"
click at [99, 74] on input "Client" at bounding box center [127, 78] width 145 height 15
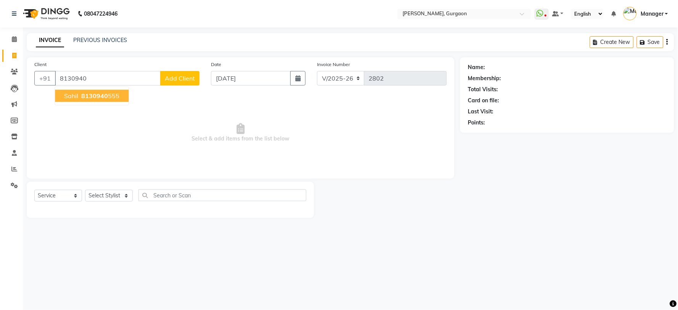
click at [94, 92] on span "8130940" at bounding box center [94, 96] width 27 height 8
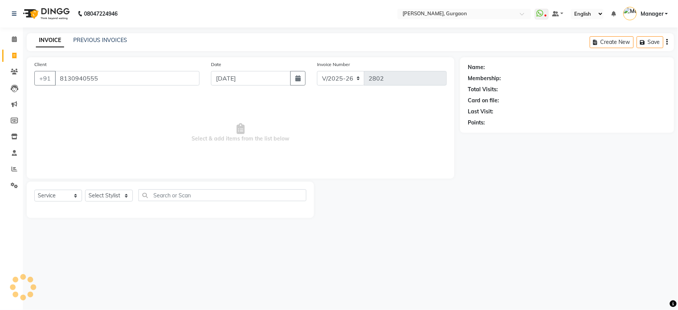
type input "8130940555"
select select "1: Object"
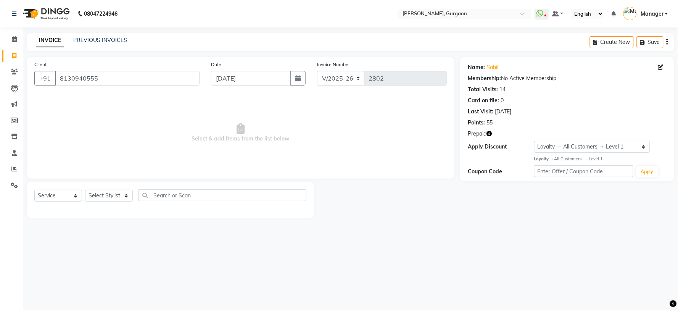
click at [489, 132] on icon "button" at bounding box center [489, 133] width 5 height 5
click at [116, 198] on select "Select Stylist [PERSON_NAME] Nail ARTIST [PERSON_NAME] Makeup Manager [PERSON_N…" at bounding box center [109, 196] width 48 height 12
select select "58040"
click at [85, 190] on select "Select Stylist [PERSON_NAME] Nail ARTIST [PERSON_NAME] Makeup Manager [PERSON_N…" at bounding box center [109, 196] width 48 height 12
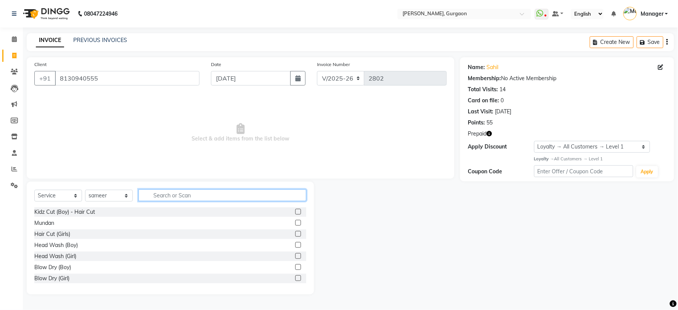
click at [185, 199] on input "text" at bounding box center [223, 195] width 168 height 12
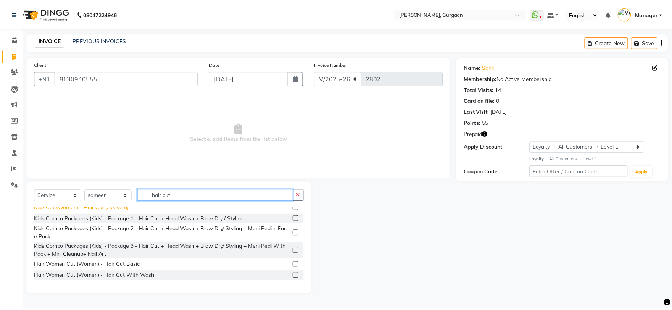
scroll to position [81, 0]
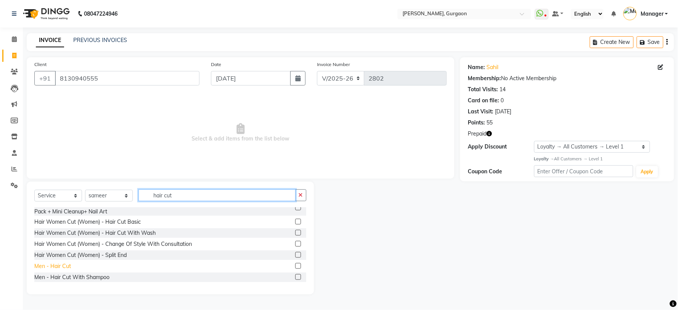
type input "hair cut"
click at [53, 266] on div "Men - Hair Cut" at bounding box center [52, 266] width 37 height 8
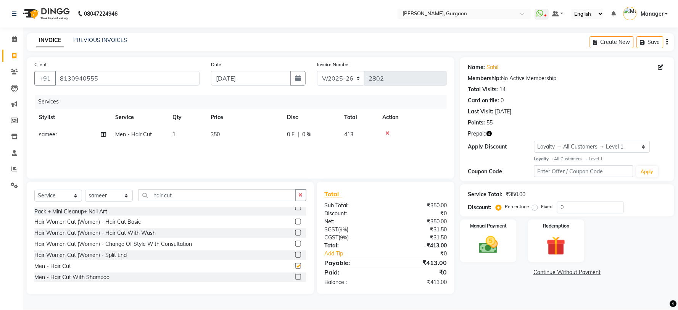
checkbox input "false"
click at [489, 137] on button "button" at bounding box center [489, 134] width 5 height 8
click at [452, 168] on div "Client [PHONE_NUMBER] Date [DATE] Invoice Number R/2025-26 V/2025 V/[PHONE_NUMB…" at bounding box center [241, 117] width 428 height 121
click at [348, 78] on select "R/2025-26 V/2025 V/2025-26" at bounding box center [341, 78] width 48 height 15
select select "5073"
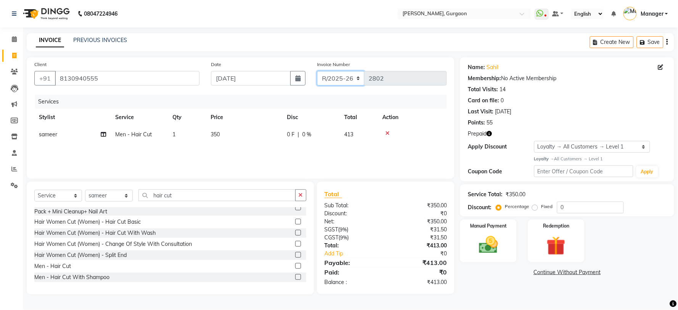
click at [317, 71] on select "R/2025-26 V/2025 V/2025-26" at bounding box center [341, 78] width 48 height 15
type input "1504"
drag, startPoint x: 578, startPoint y: 145, endPoint x: 574, endPoint y: 150, distance: 6.4
click at [578, 145] on select "Select Loyalty → All Customers → Level 1" at bounding box center [592, 147] width 116 height 12
select select "0:"
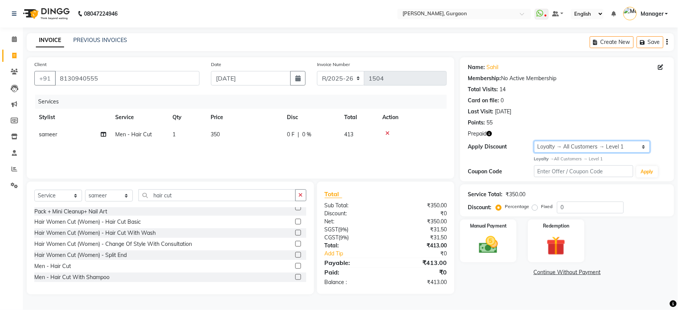
click at [534, 141] on select "Select Loyalty → All Customers → Level 1" at bounding box center [592, 147] width 116 height 12
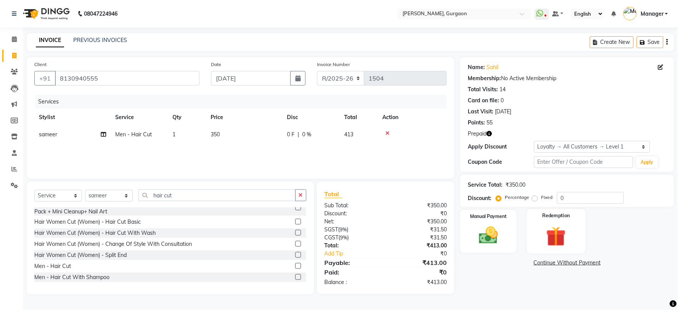
click at [555, 245] on img at bounding box center [556, 236] width 32 height 24
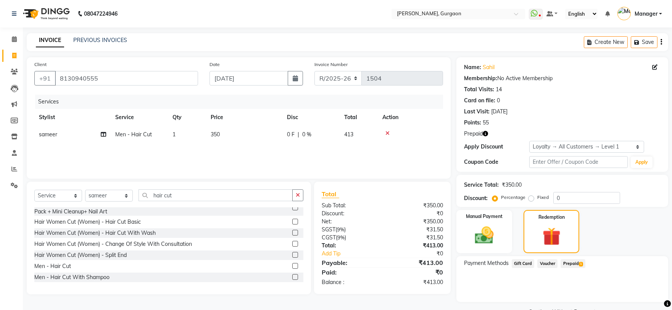
click at [577, 265] on span "Prepaid 1" at bounding box center [573, 263] width 25 height 9
click at [652, 291] on button "Add" at bounding box center [643, 294] width 28 height 13
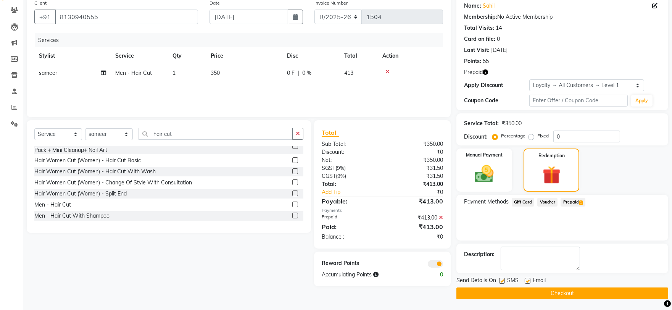
click at [651, 290] on button "Checkout" at bounding box center [563, 293] width 212 height 12
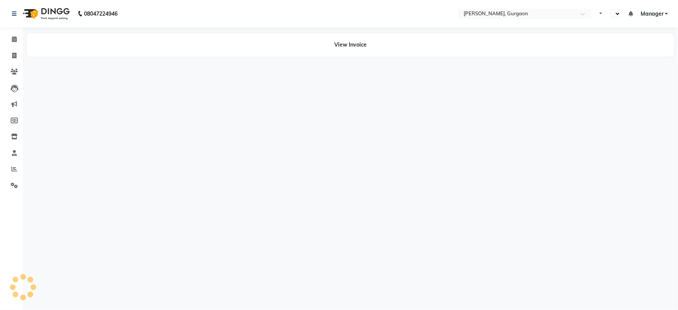
select select "en"
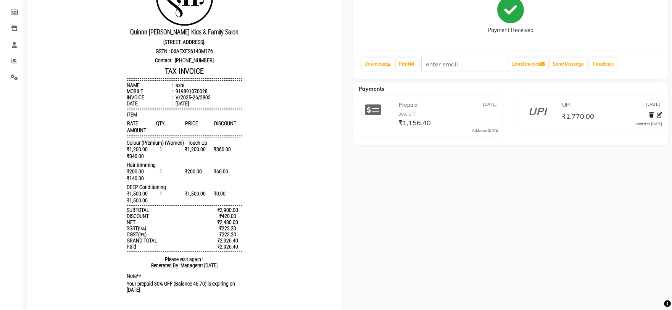
scroll to position [129, 0]
